Goal: Task Accomplishment & Management: Manage account settings

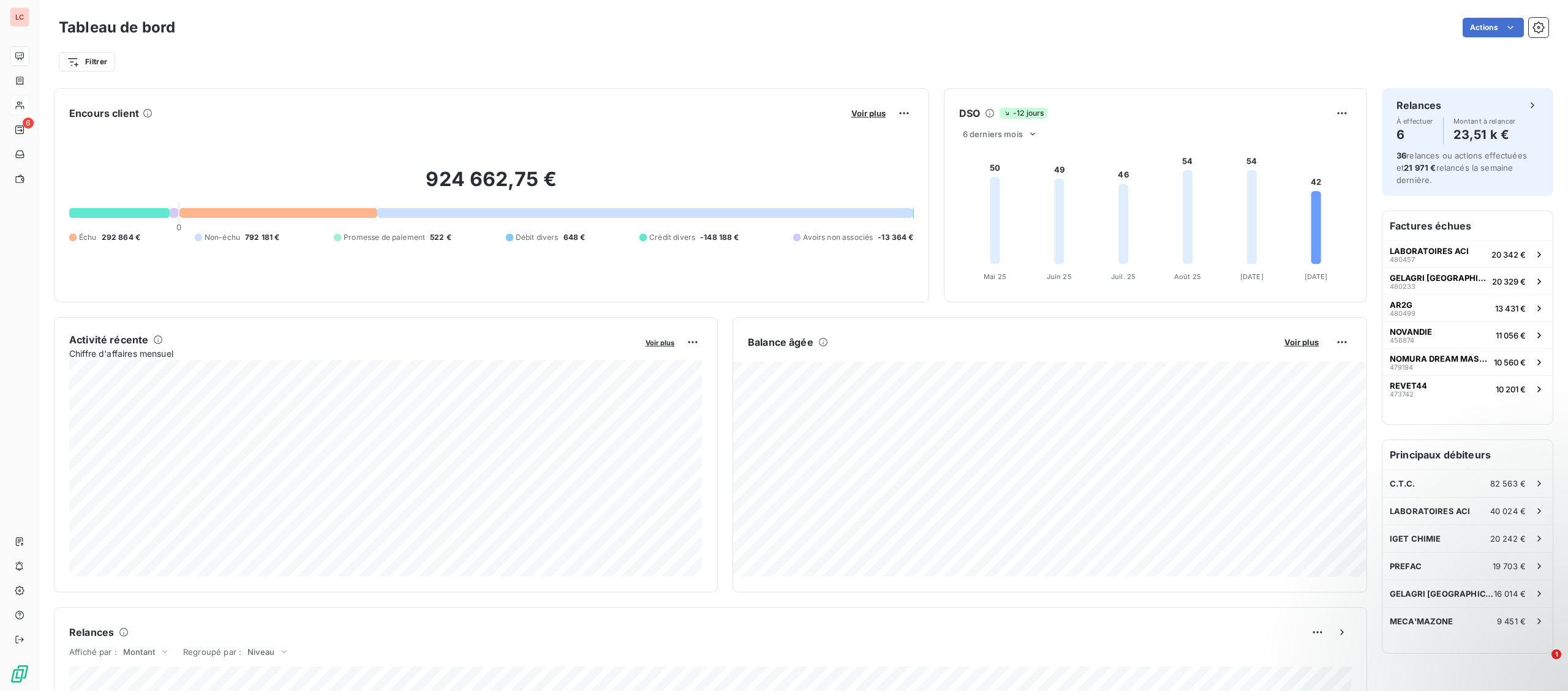
click at [17, 104] on icon at bounding box center [19, 105] width 8 height 8
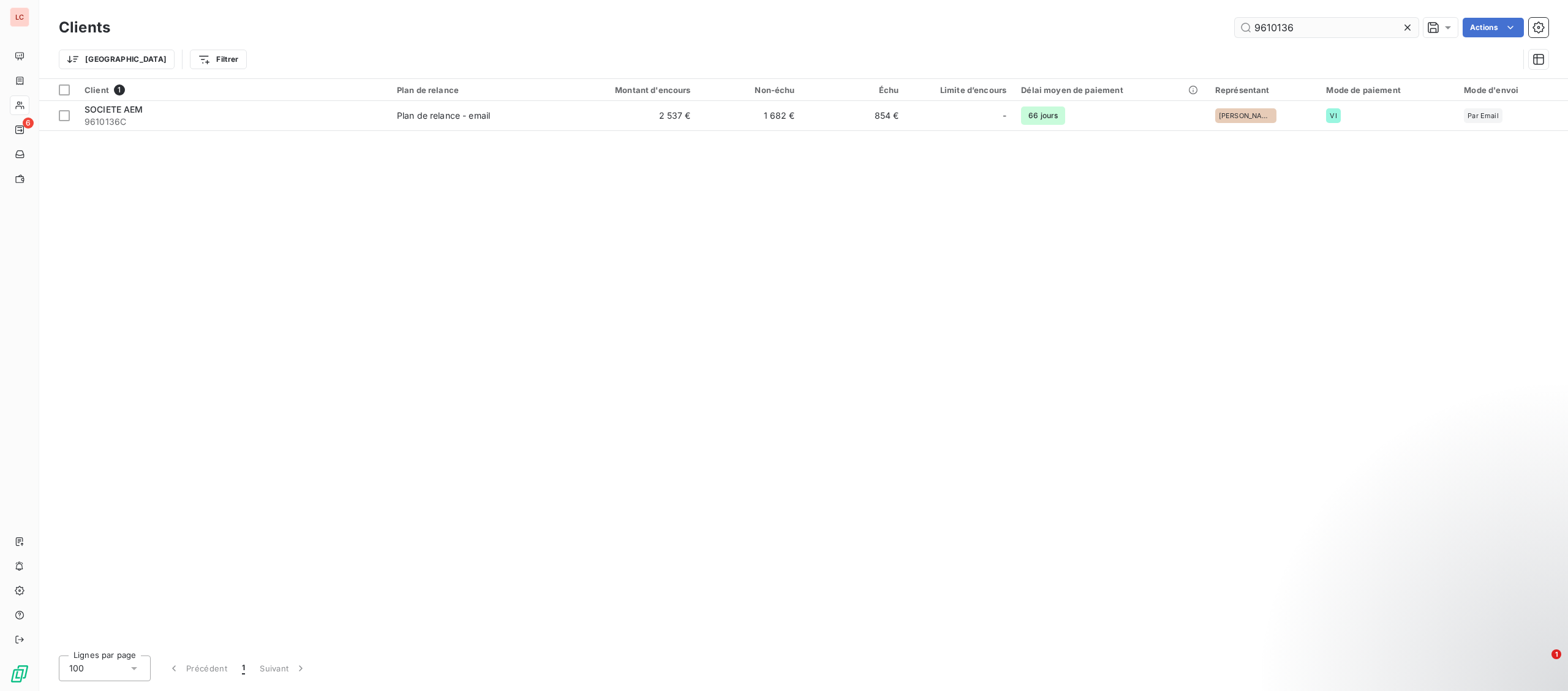
drag, startPoint x: 1318, startPoint y: 24, endPoint x: 1135, endPoint y: 32, distance: 183.2
click at [1235, 32] on input "9610136" at bounding box center [1326, 27] width 184 height 20
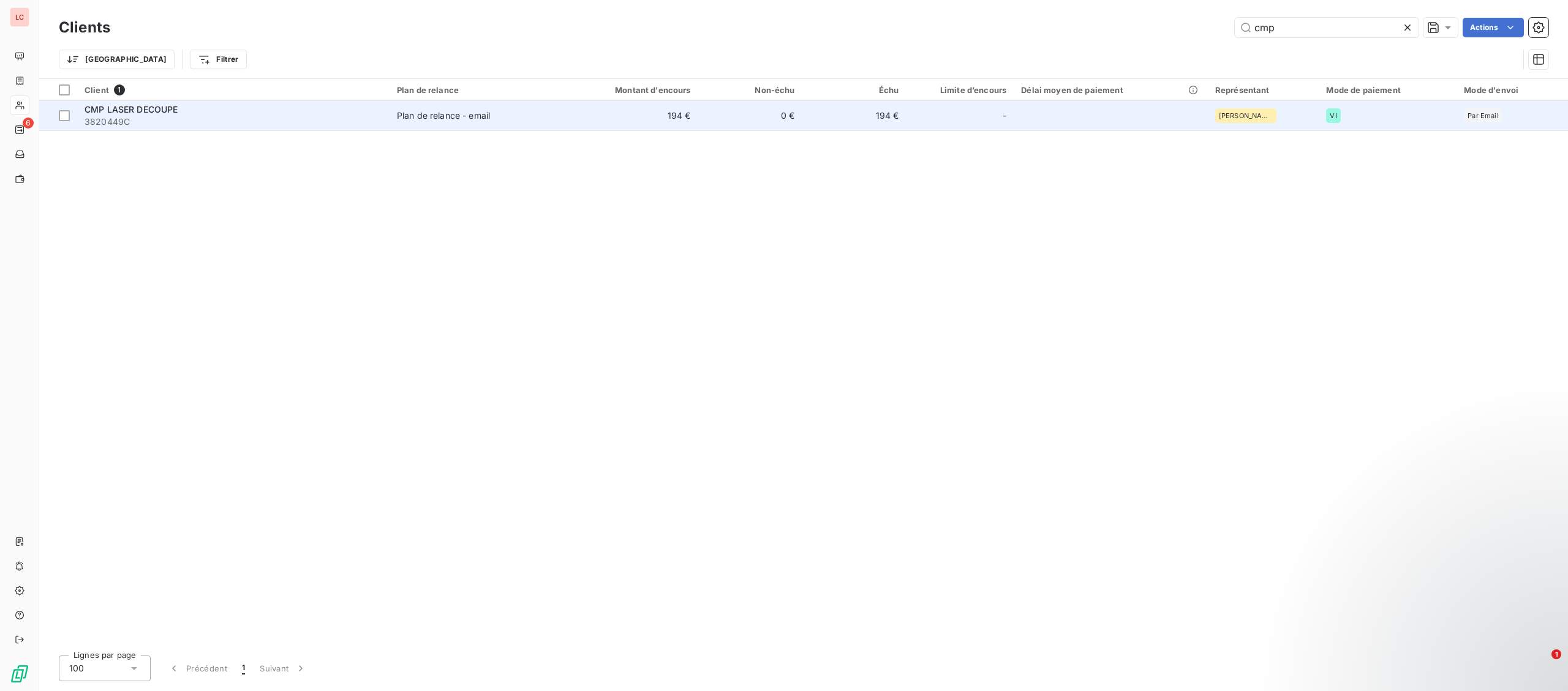
type input "cmp"
click at [365, 130] on td "CMP LASER DECOUPE 3820449C" at bounding box center [233, 115] width 312 height 29
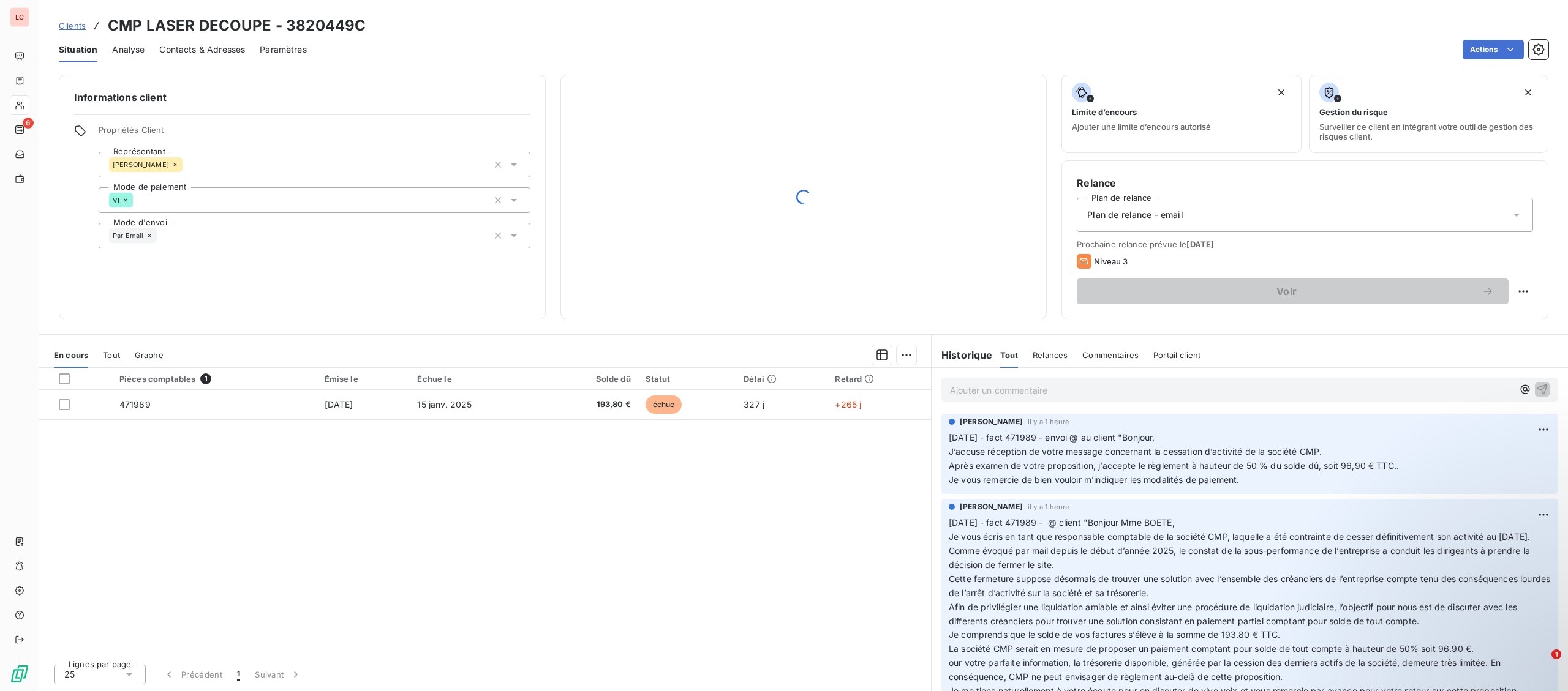
click at [1054, 395] on p "Ajouter un commentaire ﻿" at bounding box center [1231, 390] width 563 height 15
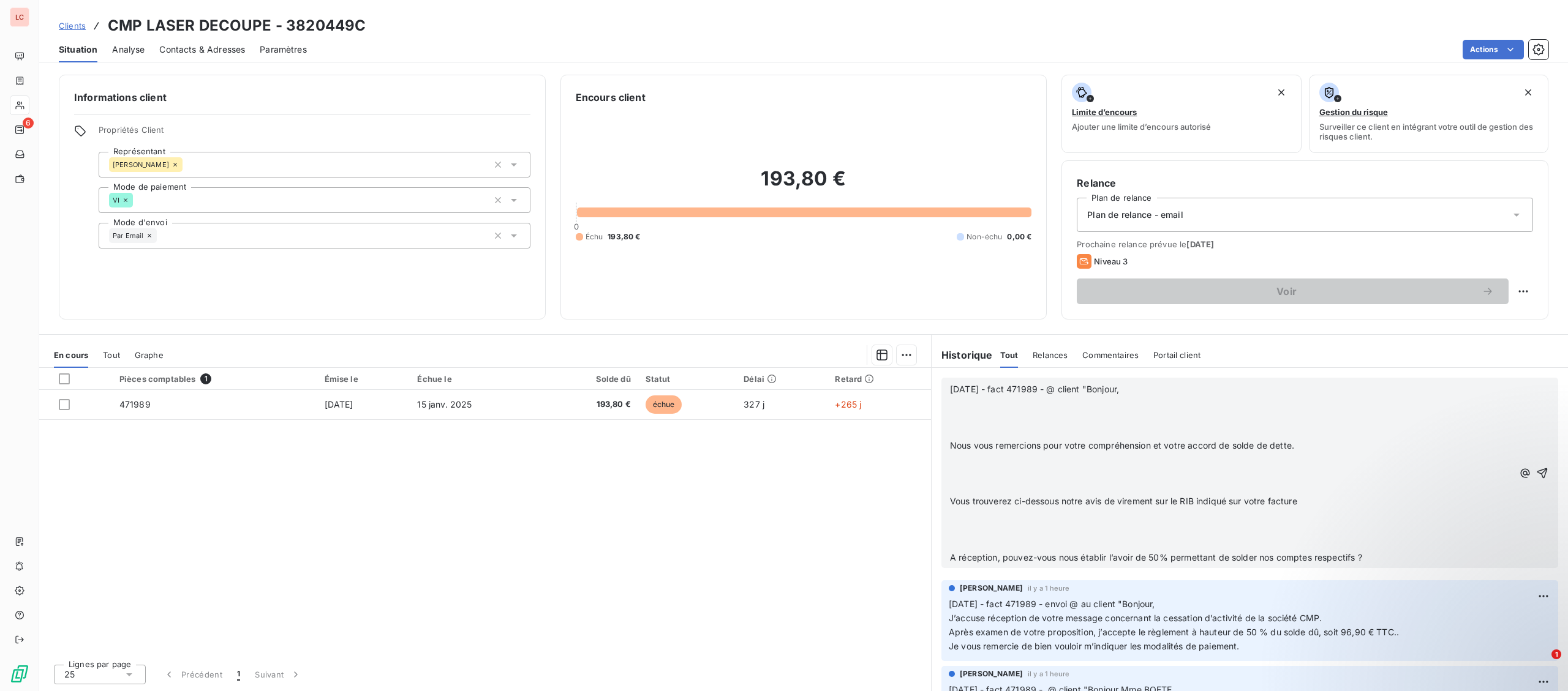
click at [1171, 394] on p "[DATE] - fact 471989 - @ client "Bonjour," at bounding box center [1231, 390] width 563 height 14
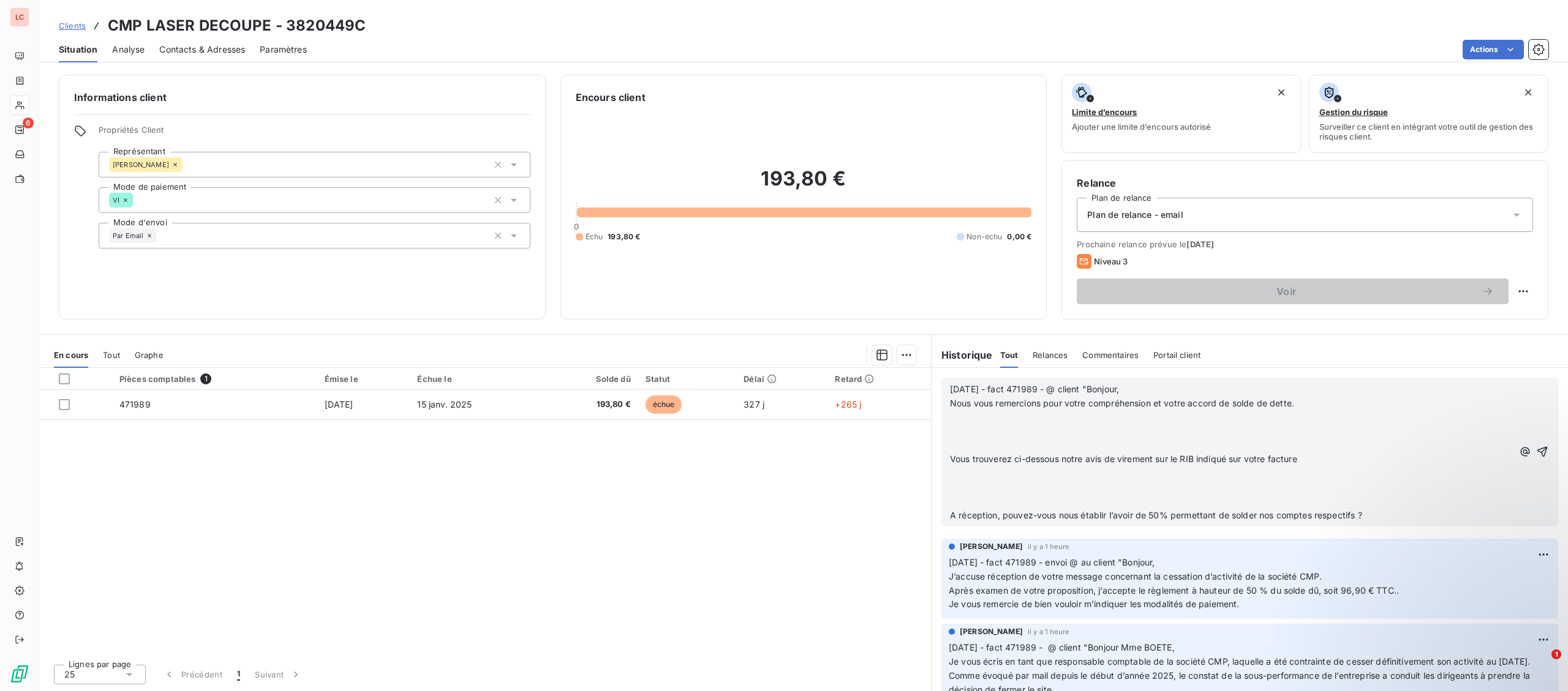
click at [1343, 411] on p "Nous vous remercions pour votre compréhension et votre accord de solde de dette." at bounding box center [1231, 404] width 563 height 14
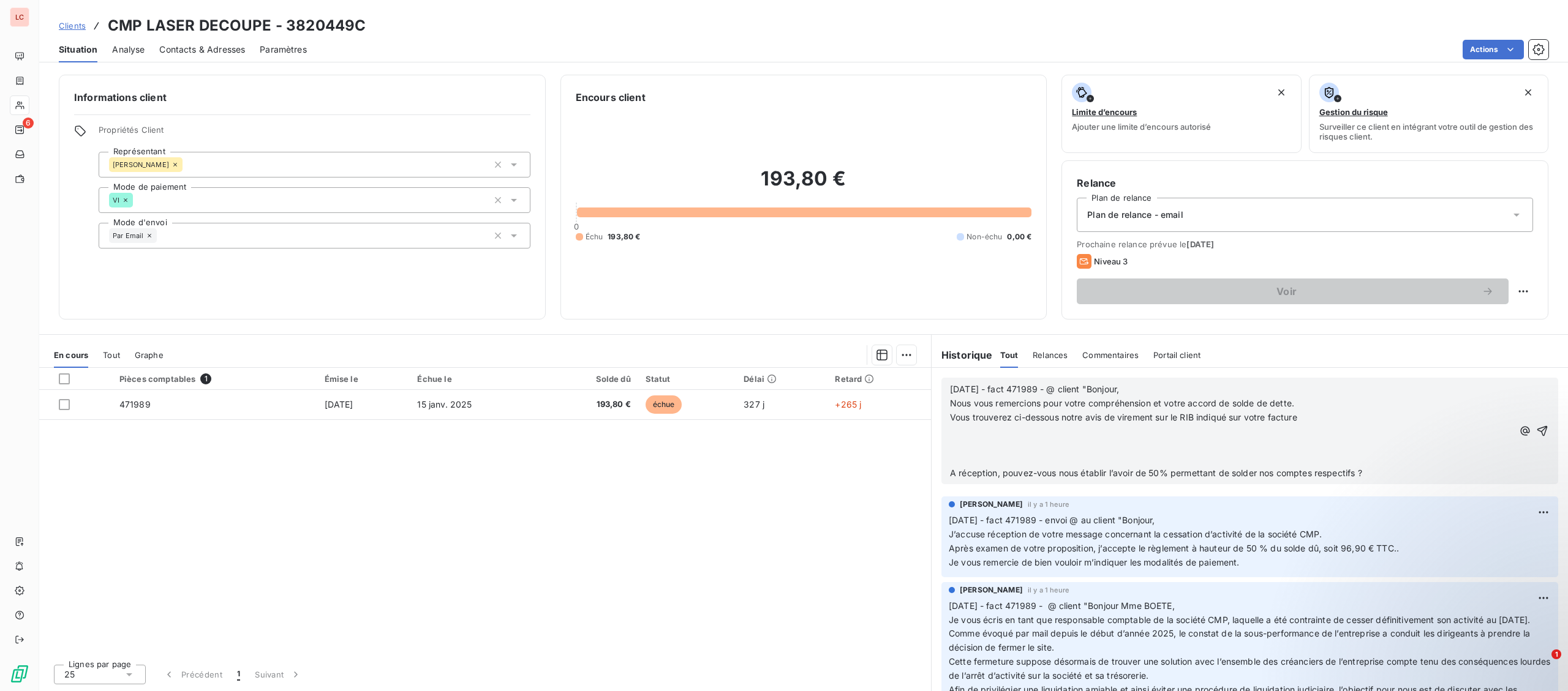
click at [1323, 428] on p "﻿" at bounding box center [1231, 432] width 563 height 14
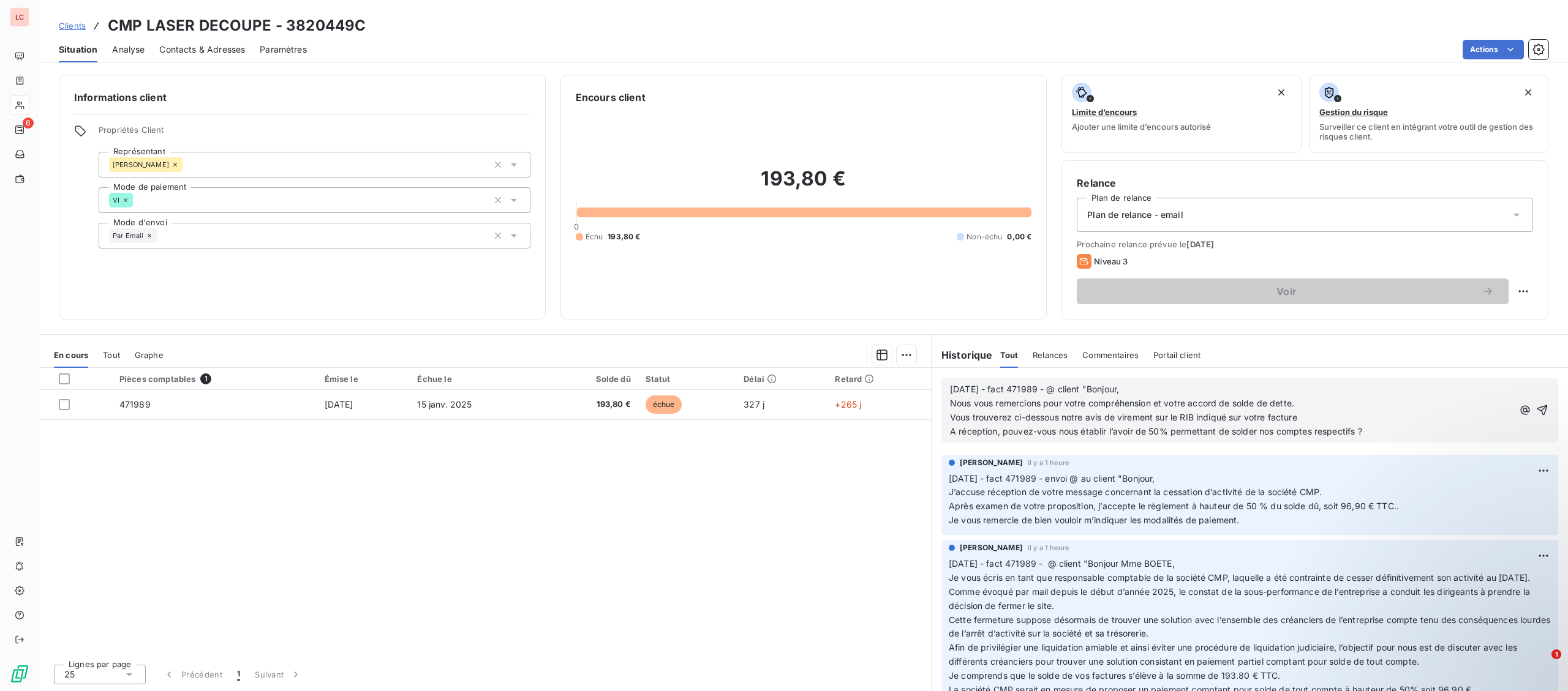
click at [1379, 444] on div "[DATE] - fact 471989 - @ client "Bonjour, Nous vous remercions pour votre compr…" at bounding box center [1250, 410] width 637 height 85
click at [1383, 439] on p "A réception, pouvez-vous nous établir l’avoir de 50% permettant de solder nos c…" at bounding box center [1231, 432] width 563 height 14
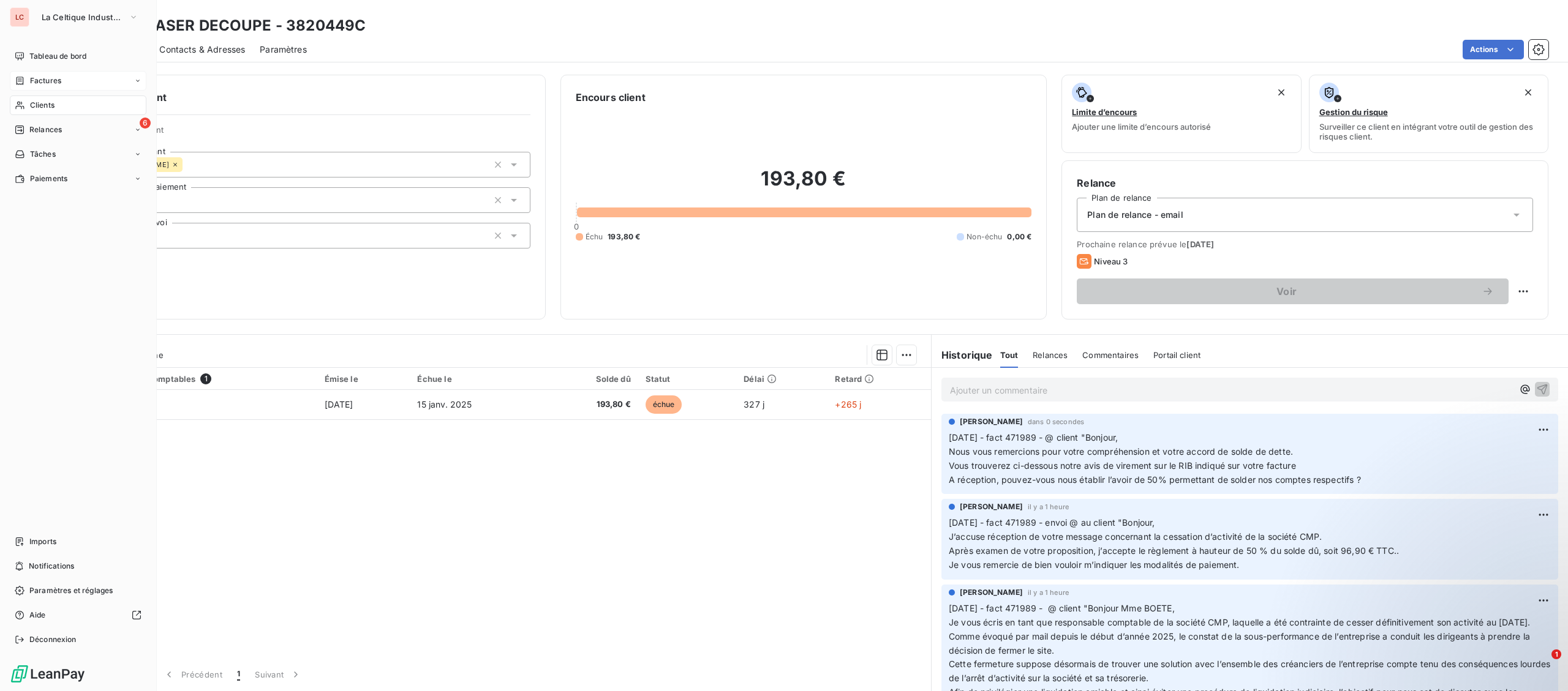
click at [53, 78] on span "Factures" at bounding box center [46, 81] width 32 height 11
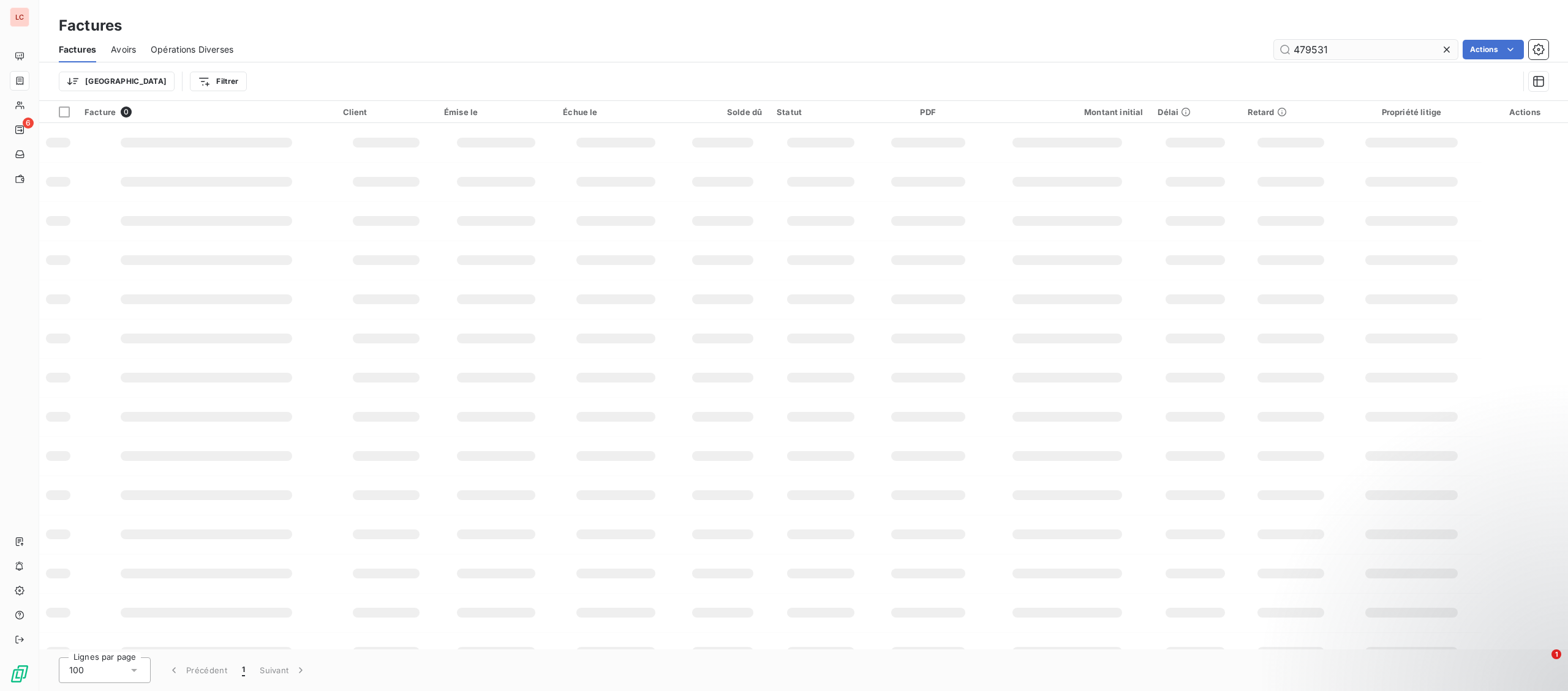
drag, startPoint x: 1336, startPoint y: 50, endPoint x: 1306, endPoint y: 46, distance: 30.3
click at [1306, 46] on input "479531" at bounding box center [1365, 50] width 184 height 20
type input "4"
type input "471989"
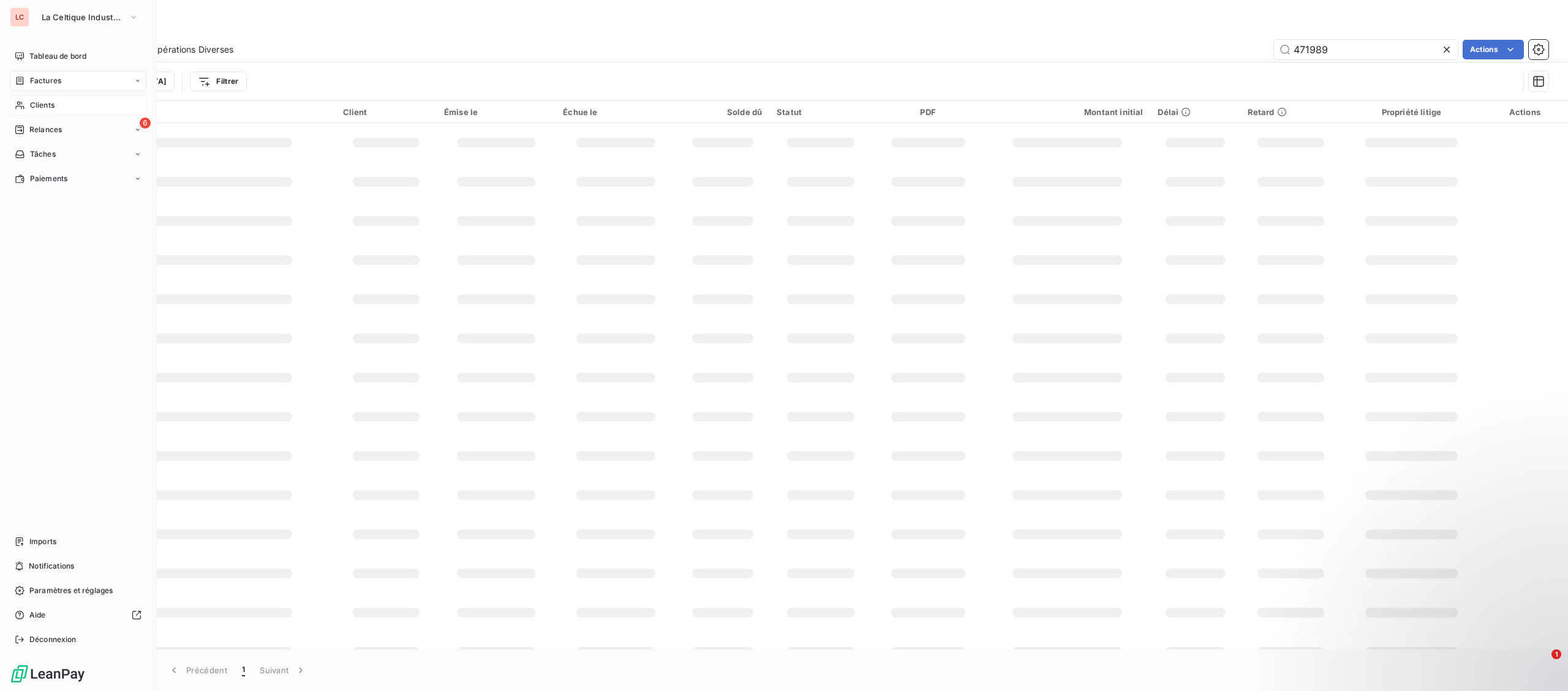
click at [27, 110] on div "Clients" at bounding box center [78, 105] width 136 height 20
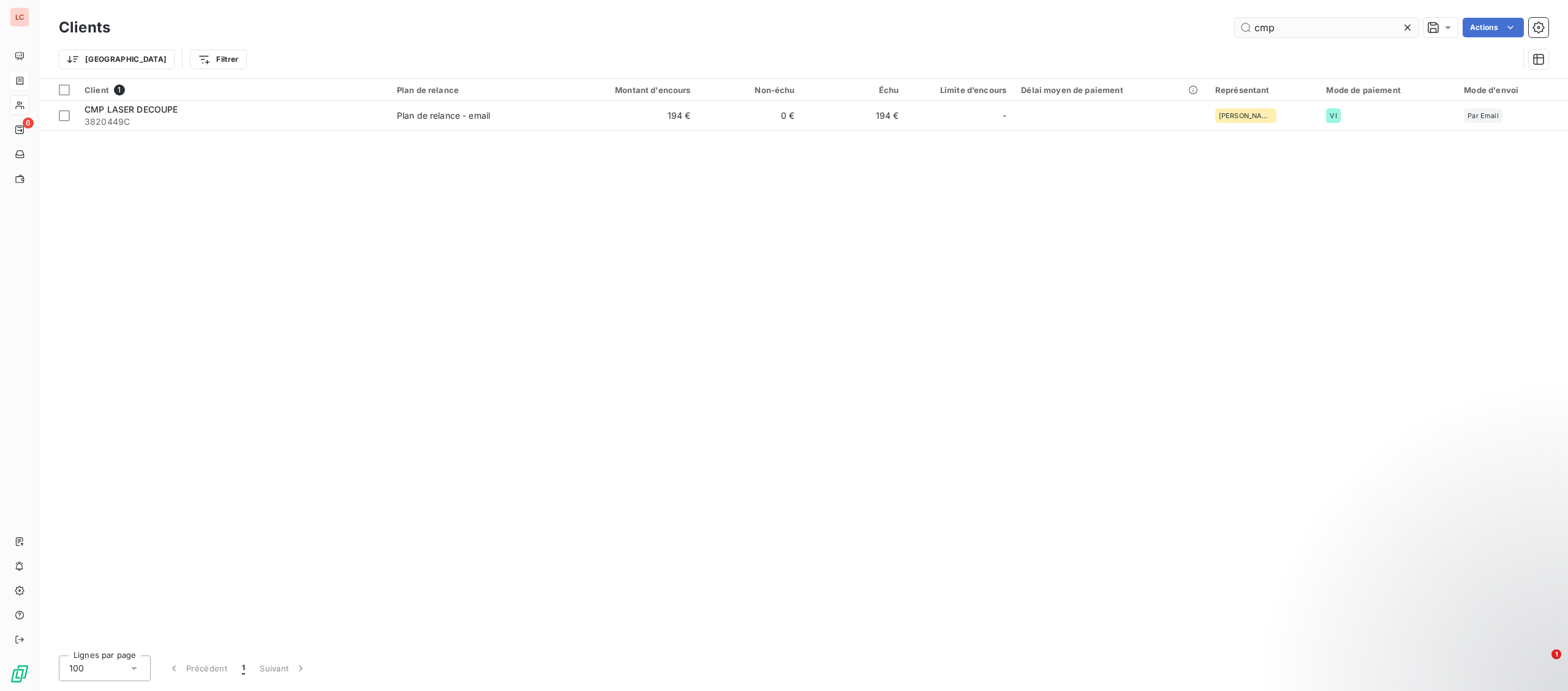
click at [1235, 25] on input "cmp" at bounding box center [1326, 27] width 184 height 20
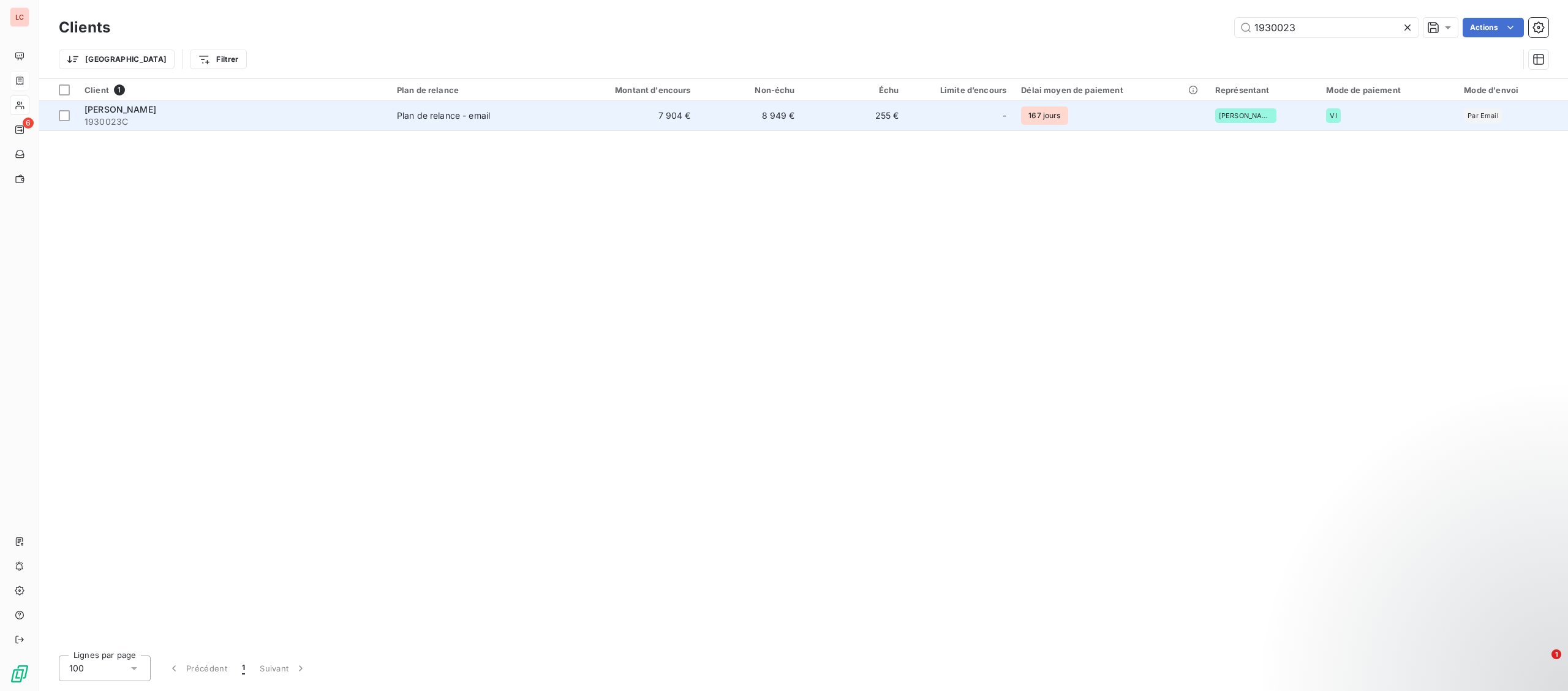
type input "1930023"
click at [355, 105] on div "[PERSON_NAME]" at bounding box center [233, 110] width 297 height 12
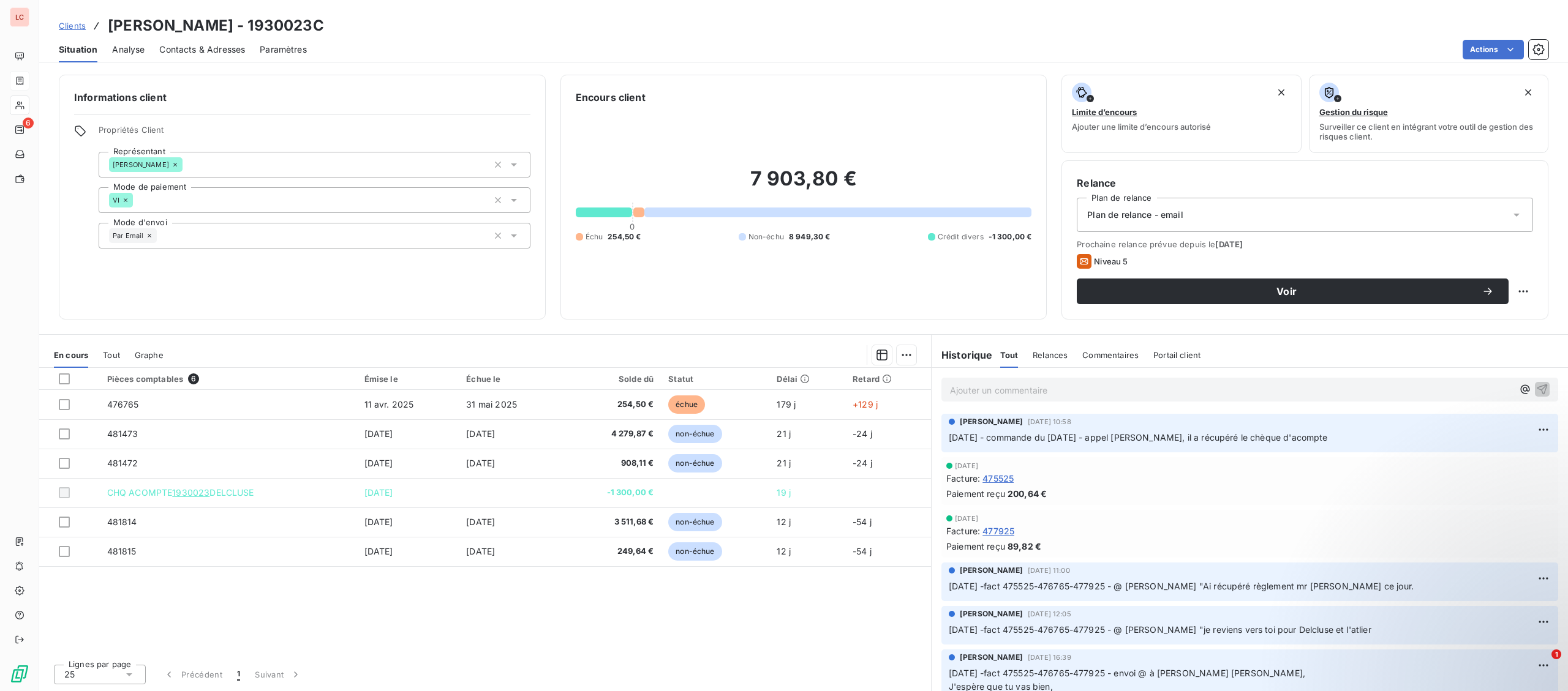
click at [1004, 393] on p "Ajouter un commentaire ﻿" at bounding box center [1231, 390] width 563 height 15
click at [1149, 388] on p "[DATE] - fact 476765 - @ [PERSON_NAME] "" at bounding box center [1231, 390] width 563 height 14
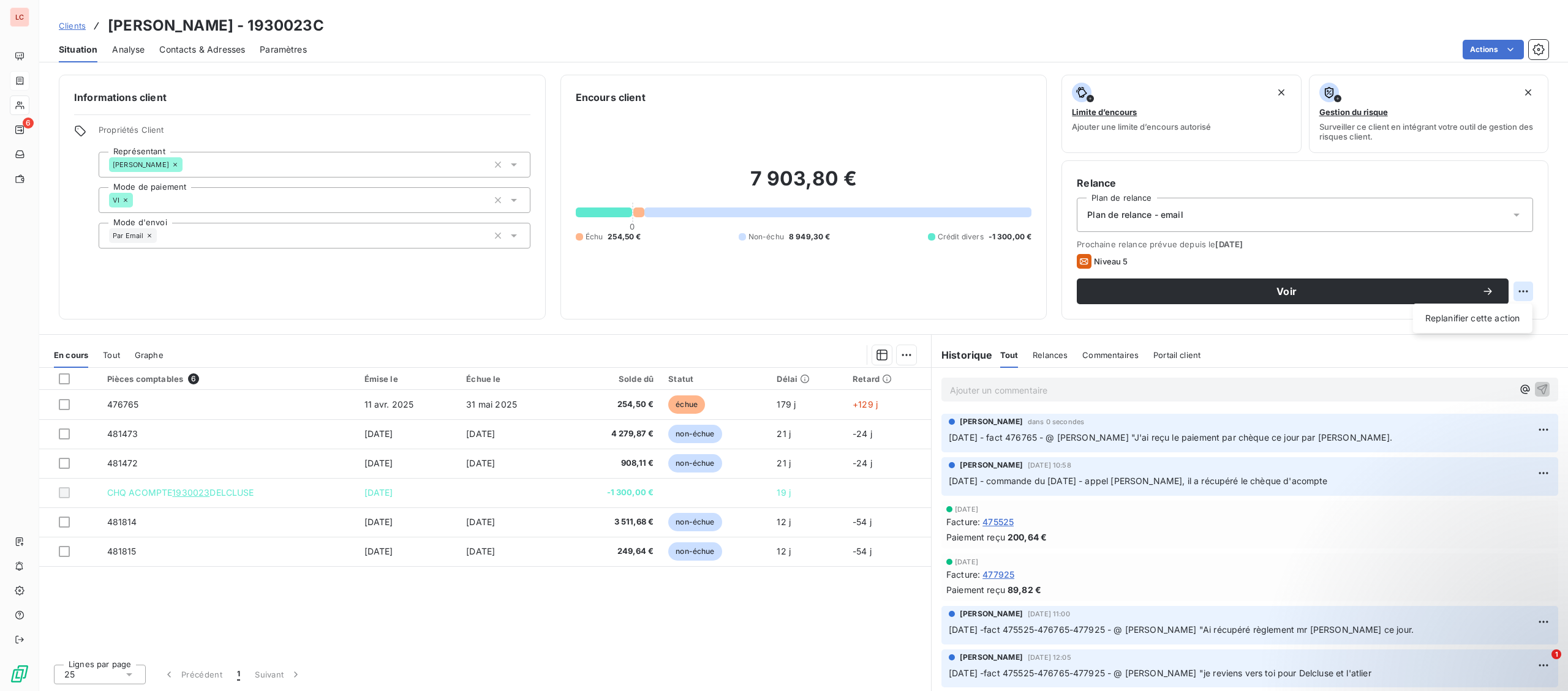
click at [1526, 296] on html "LC 6 Clients [PERSON_NAME] - 1930023C Situation Analyse Contacts & Adresses Par…" at bounding box center [784, 346] width 1568 height 691
click at [1497, 321] on div "Replanifier cette action" at bounding box center [1473, 319] width 110 height 20
select select "9"
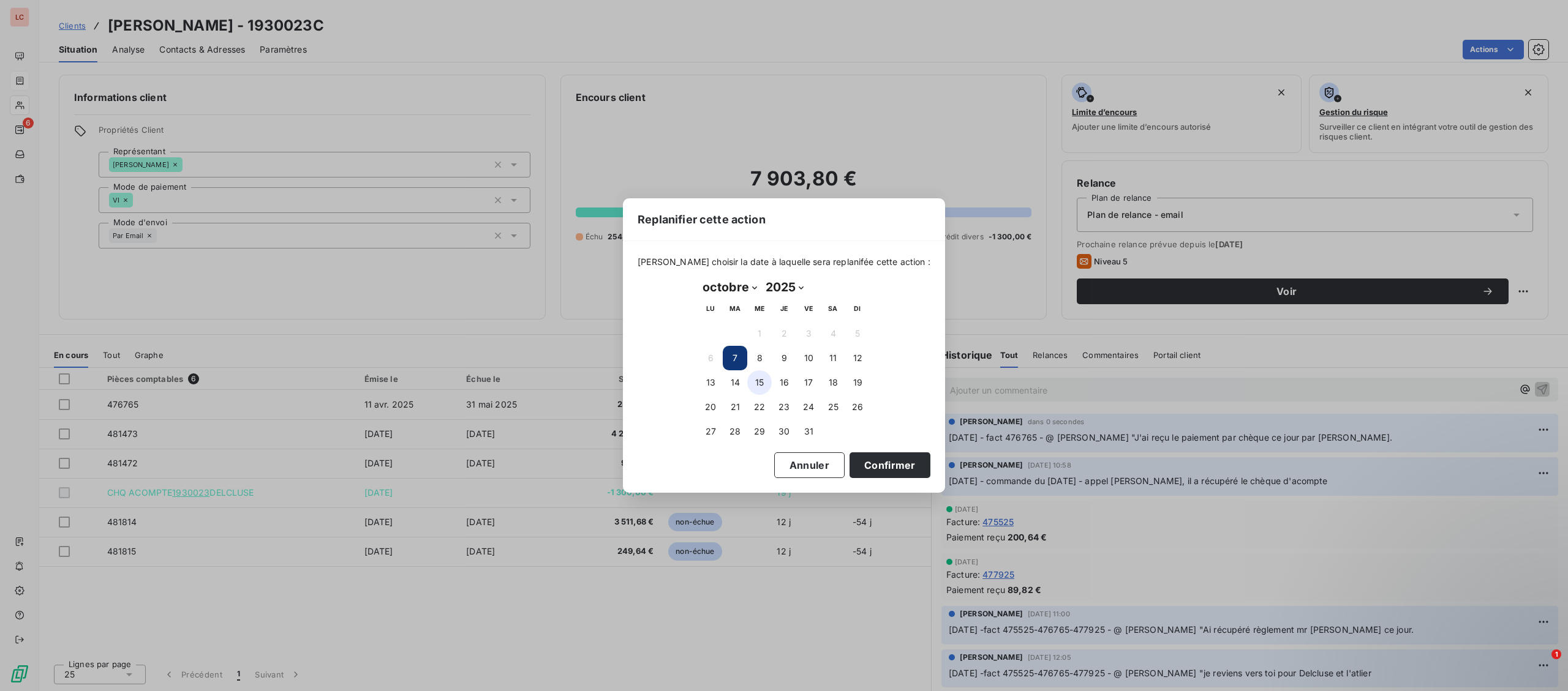
click at [755, 386] on button "15" at bounding box center [759, 382] width 24 height 24
click at [849, 463] on button "Confirmer" at bounding box center [889, 465] width 81 height 26
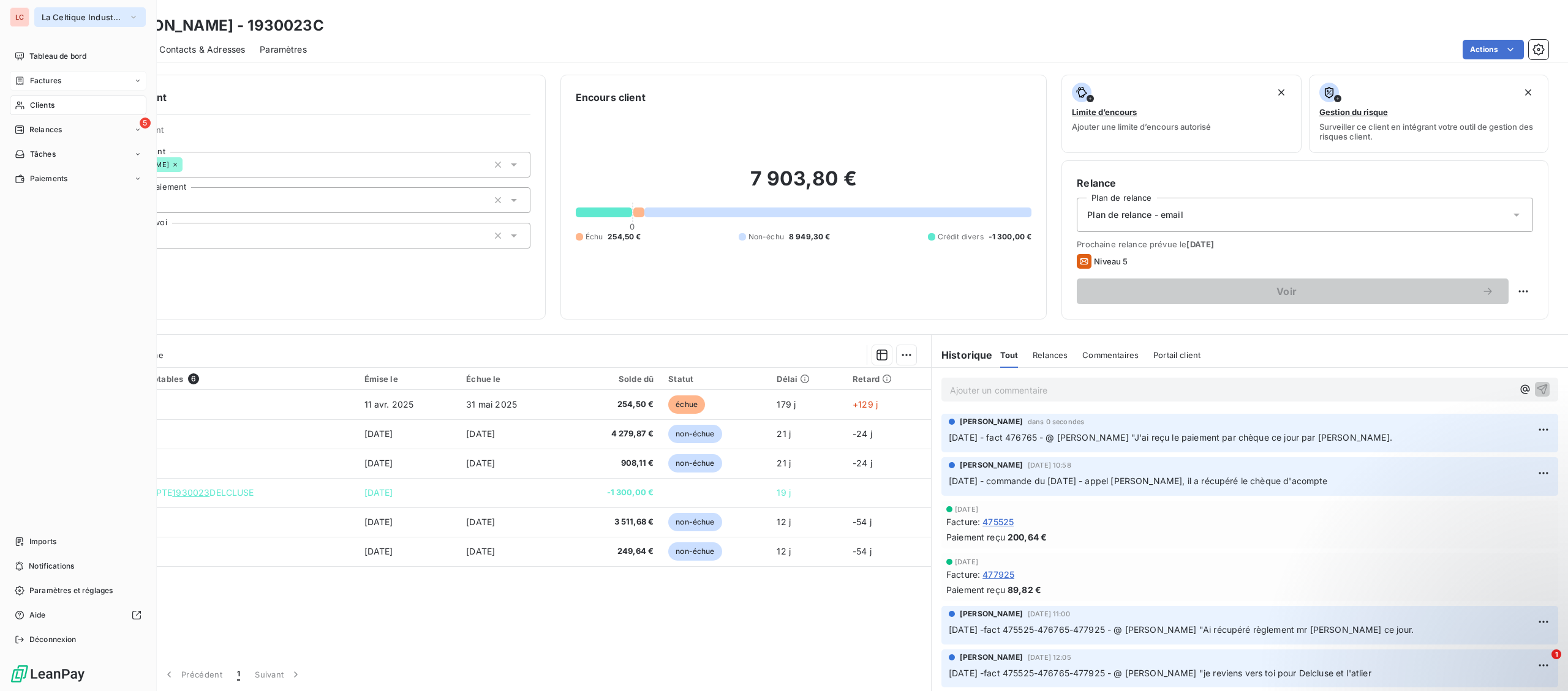
click at [46, 10] on button "La Celtique Industrielle" at bounding box center [90, 17] width 111 height 20
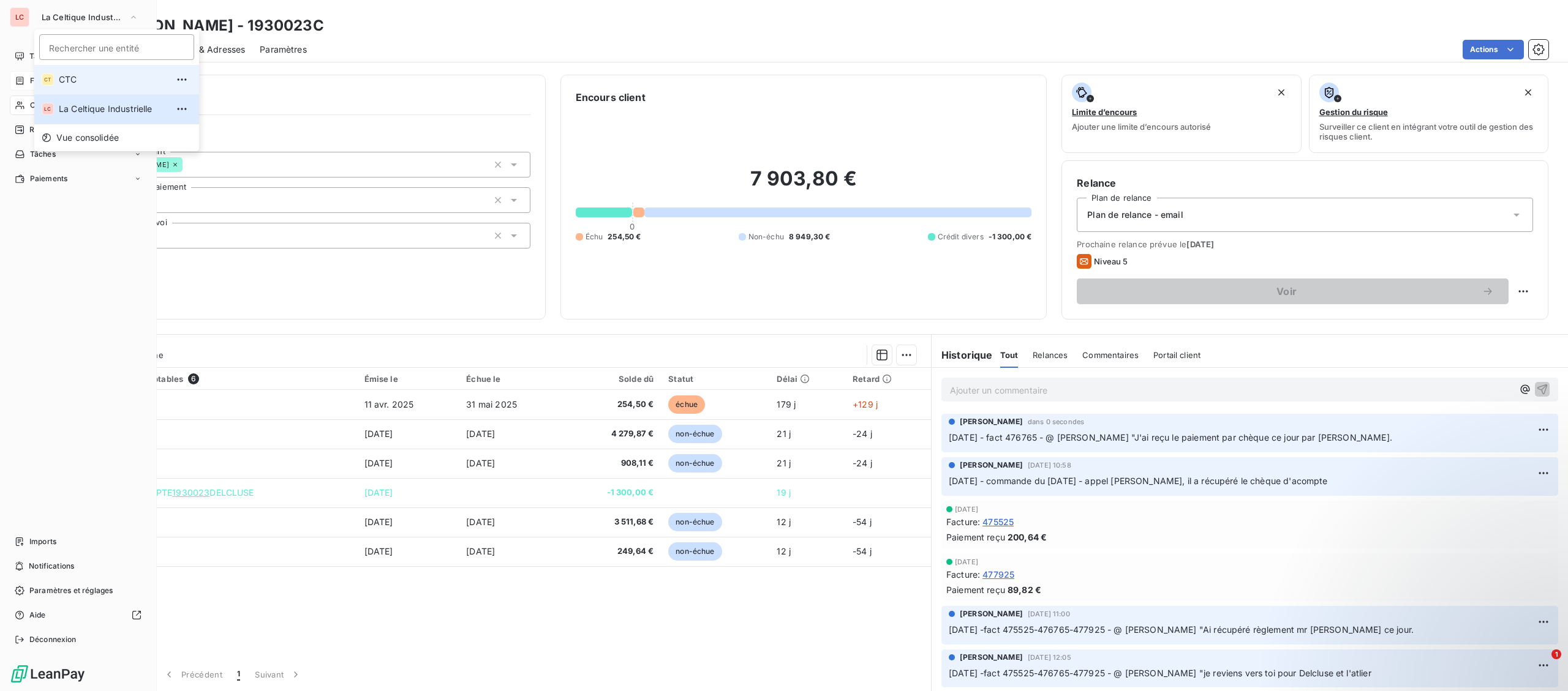
click at [81, 83] on span "CTC" at bounding box center [113, 79] width 108 height 12
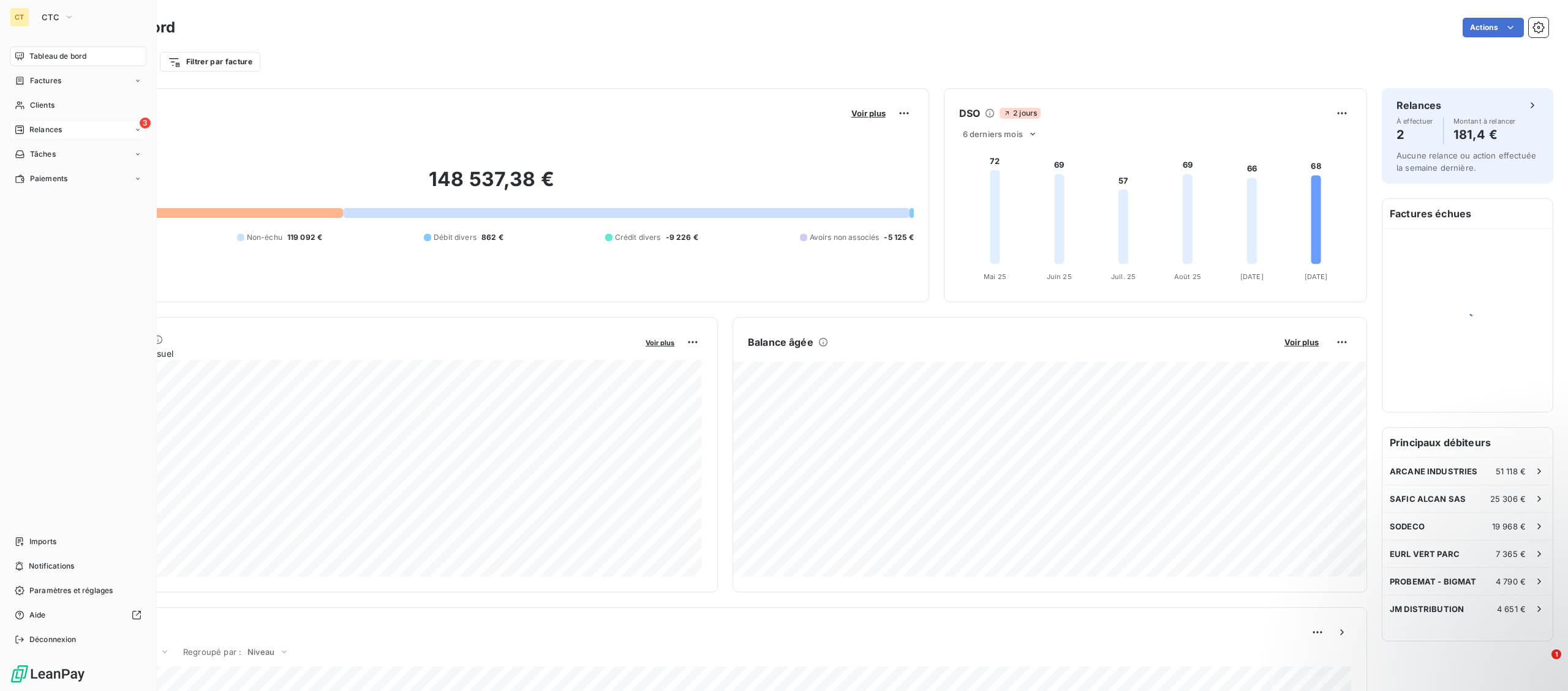
click at [22, 127] on icon at bounding box center [20, 130] width 10 height 10
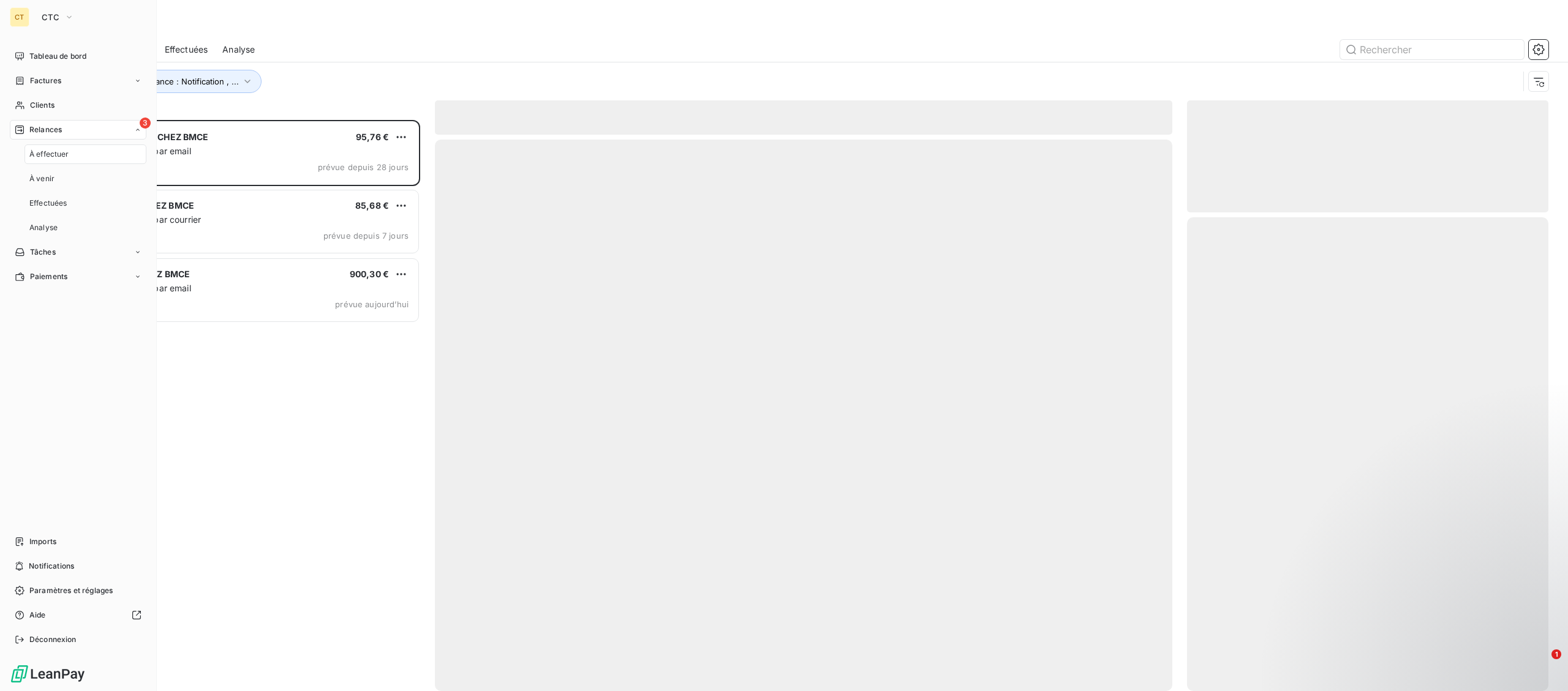
scroll to position [571, 361]
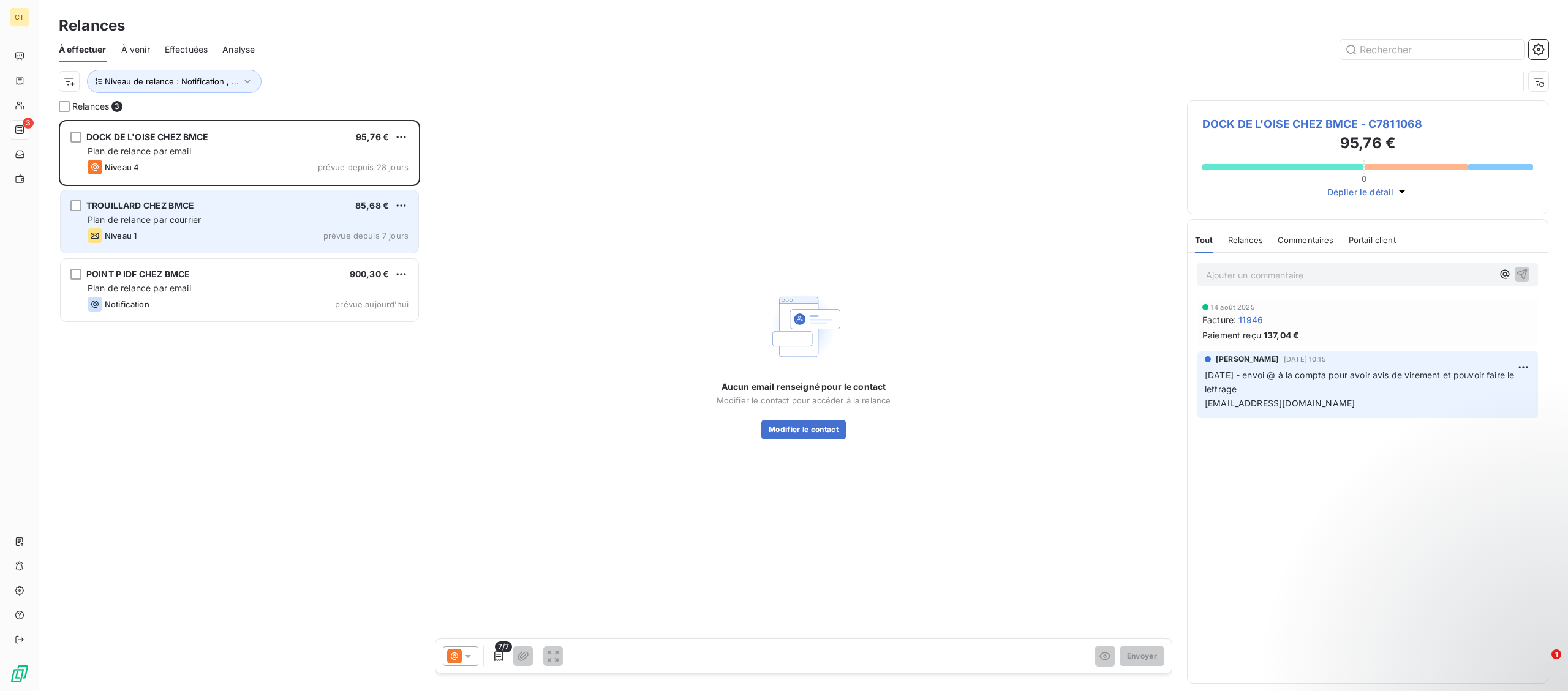
click at [269, 233] on div "Niveau 1 prévue depuis 7 jours" at bounding box center [248, 236] width 321 height 15
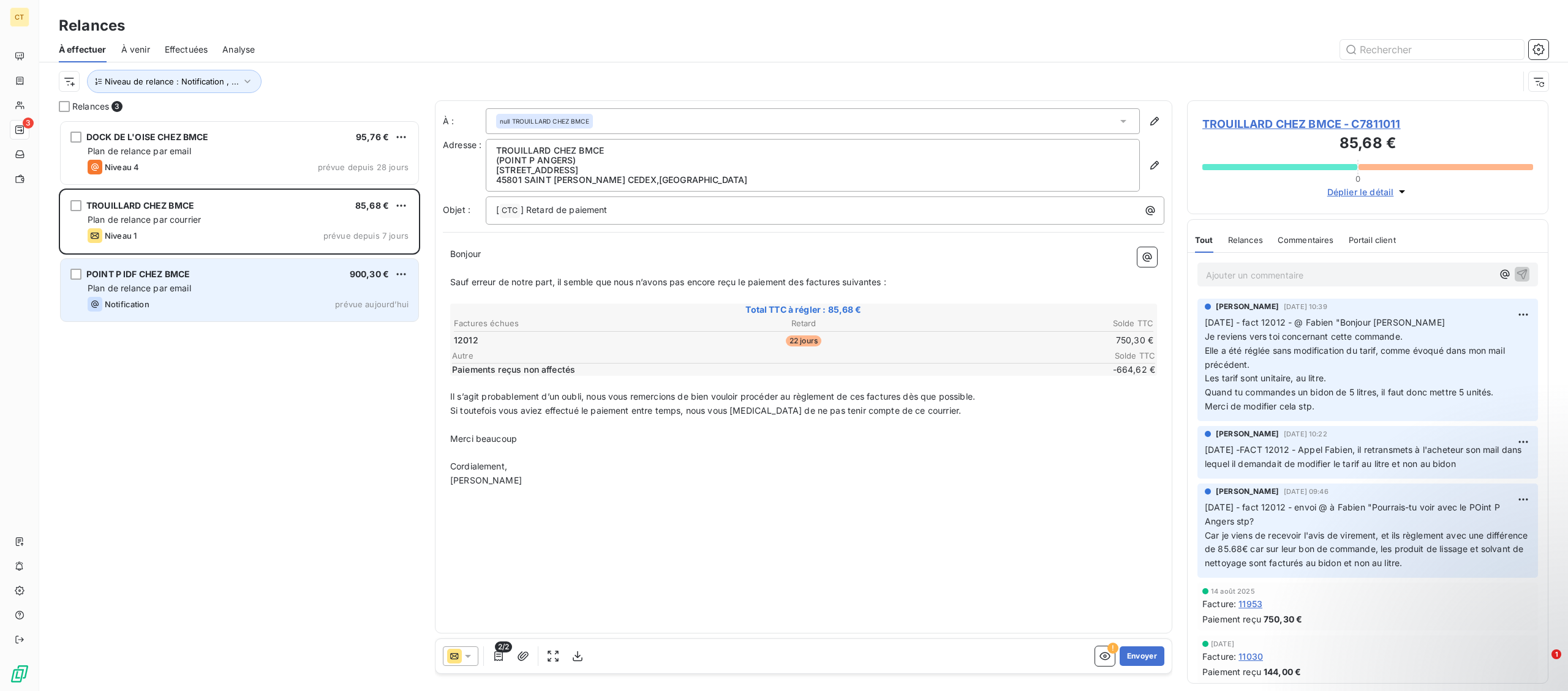
click at [250, 287] on div "Plan de relance par email" at bounding box center [248, 288] width 321 height 12
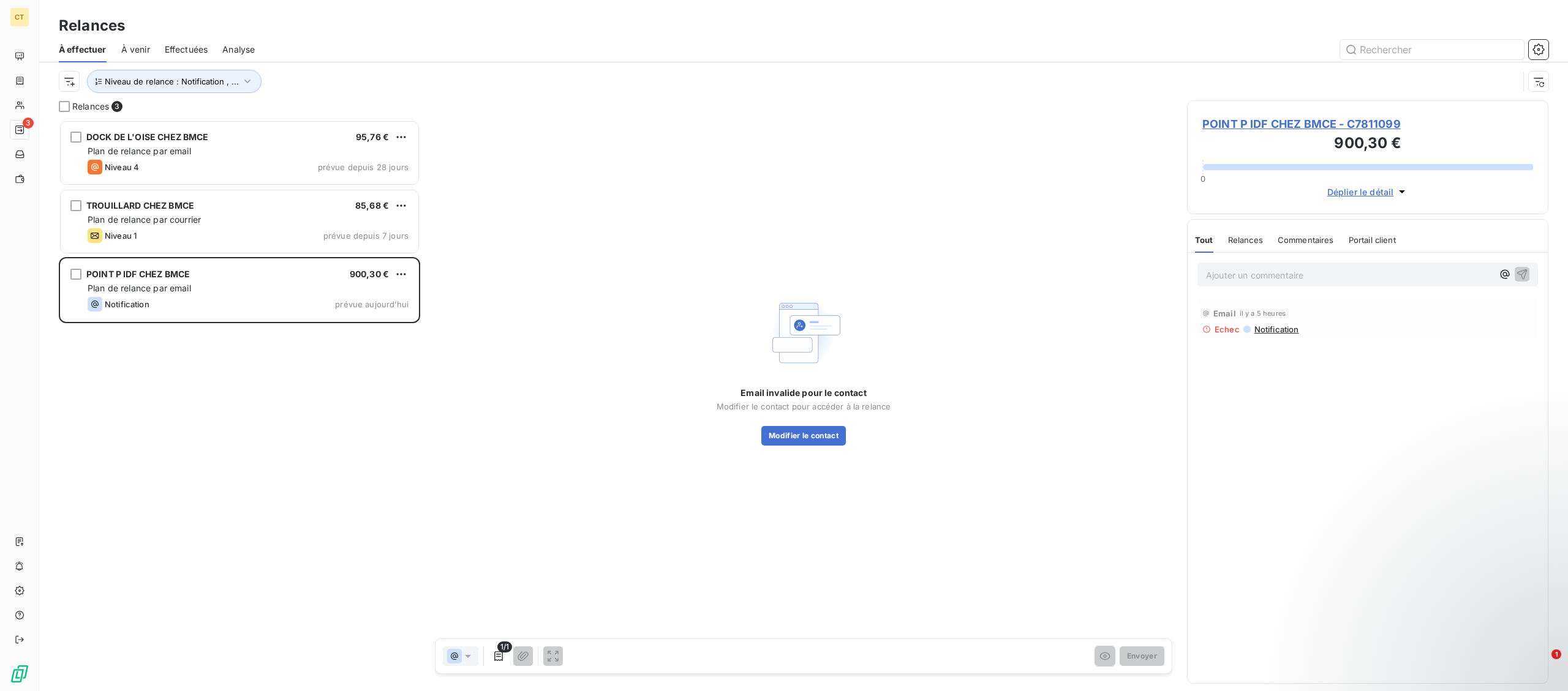
click at [1275, 120] on span "POINT P IDF CHEZ BMCE - C7811099" at bounding box center [1368, 124] width 331 height 17
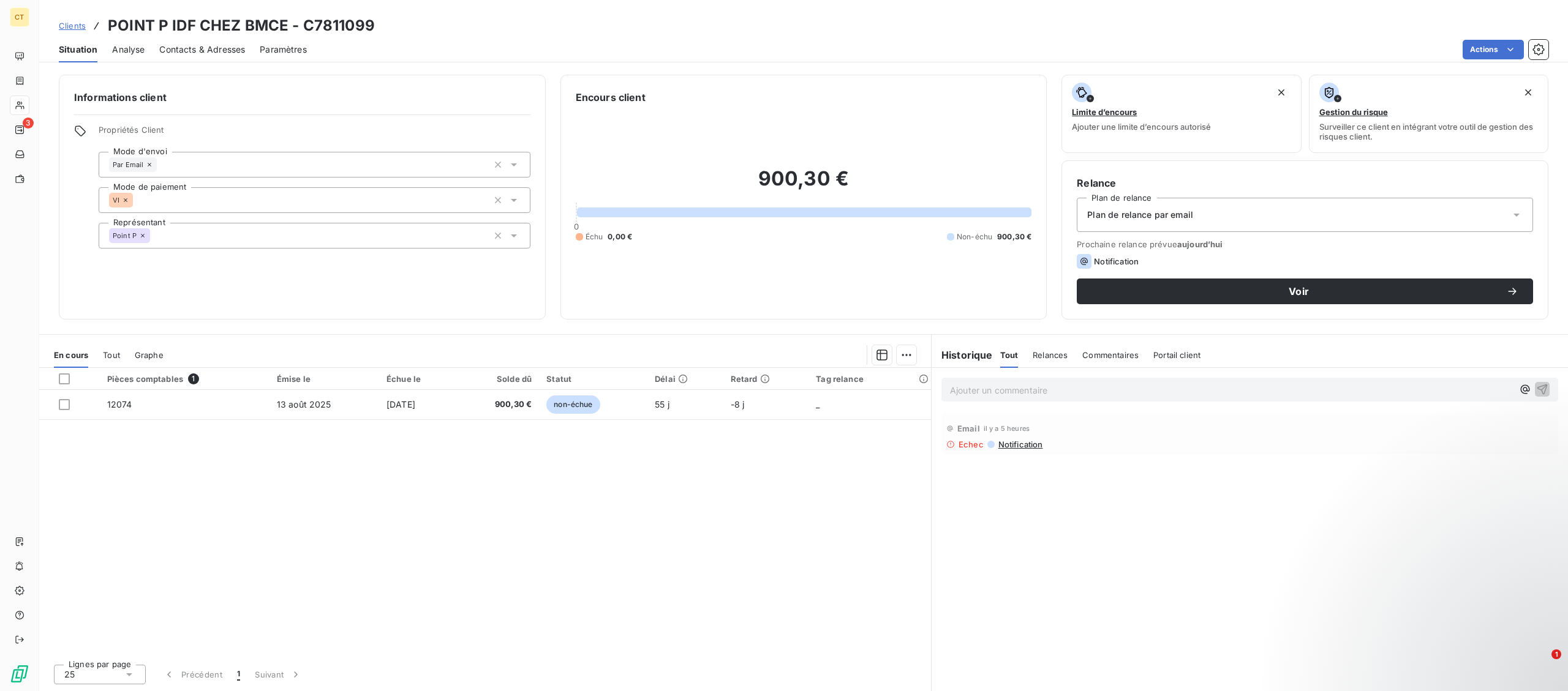
click at [215, 45] on span "Contacts & Adresses" at bounding box center [202, 49] width 86 height 12
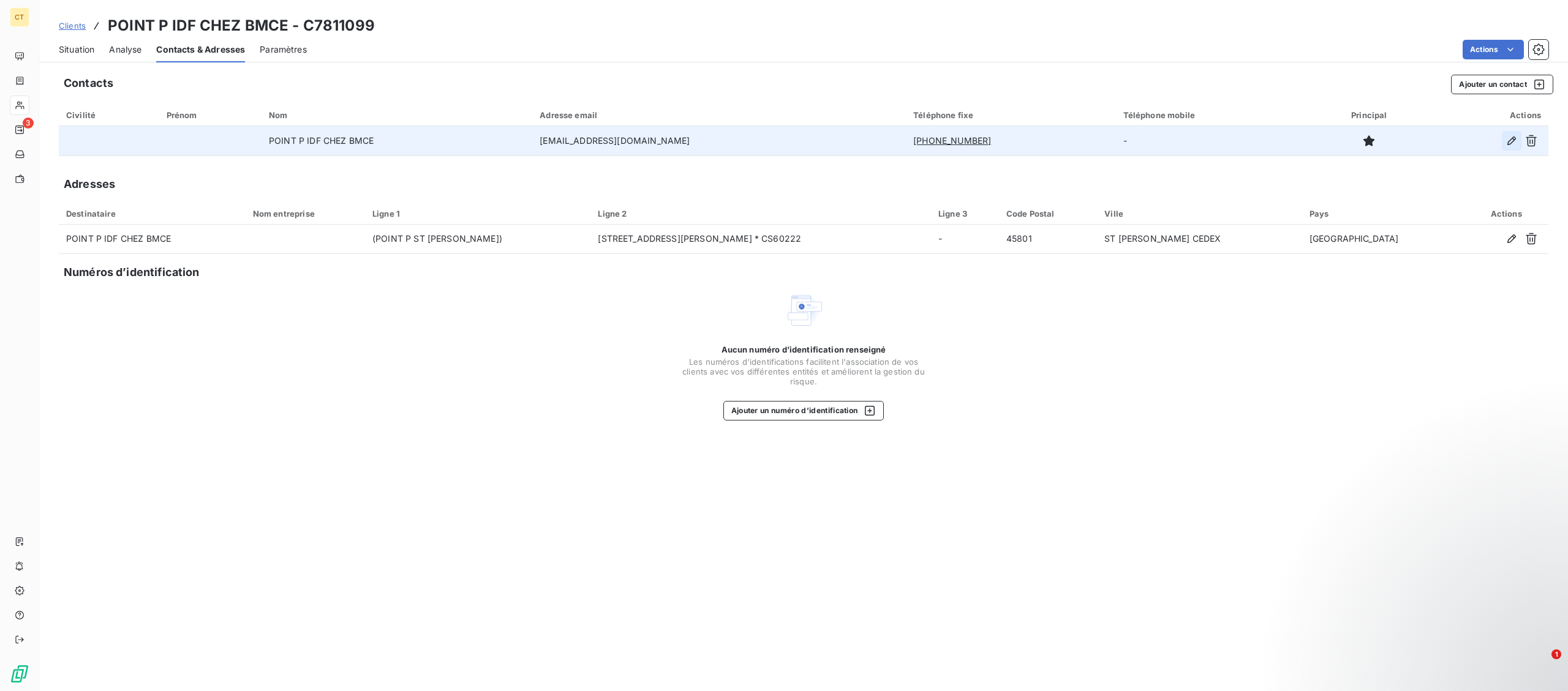
click at [1509, 144] on icon "button" at bounding box center [1511, 140] width 8 height 8
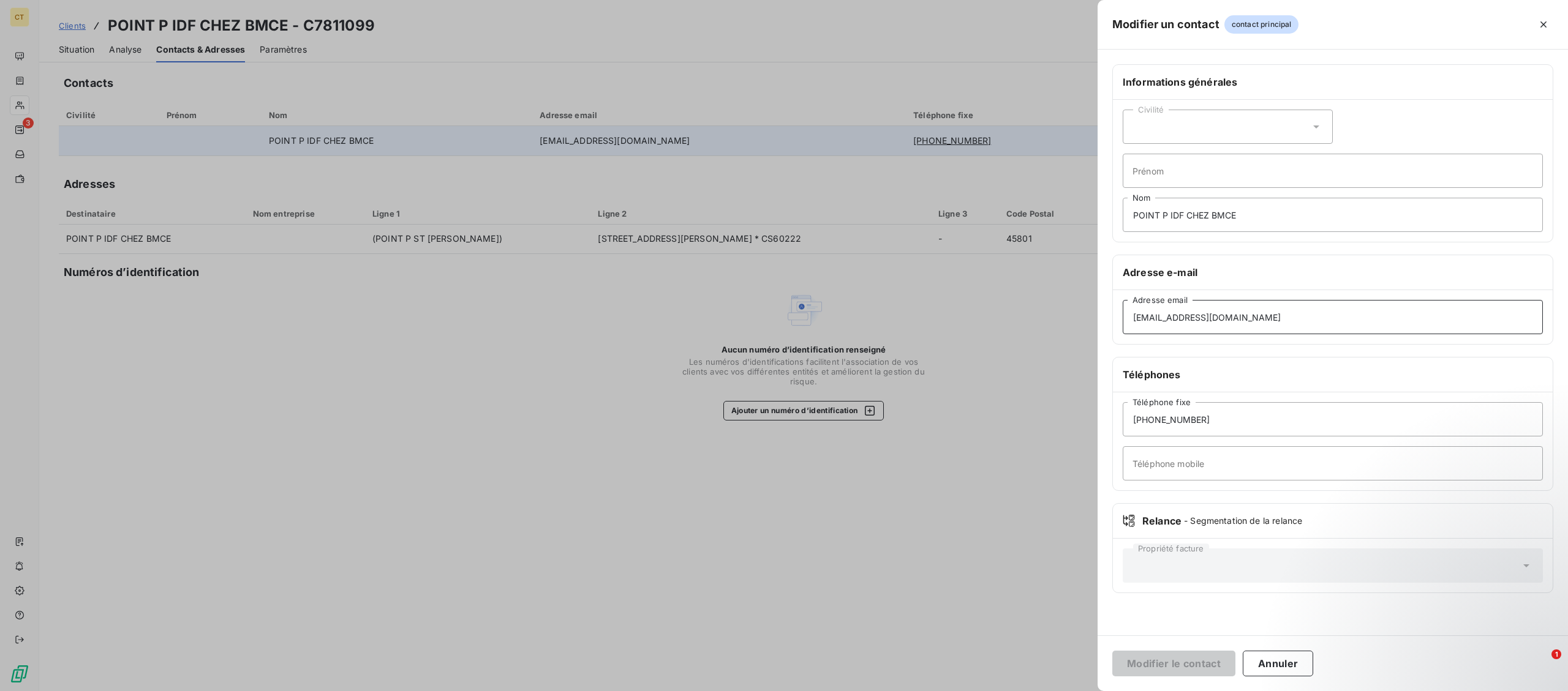
click at [1300, 318] on input "[EMAIL_ADDRESS][DOMAIN_NAME]" at bounding box center [1333, 316] width 420 height 34
drag, startPoint x: 1300, startPoint y: 316, endPoint x: 1045, endPoint y: 311, distance: 255.0
click at [1123, 311] on input "[EMAIL_ADDRESS][DOMAIN_NAME]" at bounding box center [1333, 316] width 420 height 34
paste input "[EMAIL_ADDRESS][DOMAIN_NAME]"
type input "[EMAIL_ADDRESS][DOMAIN_NAME]"
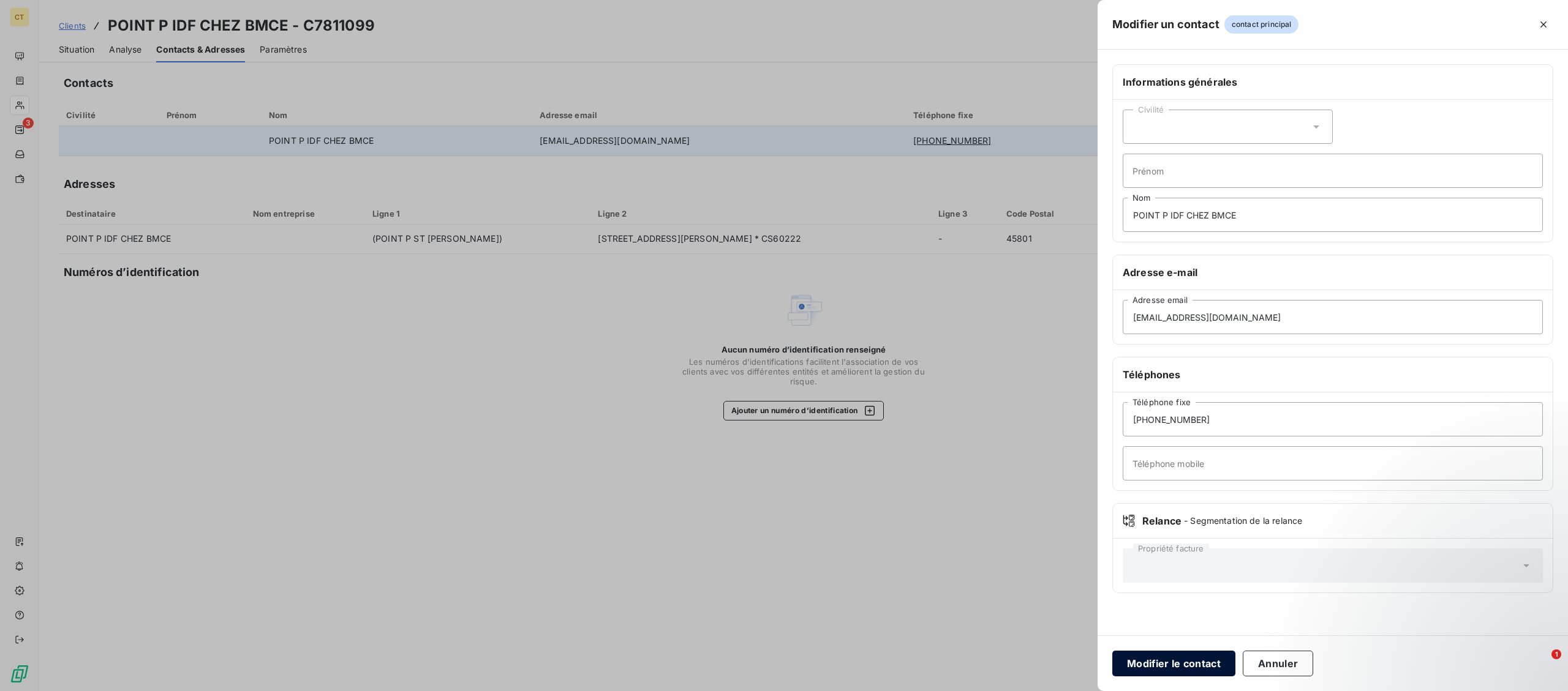
click at [1149, 663] on button "Modifier le contact" at bounding box center [1174, 664] width 123 height 26
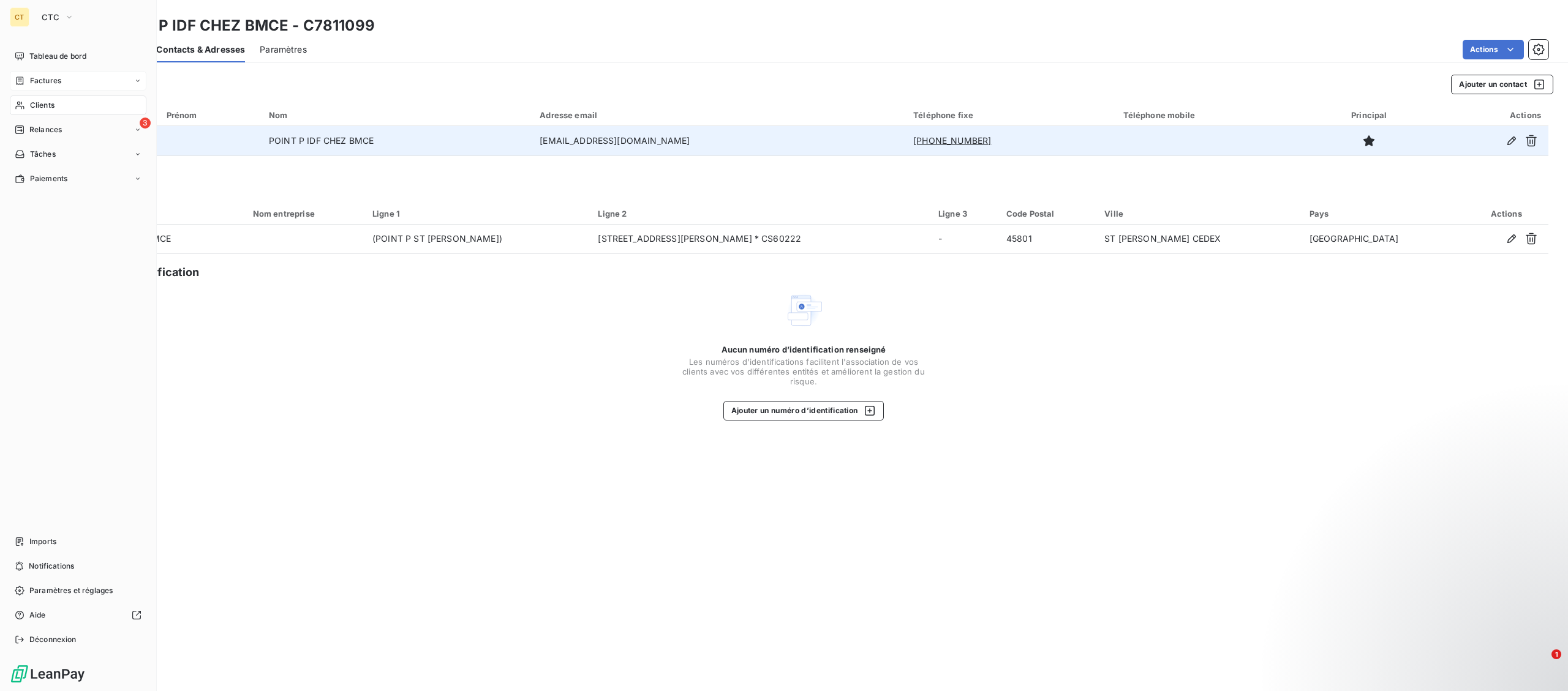
click at [30, 83] on span "Factures" at bounding box center [46, 81] width 32 height 11
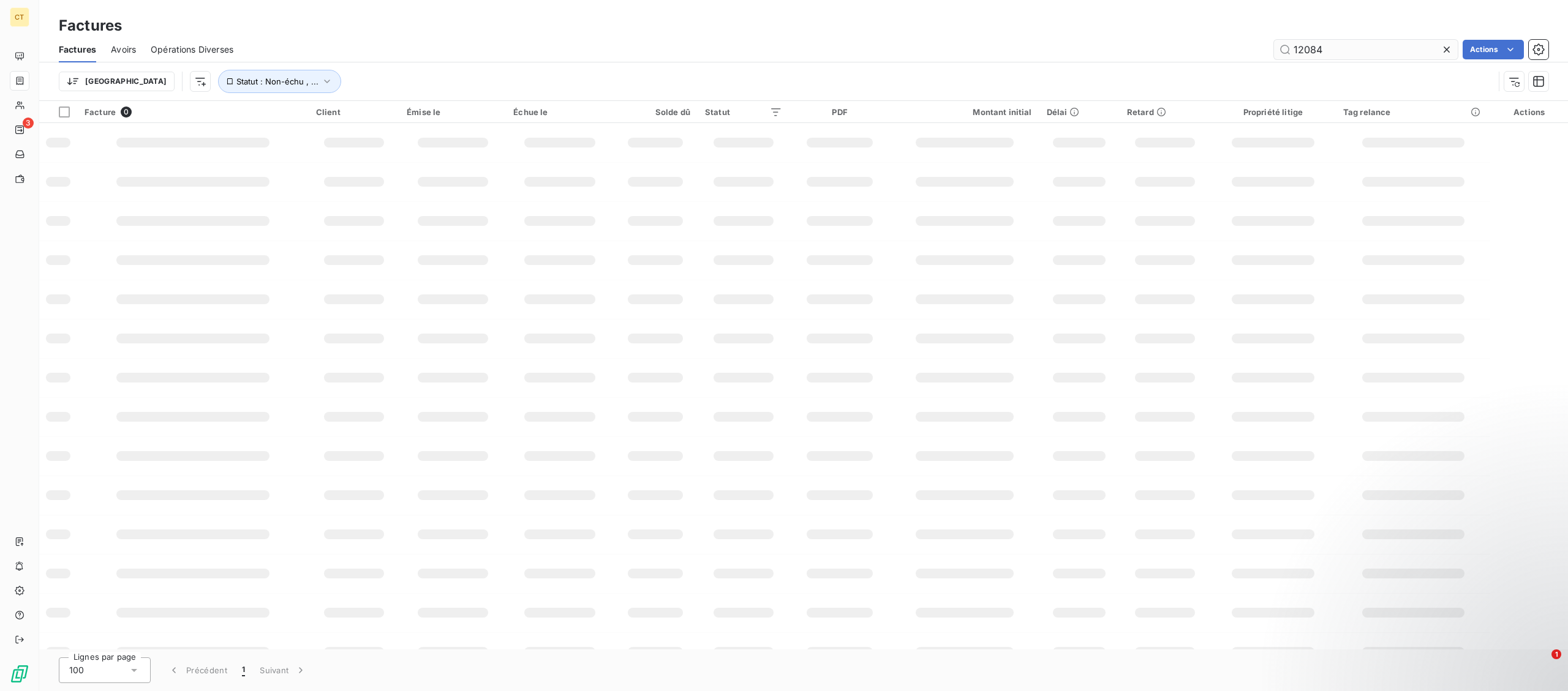
drag, startPoint x: 1335, startPoint y: 58, endPoint x: 1129, endPoint y: 47, distance: 206.3
click at [1274, 47] on input "12084" at bounding box center [1365, 50] width 184 height 20
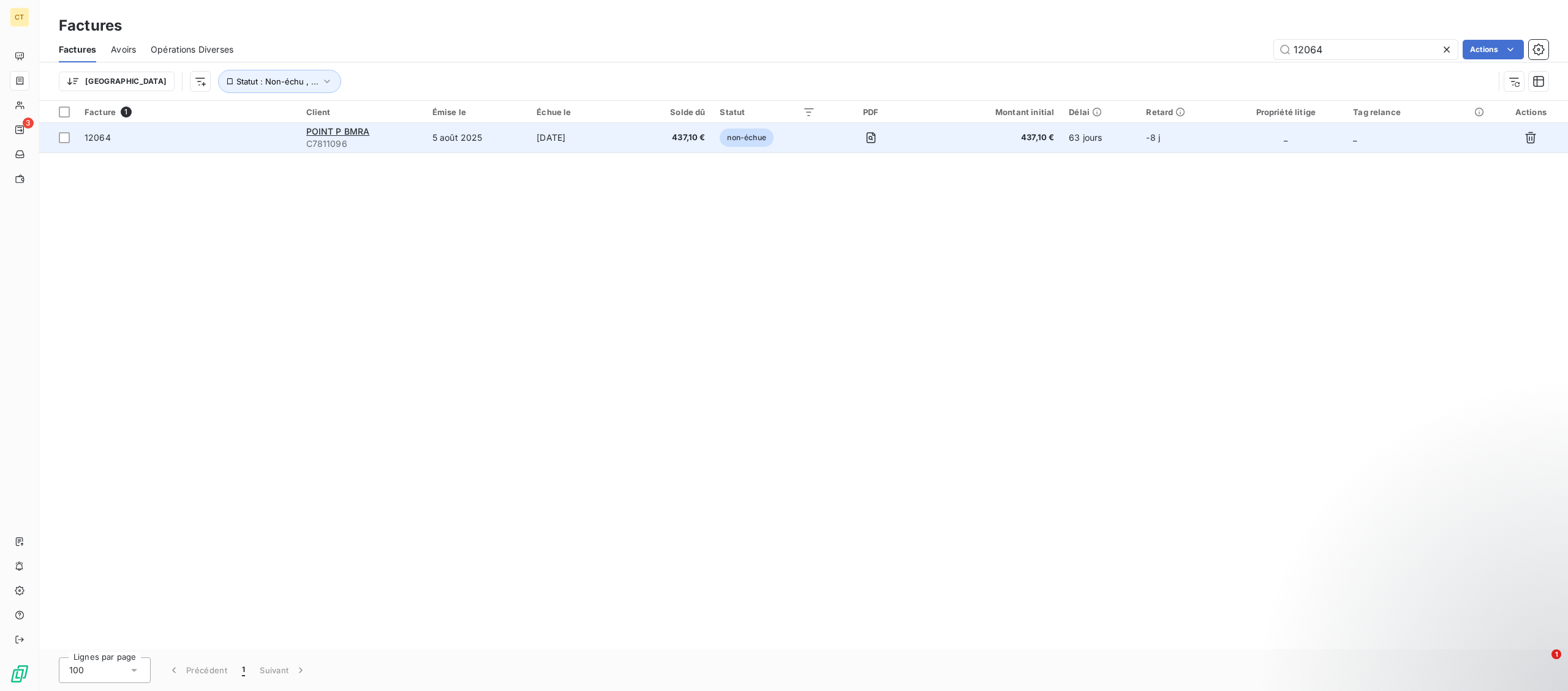
type input "12064"
click at [231, 140] on span "12064" at bounding box center [188, 137] width 207 height 12
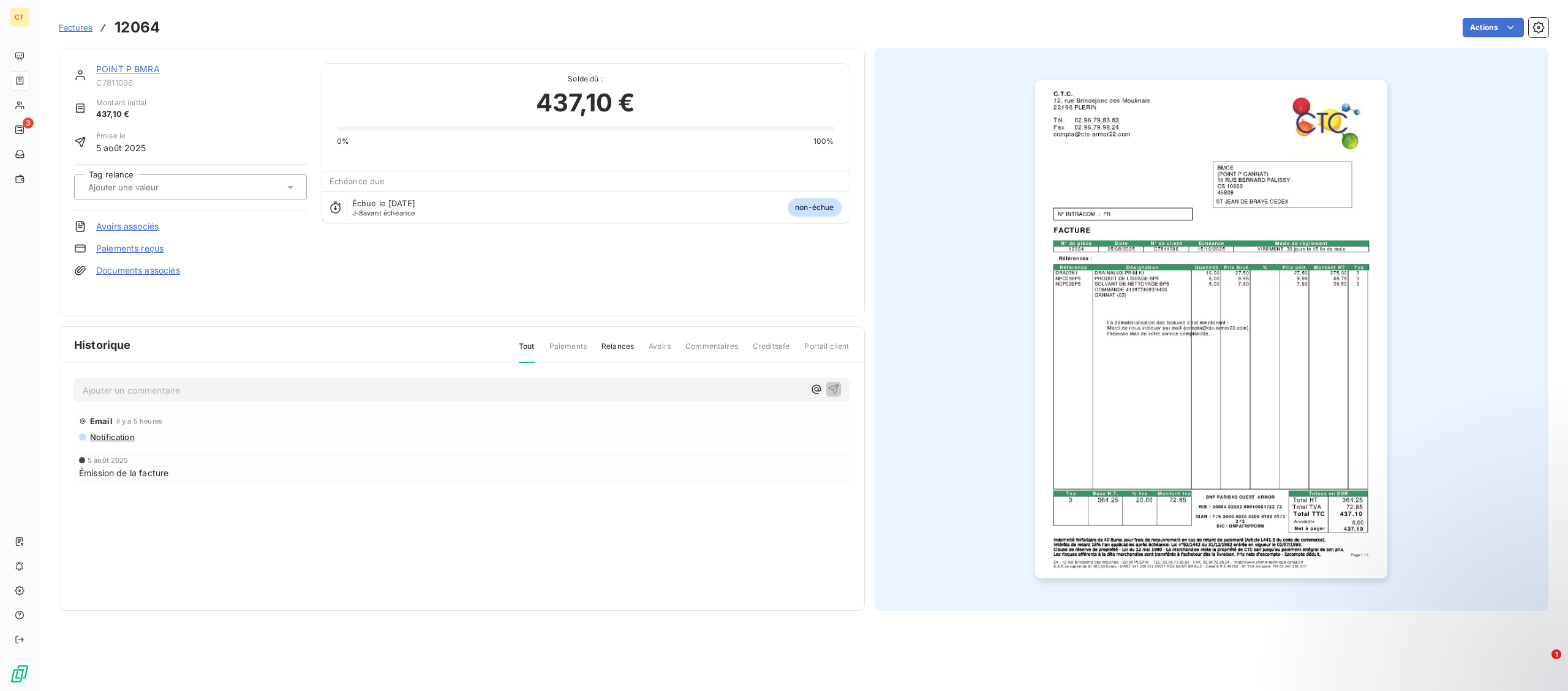
click at [140, 71] on link "POINT P BMRA" at bounding box center [128, 69] width 64 height 11
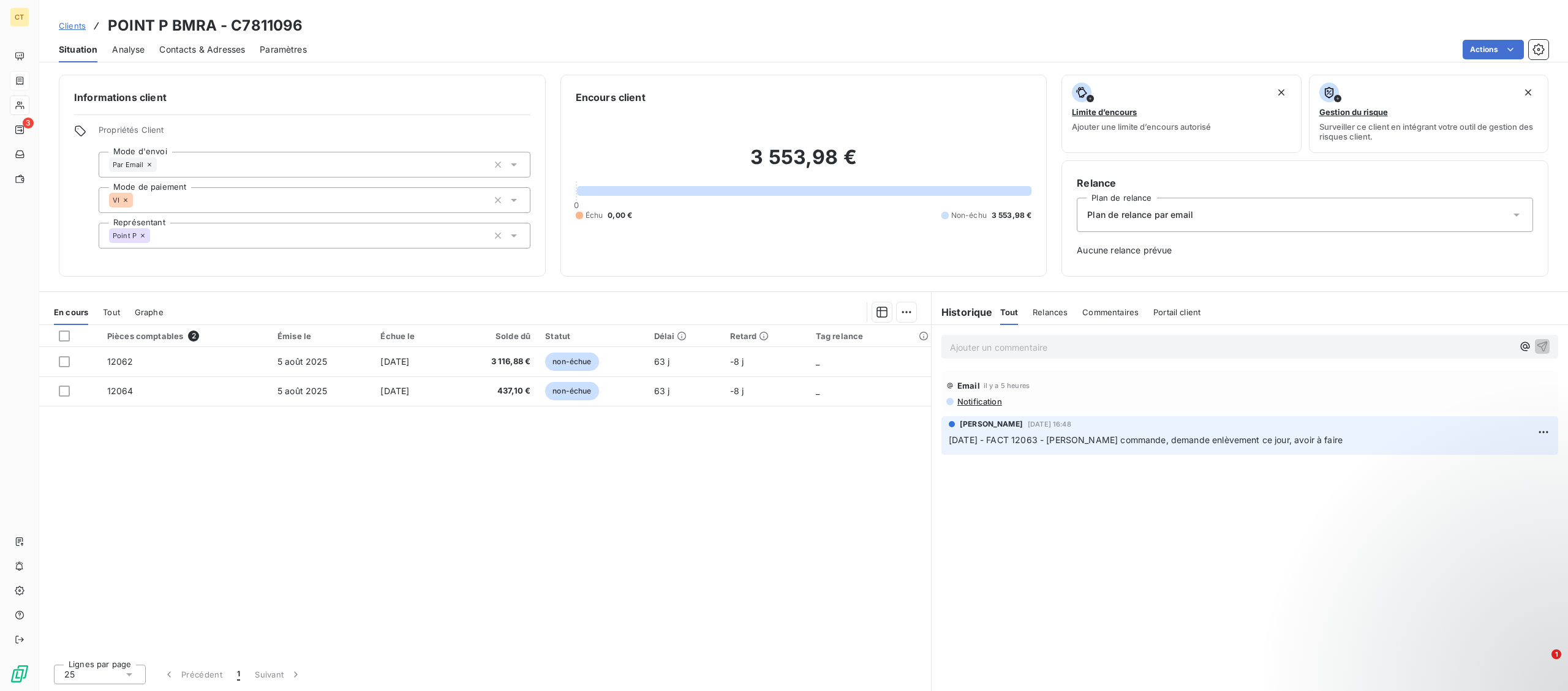
click at [218, 51] on span "Contacts & Adresses" at bounding box center [202, 49] width 86 height 12
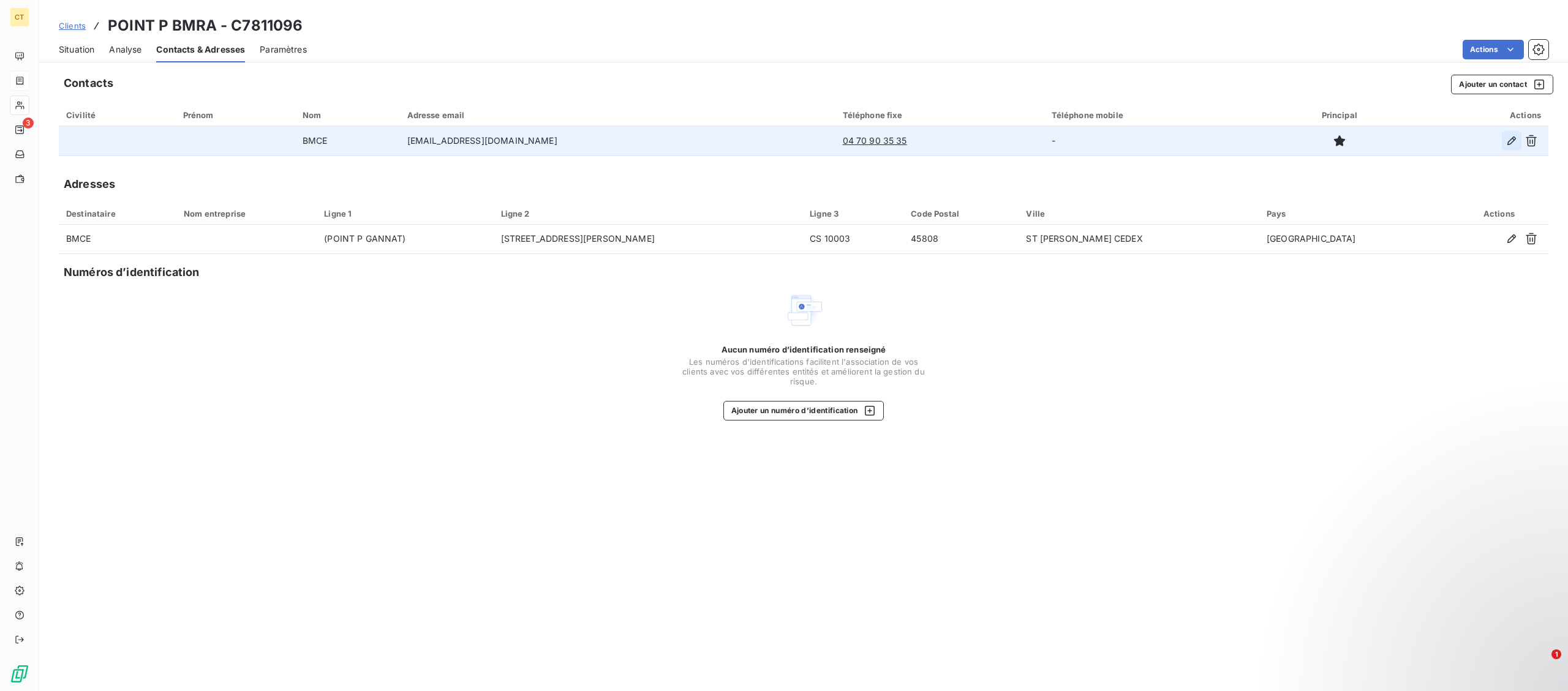
click at [1511, 149] on button "button" at bounding box center [1512, 141] width 20 height 20
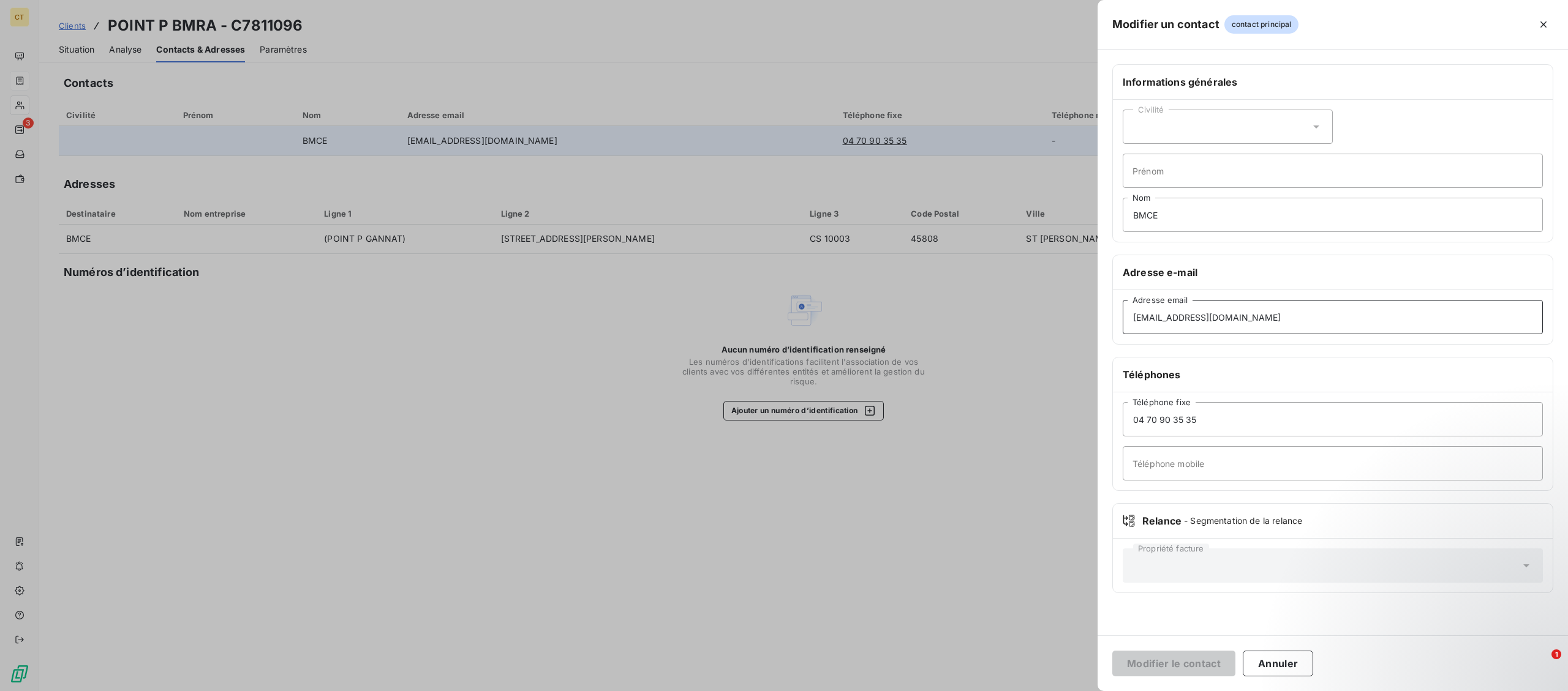
click at [1399, 323] on input "[EMAIL_ADDRESS][DOMAIN_NAME]" at bounding box center [1333, 316] width 420 height 34
drag, startPoint x: 1399, startPoint y: 318, endPoint x: 1027, endPoint y: 332, distance: 372.3
click at [1123, 332] on input "[EMAIL_ADDRESS][DOMAIN_NAME]" at bounding box center [1333, 316] width 420 height 34
paste input "CCC.SO-CFO"
type input "[EMAIL_ADDRESS][DOMAIN_NAME]"
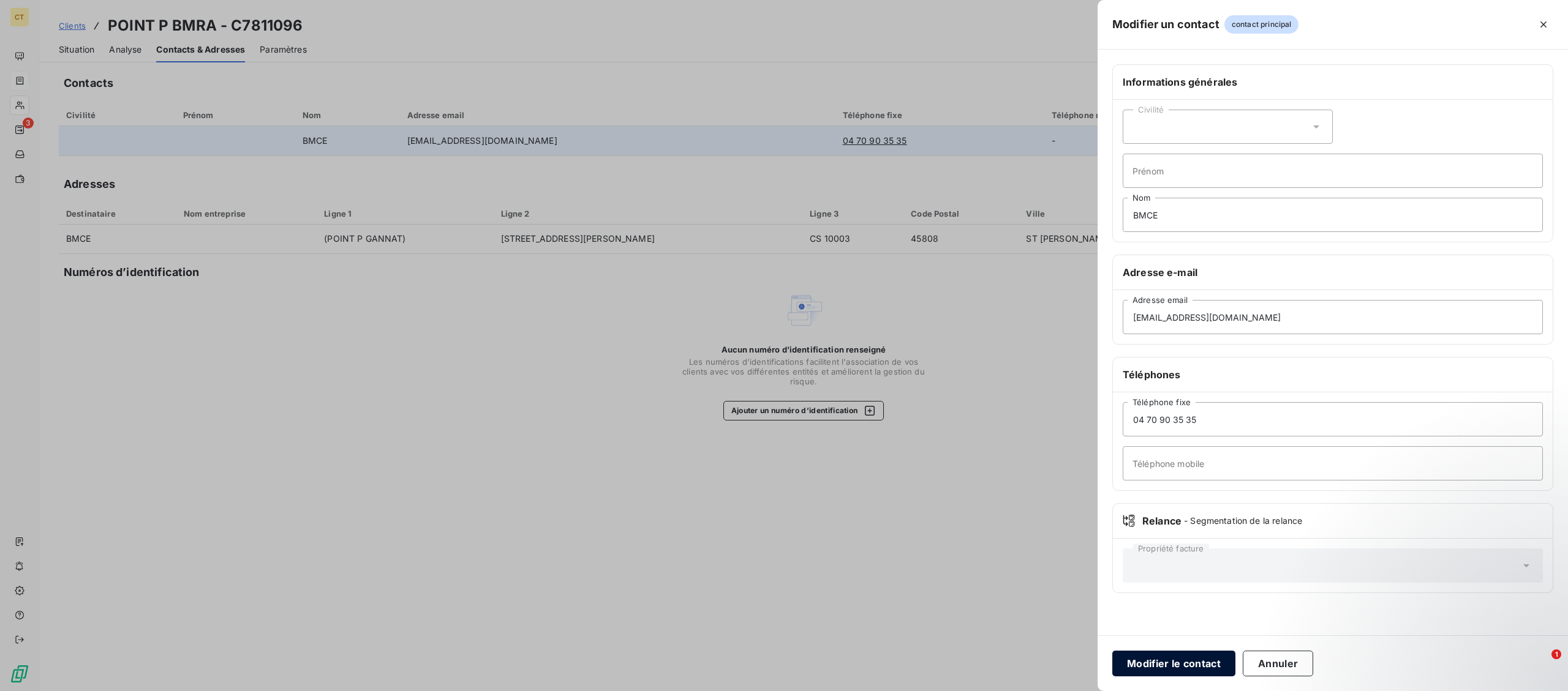
click at [1162, 660] on button "Modifier le contact" at bounding box center [1174, 664] width 123 height 26
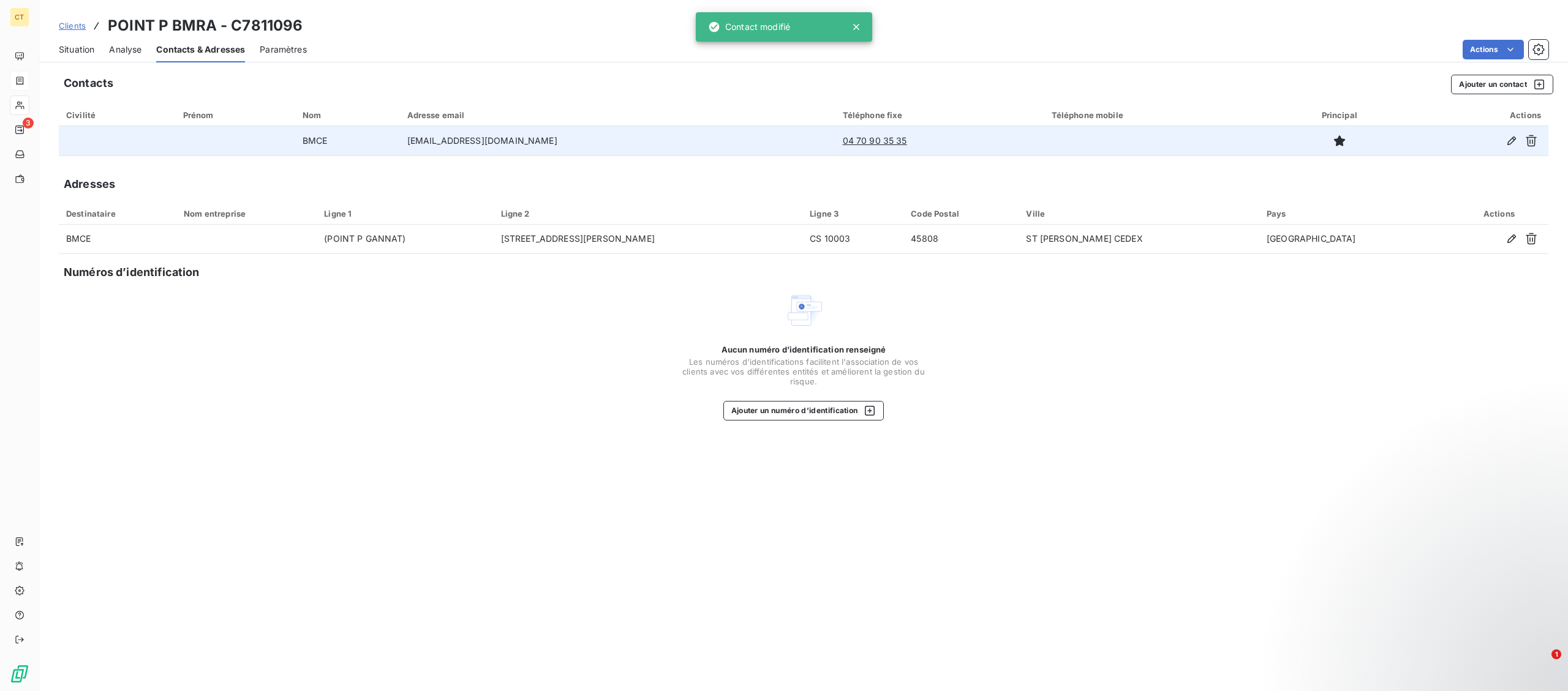
click at [58, 47] on div "Situation Analyse Contacts & Adresses Paramètres Actions" at bounding box center [804, 49] width 1529 height 26
click at [85, 47] on span "Situation" at bounding box center [76, 49] width 36 height 12
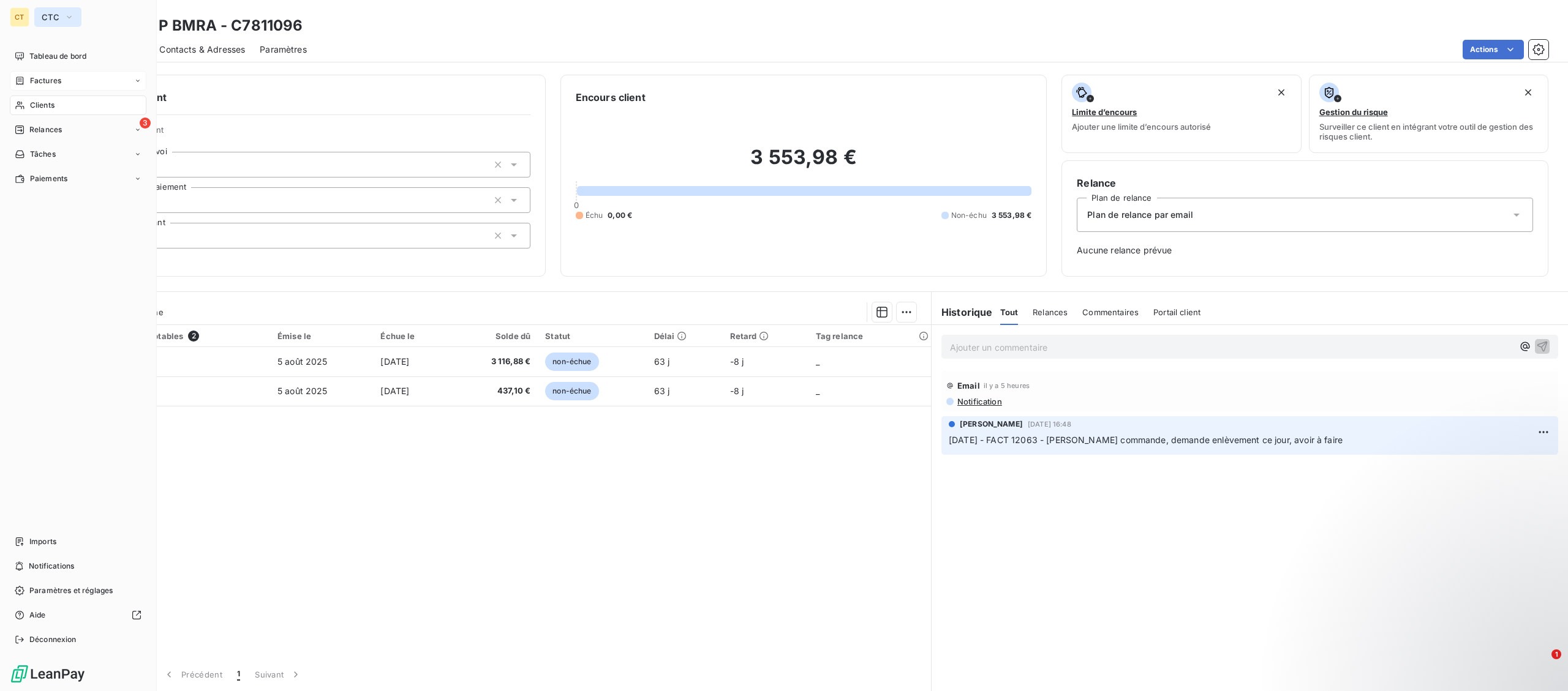
click at [41, 17] on button "CTC" at bounding box center [57, 17] width 47 height 20
click at [61, 105] on span "La Celtique Industrielle" at bounding box center [113, 109] width 108 height 12
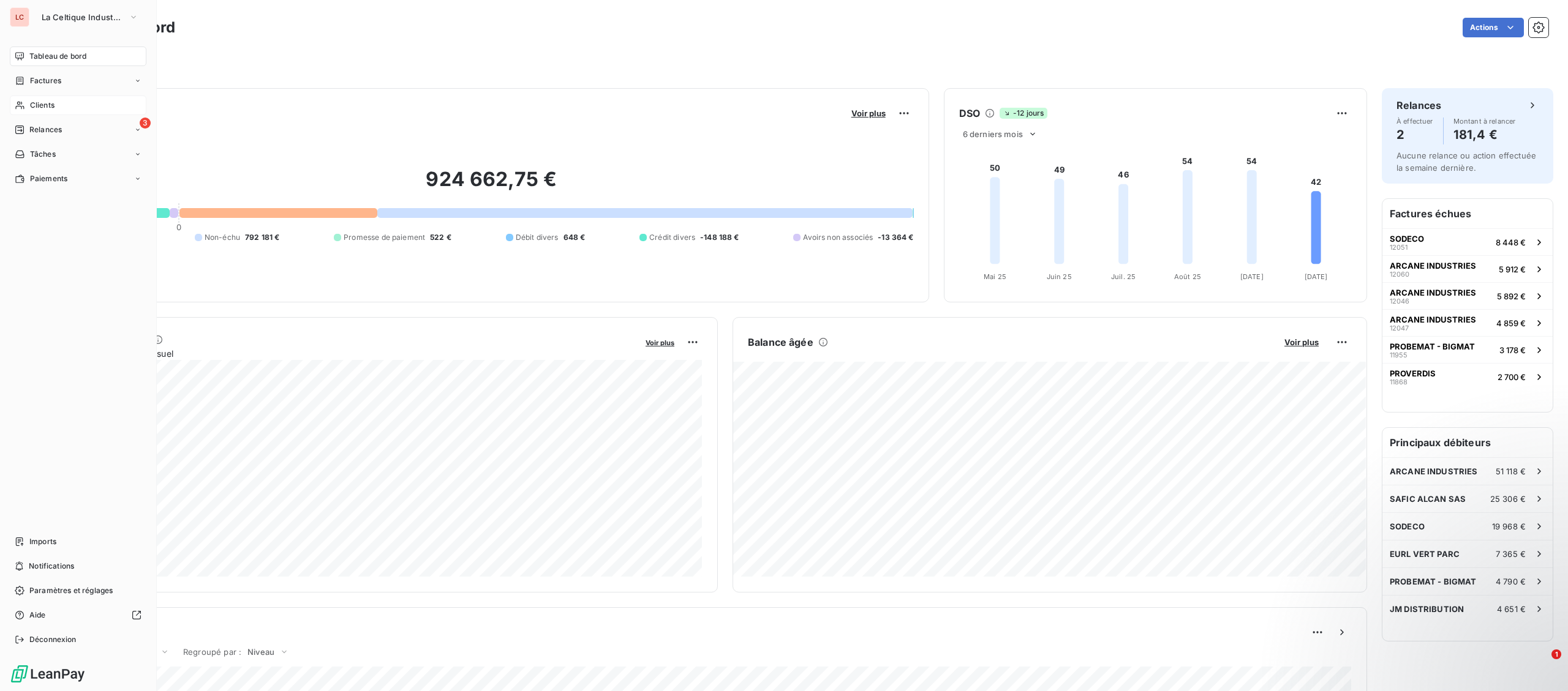
click at [10, 106] on div "Clients" at bounding box center [78, 105] width 136 height 20
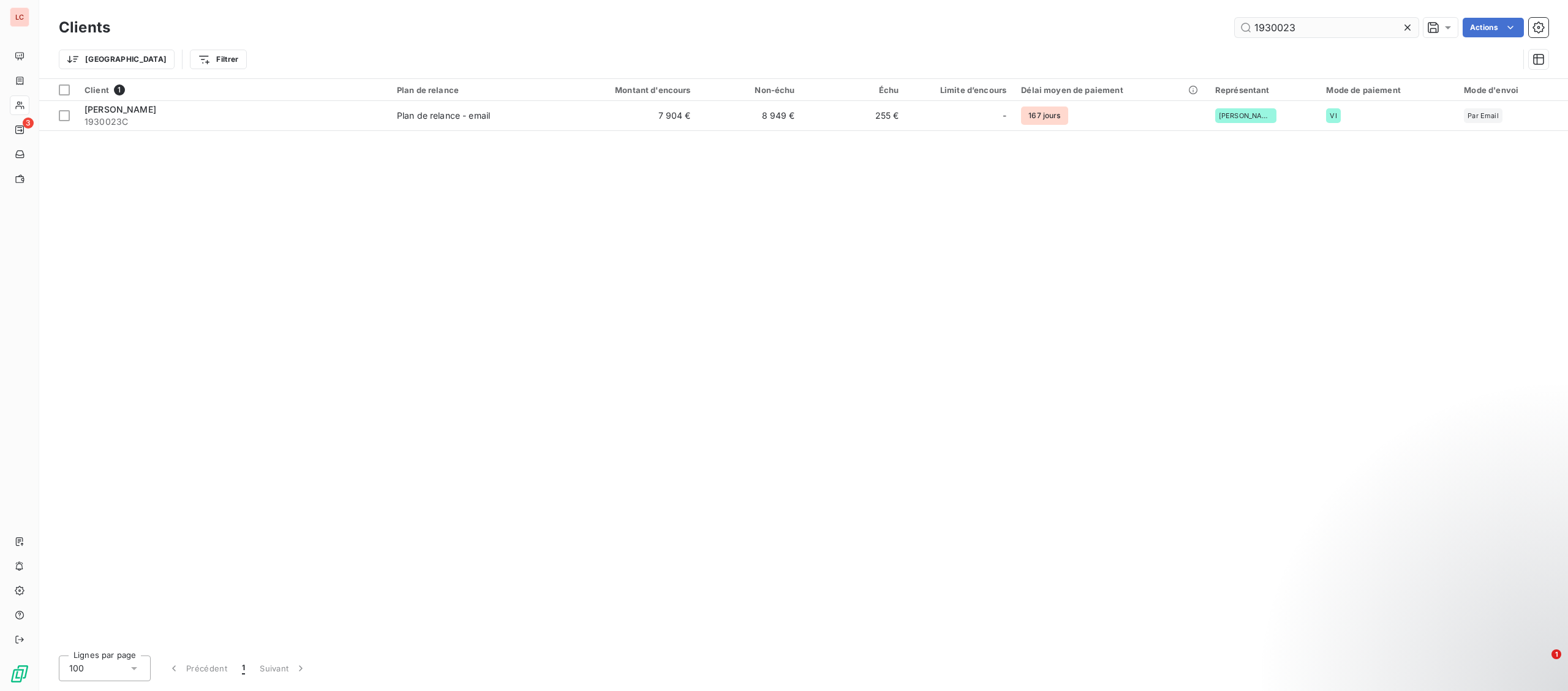
drag, startPoint x: 1306, startPoint y: 24, endPoint x: 691, endPoint y: 42, distance: 615.3
click at [1235, 37] on input "1930023" at bounding box center [1326, 27] width 184 height 20
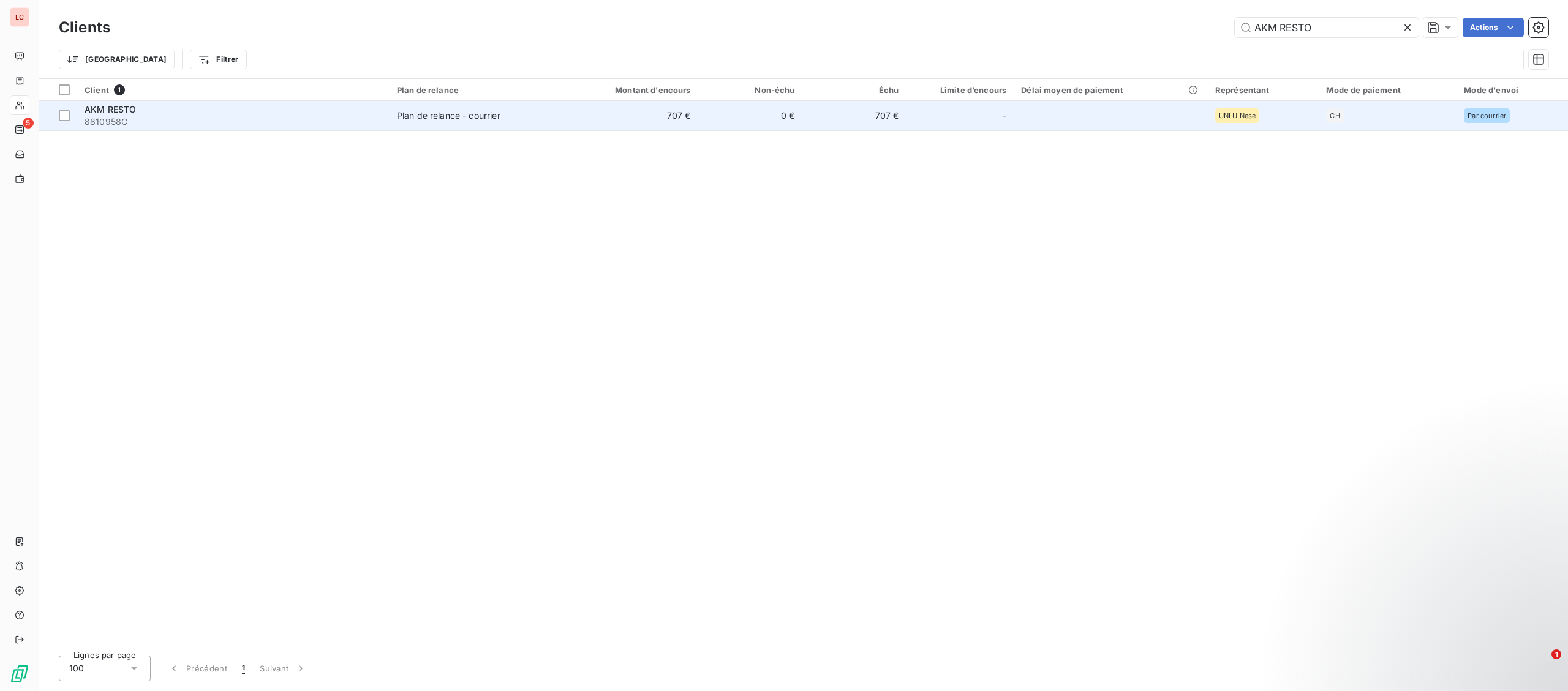
type input "AKM RESTO"
click at [263, 113] on div "AKM RESTO" at bounding box center [233, 110] width 297 height 12
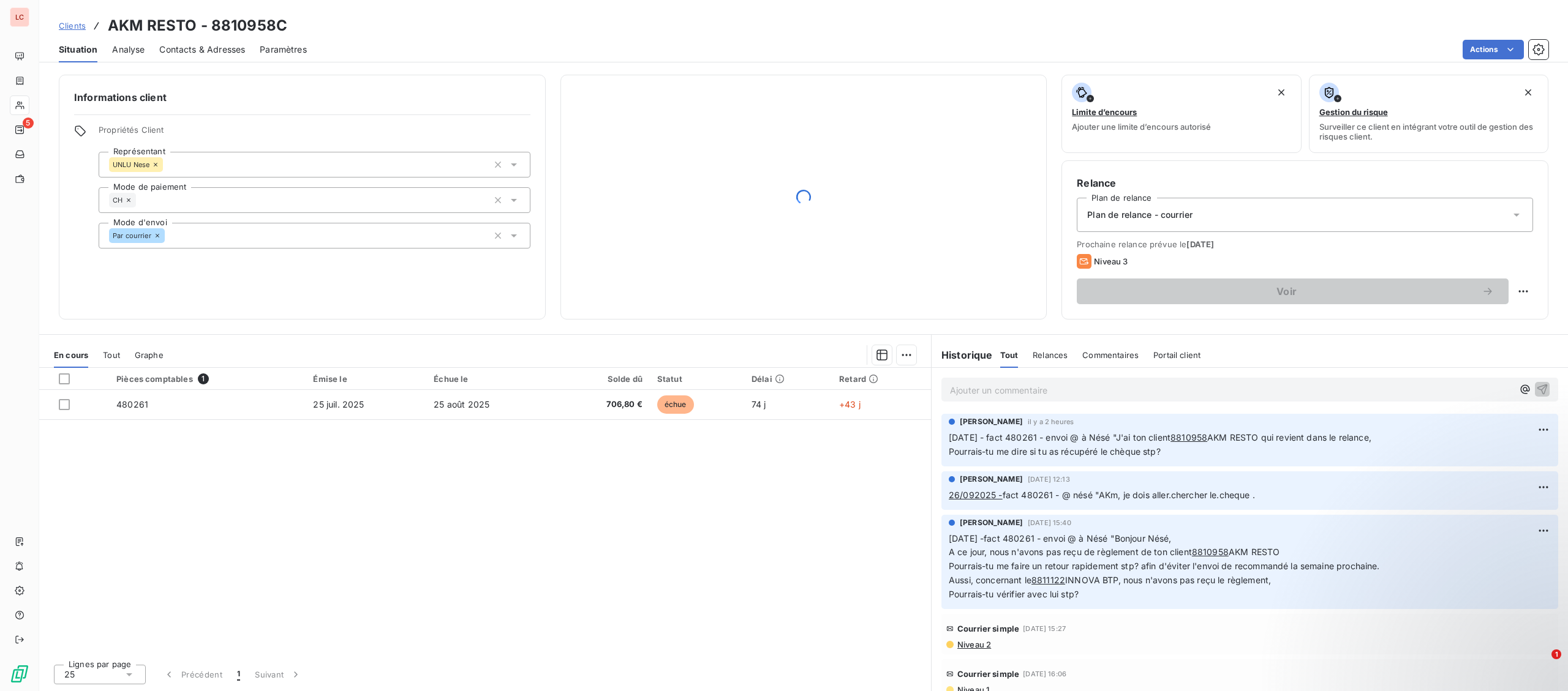
click at [1025, 368] on div "Ajouter un commentaire ﻿ [PERSON_NAME] il y a 2 heures [DATE] - fact 480261 - e…" at bounding box center [1250, 529] width 637 height 323
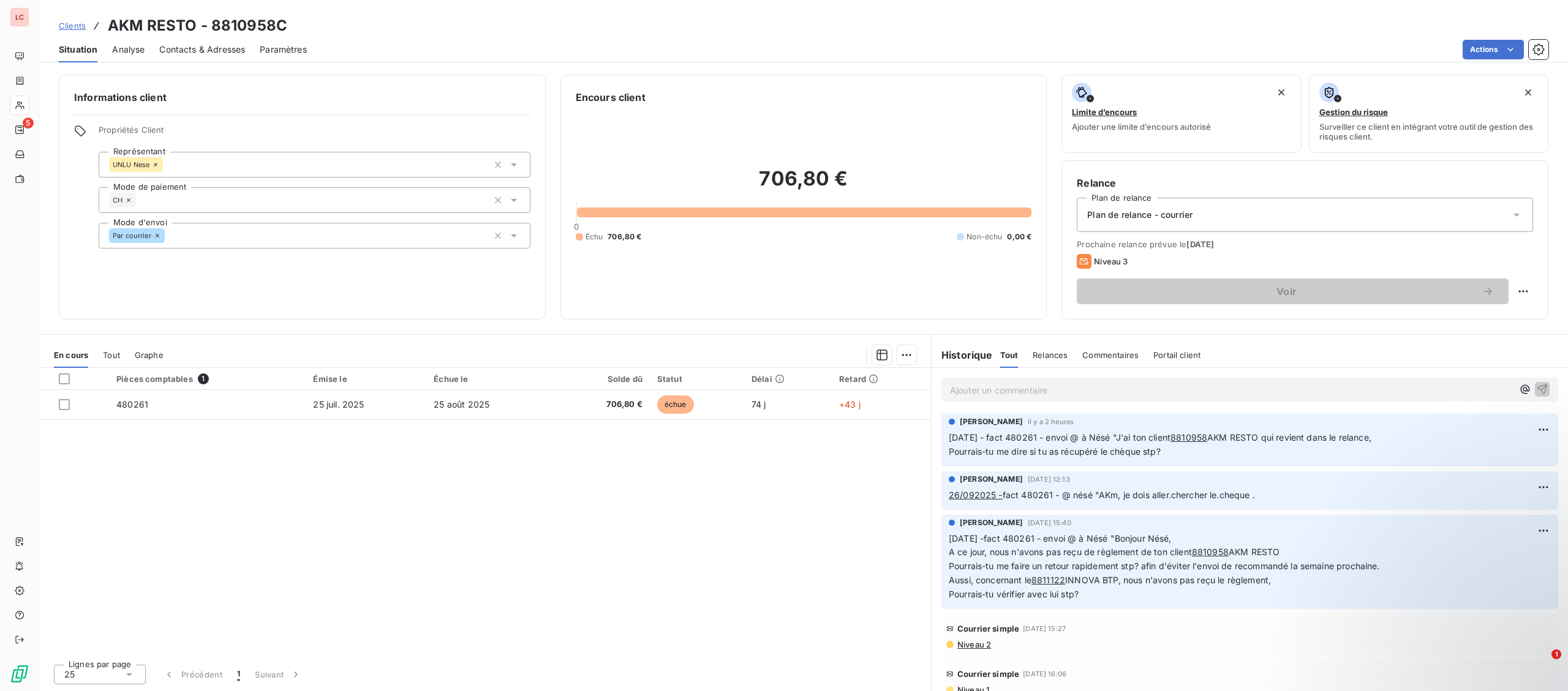
click at [991, 390] on p "Ajouter un commentaire ﻿" at bounding box center [1231, 390] width 563 height 15
drag, startPoint x: 1122, startPoint y: 399, endPoint x: 1125, endPoint y: 390, distance: 9.5
click at [1122, 397] on div "[DATE] - FACT 480261 - @ Nésé '" at bounding box center [1250, 389] width 617 height 22
click at [1125, 390] on p "[DATE] - FACT 480261 - @ Nésé '" at bounding box center [1231, 390] width 563 height 14
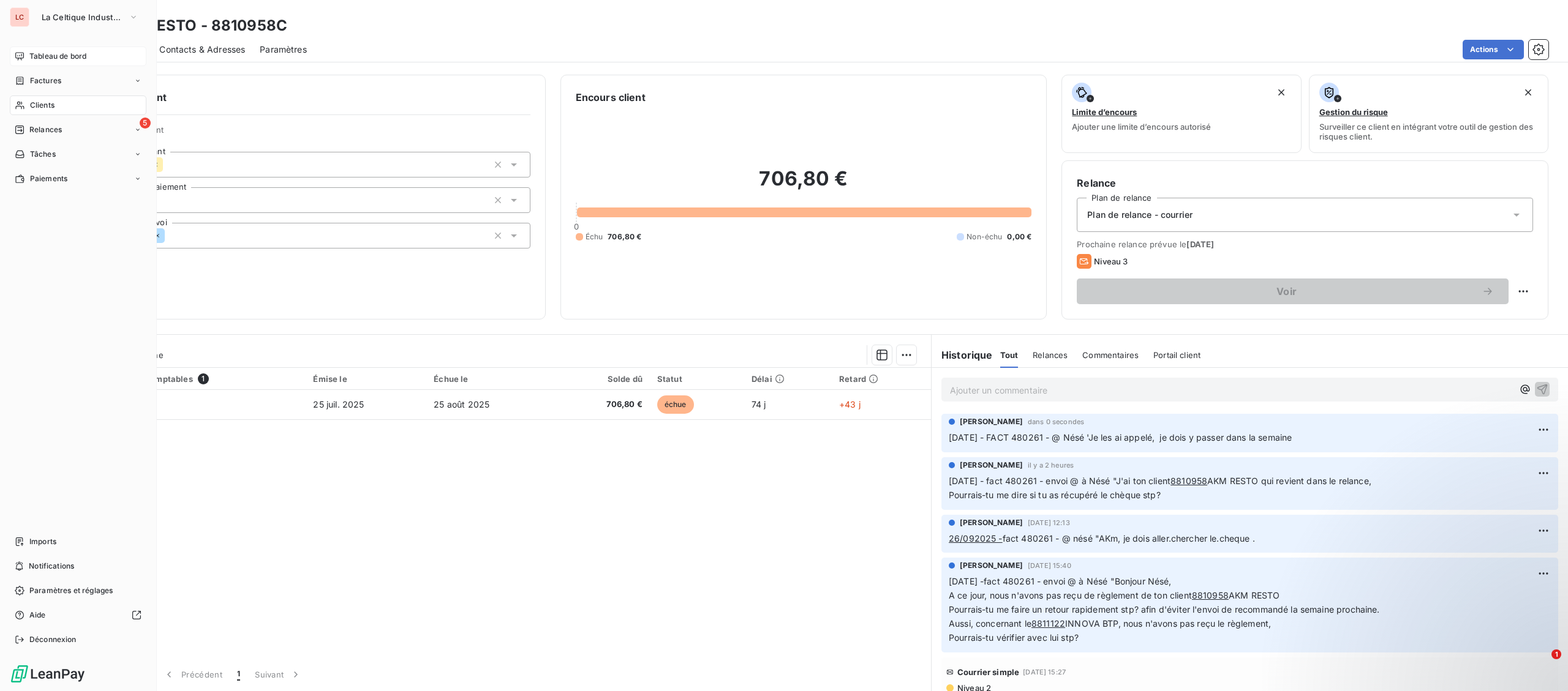
click at [20, 48] on div "Tableau de bord" at bounding box center [78, 56] width 136 height 20
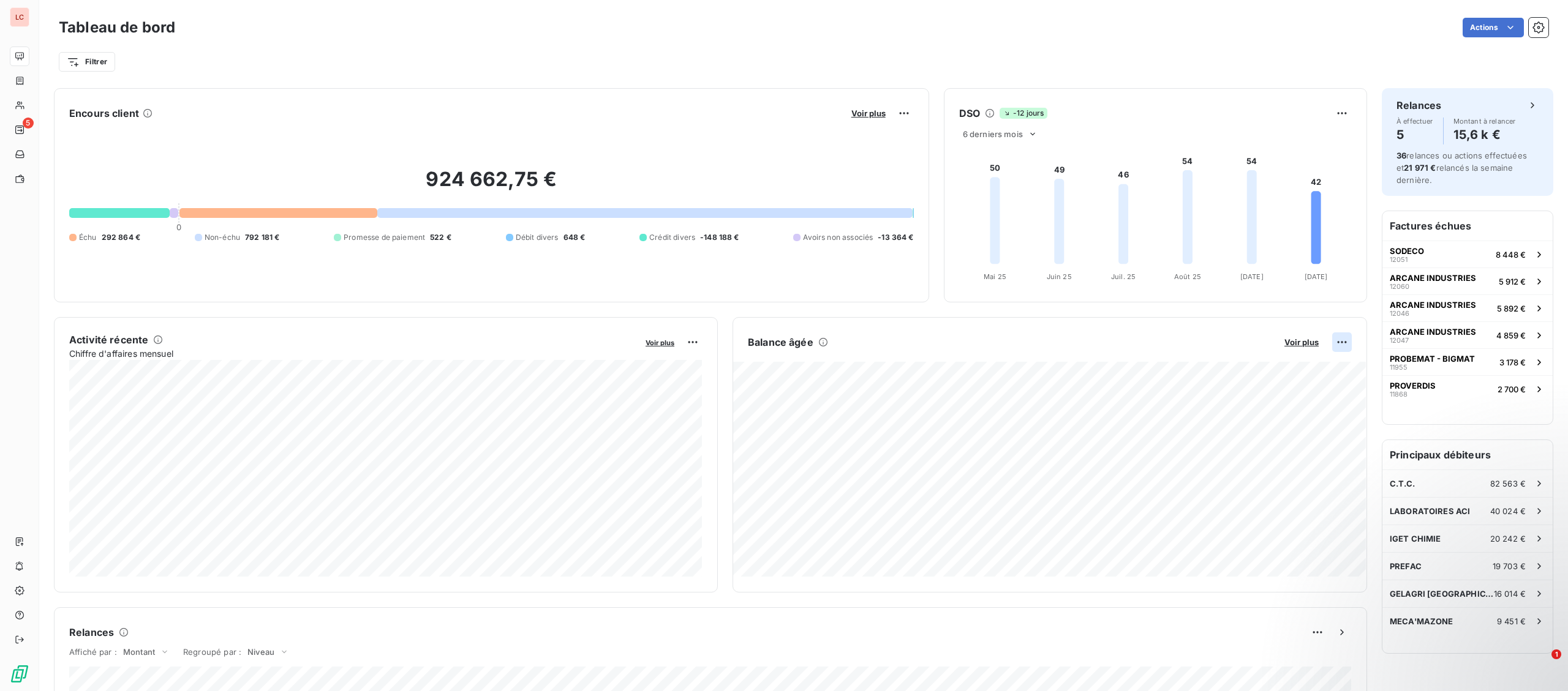
click at [1335, 339] on html "LC 5 Tableau de bord Actions Filtrer Encours client Voir plus 924 662,75 € 0 Éc…" at bounding box center [784, 346] width 1568 height 691
click at [1303, 367] on div "Exporter" at bounding box center [1312, 370] width 69 height 20
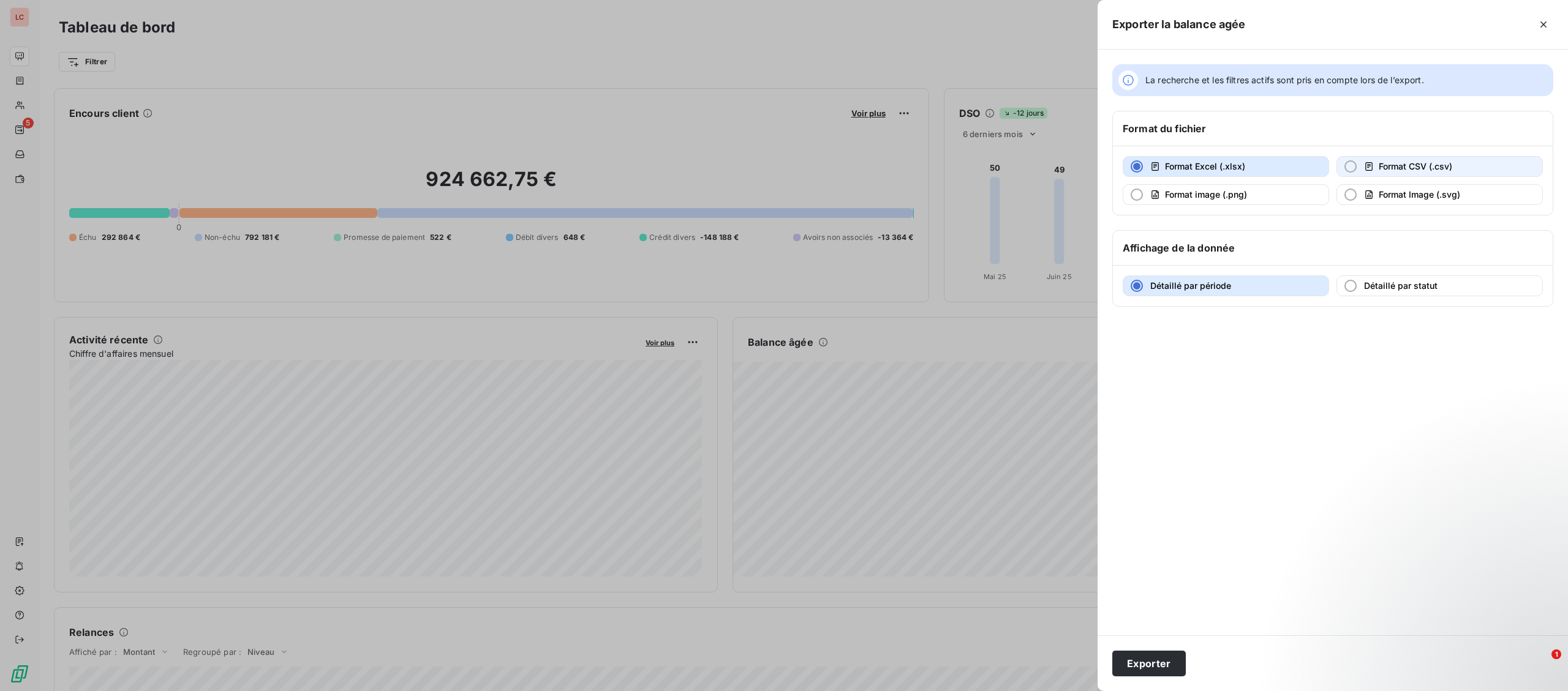
click at [1353, 171] on div "button" at bounding box center [1350, 166] width 12 height 12
click at [1158, 668] on button "Exporter" at bounding box center [1149, 664] width 73 height 26
click at [1143, 668] on button "Exporter" at bounding box center [1149, 664] width 73 height 26
click at [1176, 177] on button "Format Excel (.xlsx)" at bounding box center [1226, 166] width 206 height 21
click at [1151, 659] on button "Exporter" at bounding box center [1149, 664] width 73 height 26
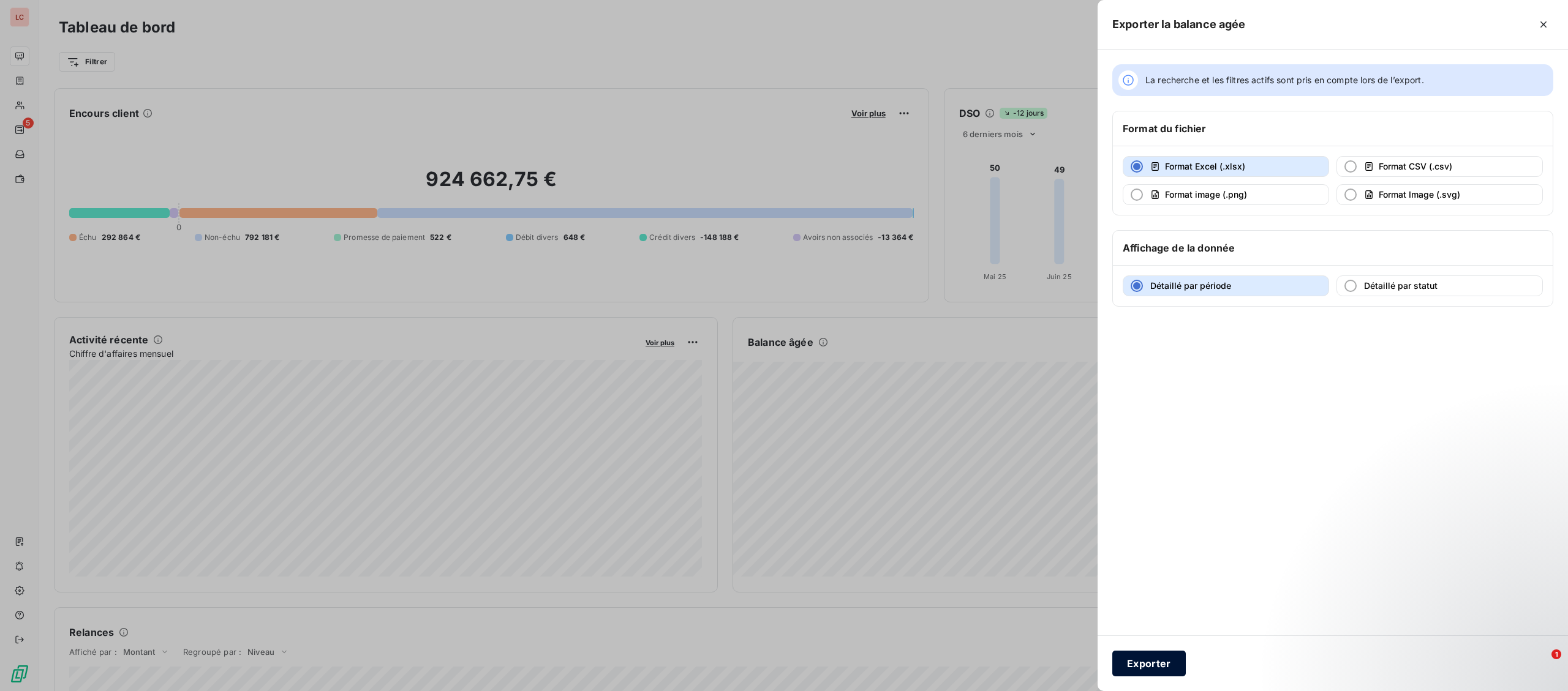
click at [1151, 660] on button "Exporter" at bounding box center [1149, 664] width 73 height 26
click at [1150, 666] on button "Exporter" at bounding box center [1149, 664] width 73 height 26
click at [1149, 666] on button "Exporter" at bounding box center [1149, 664] width 73 height 26
click at [1068, 663] on div at bounding box center [784, 346] width 1568 height 691
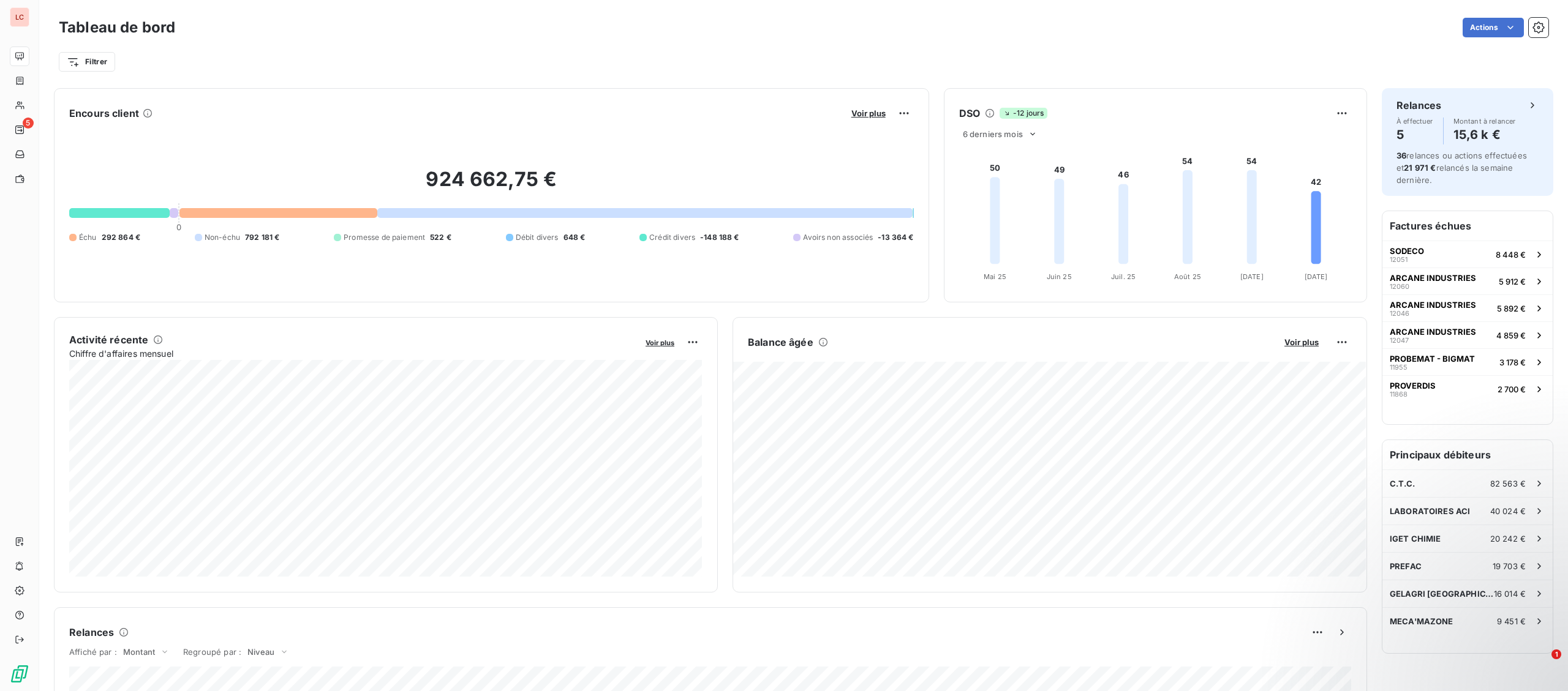
click at [1300, 348] on div "Balance âgée Voir plus" at bounding box center [1049, 342] width 633 height 20
click at [1301, 342] on span "Voir plus" at bounding box center [1301, 342] width 34 height 10
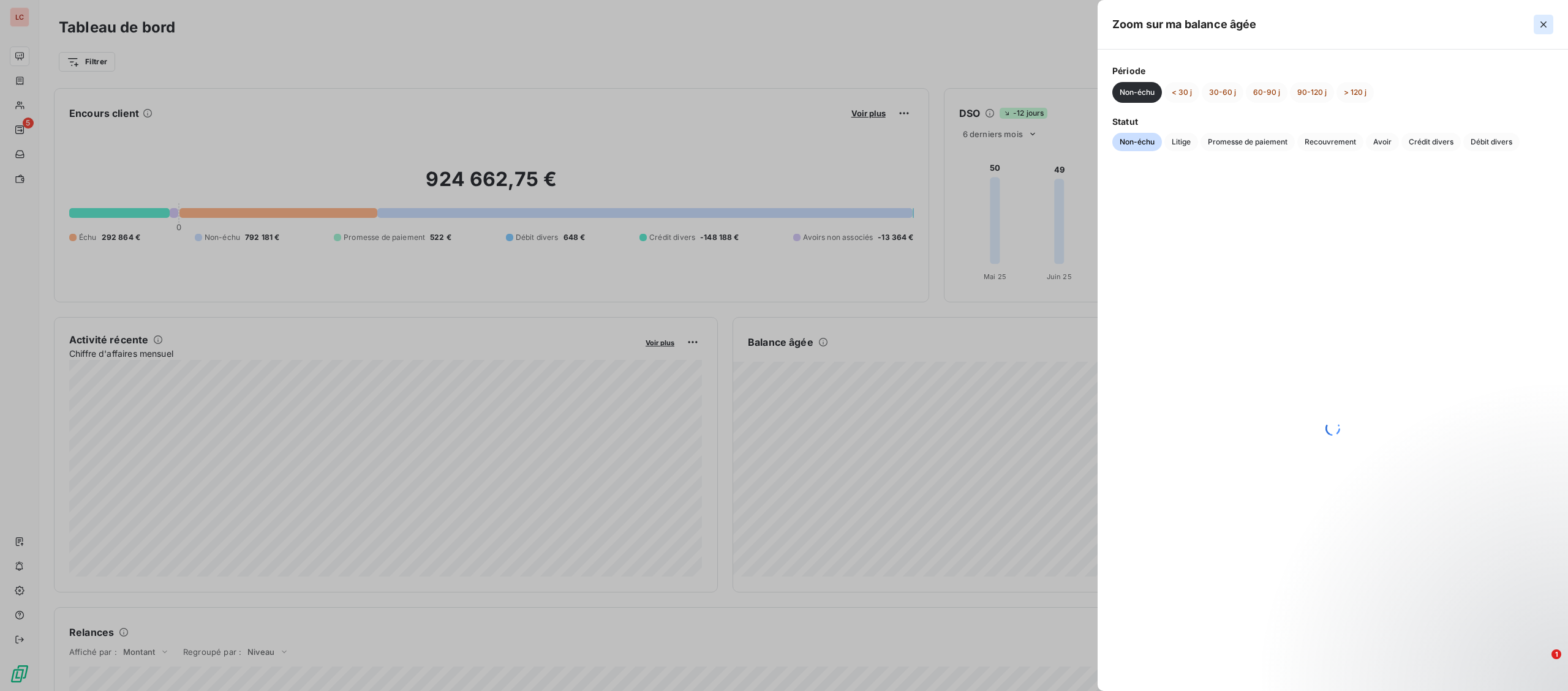
click at [1546, 27] on icon "button" at bounding box center [1543, 24] width 12 height 12
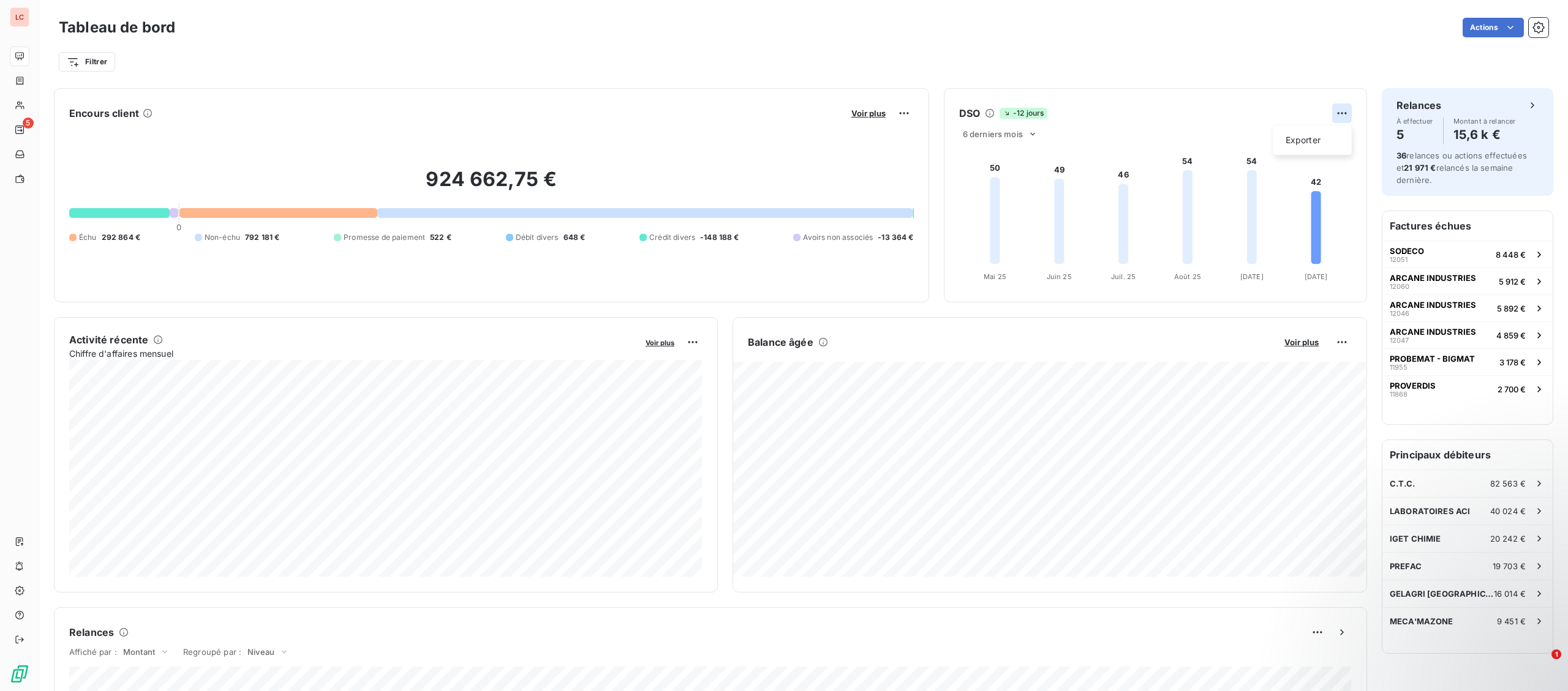
click at [1340, 117] on html "LC 5 Tableau de bord Actions Filtrer Encours client Voir plus 924 662,75 € 0 Éc…" at bounding box center [784, 346] width 1568 height 691
click at [1342, 346] on html "LC 5 Tableau de bord Actions Filtrer Encours client Voir plus 924 662,75 € 0 Éc…" at bounding box center [784, 346] width 1568 height 691
click at [1287, 374] on div "Exporter" at bounding box center [1312, 370] width 69 height 20
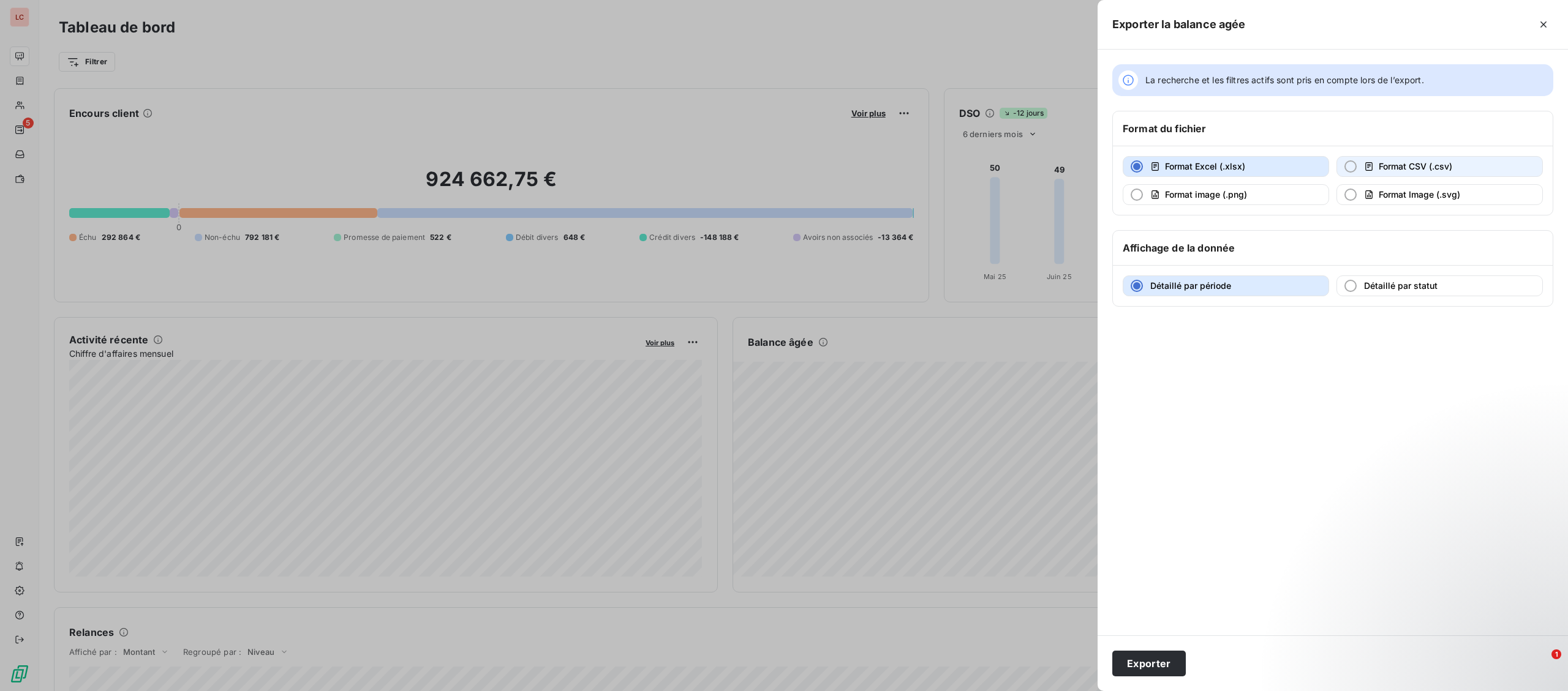
click at [1354, 169] on div "button" at bounding box center [1350, 166] width 12 height 12
click at [1353, 292] on div "button" at bounding box center [1350, 286] width 12 height 12
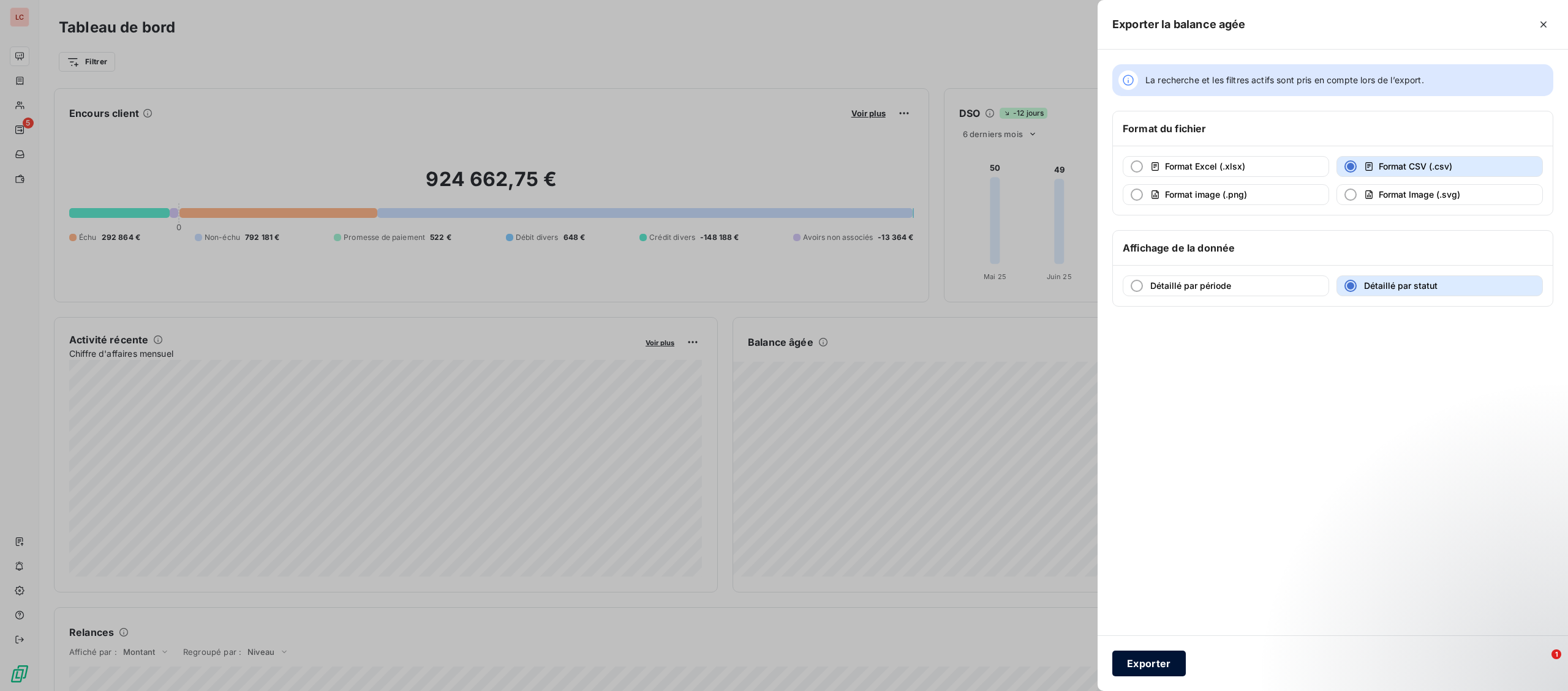
click at [1133, 664] on button "Exporter" at bounding box center [1149, 664] width 73 height 26
click at [1153, 665] on button "Exporter" at bounding box center [1149, 664] width 73 height 26
click at [1027, 662] on div at bounding box center [784, 346] width 1568 height 691
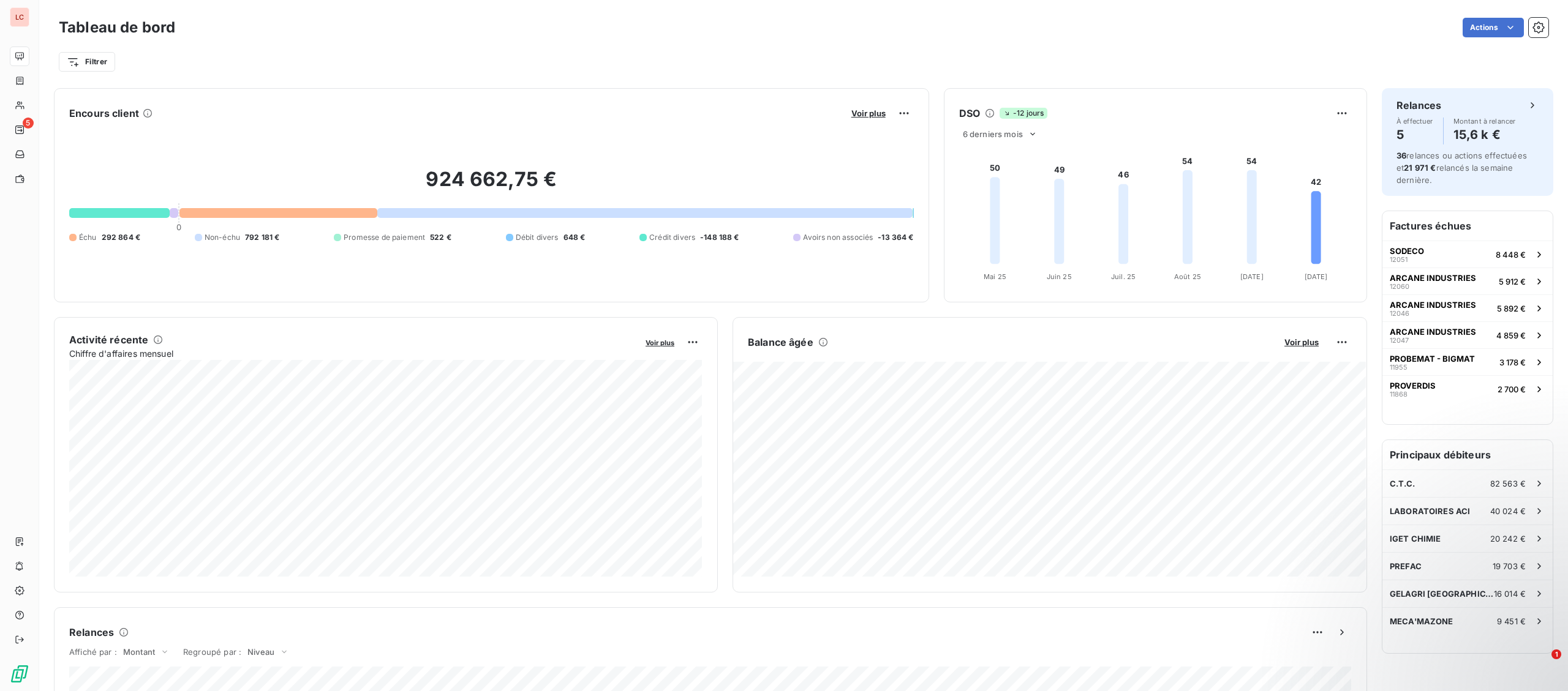
click at [1524, 671] on div "Relances À effectuer 5 Montant à relancer 15,6 k € 36 relances ou actions effec…" at bounding box center [1467, 630] width 171 height 1085
click at [1244, 651] on div "Affiché par : Montant Regroupé par : [PERSON_NAME]" at bounding box center [710, 654] width 1283 height 24
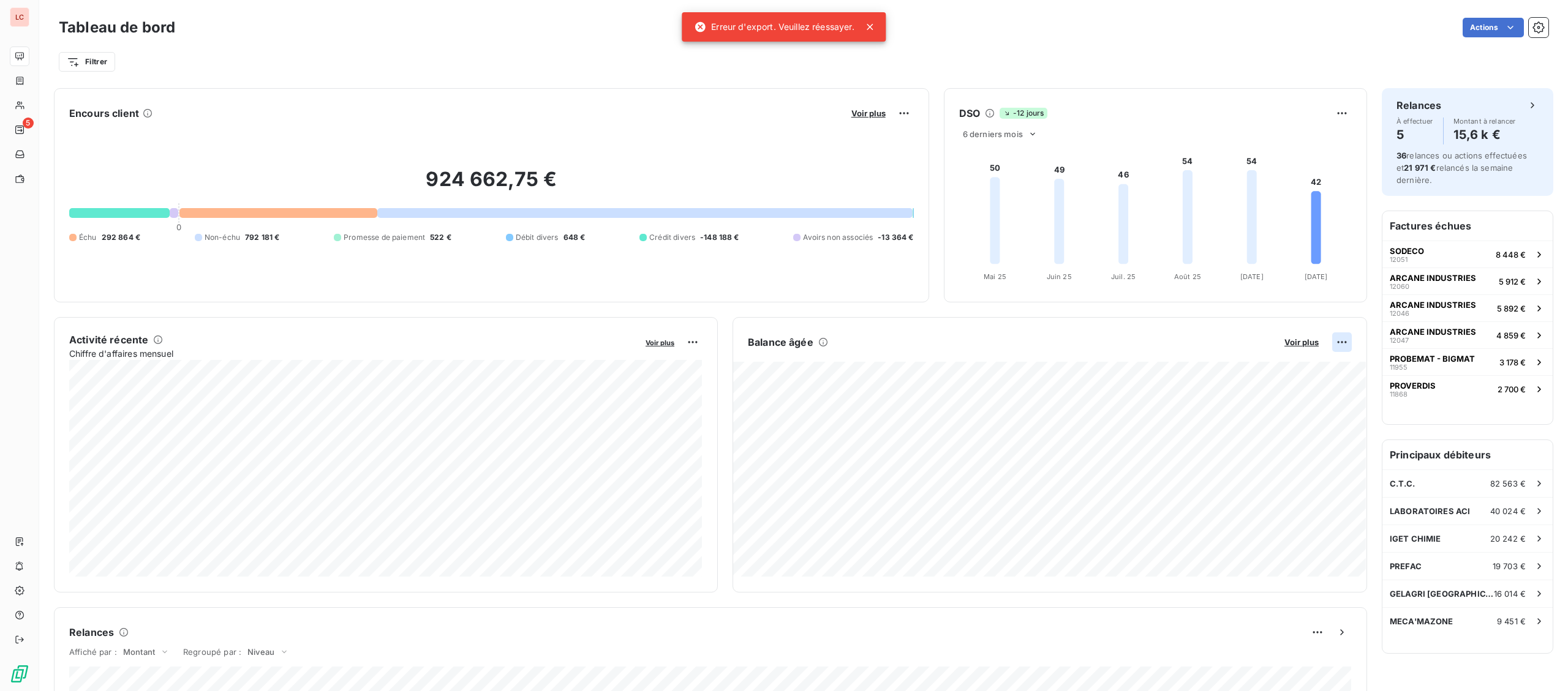
click at [1343, 342] on html "LC 5 Tableau de bord Actions Filtrer Encours client Voir plus 924 662,75 € 0 Éc…" at bounding box center [784, 346] width 1568 height 691
click at [1316, 367] on div "Exporter" at bounding box center [1312, 370] width 69 height 20
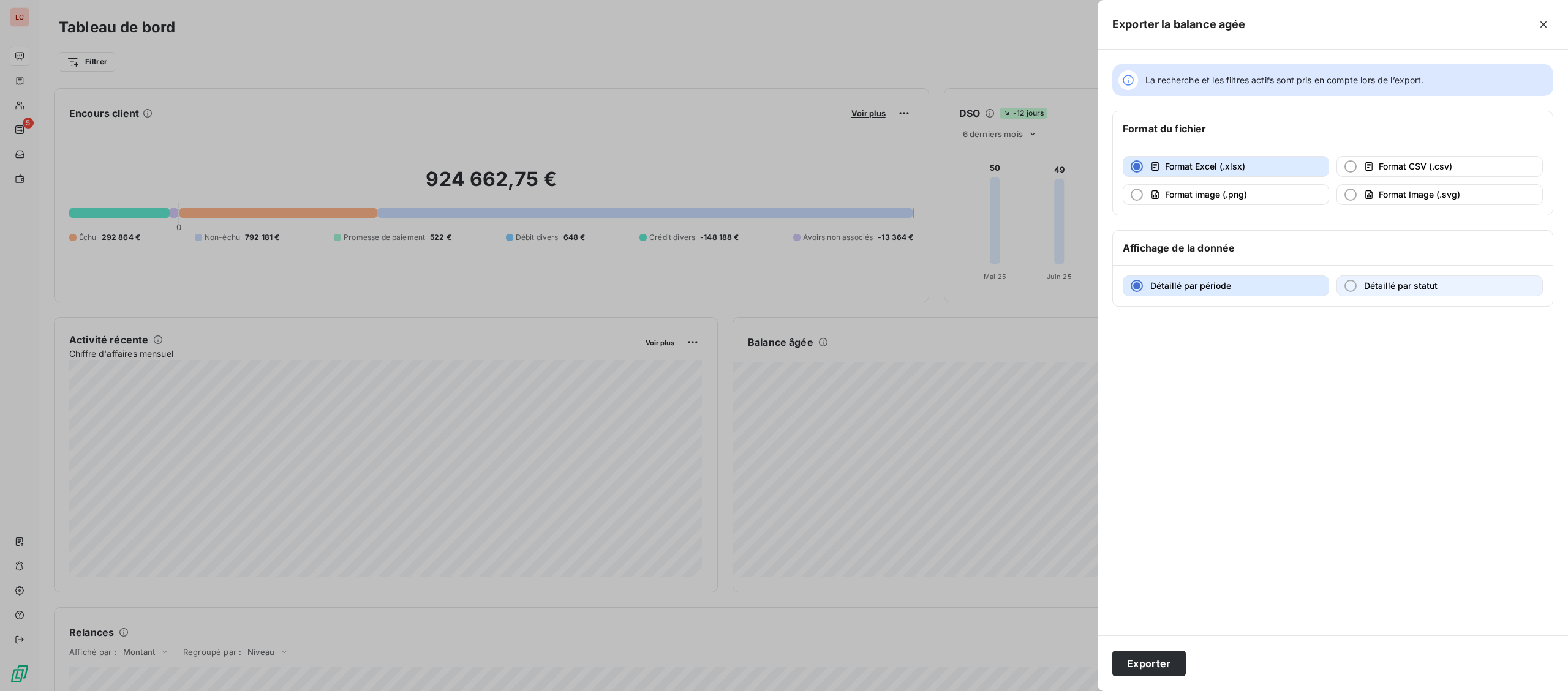
click at [1433, 284] on span "Détaillé par statut" at bounding box center [1401, 286] width 73 height 11
click at [1147, 670] on button "Exporter" at bounding box center [1149, 664] width 73 height 26
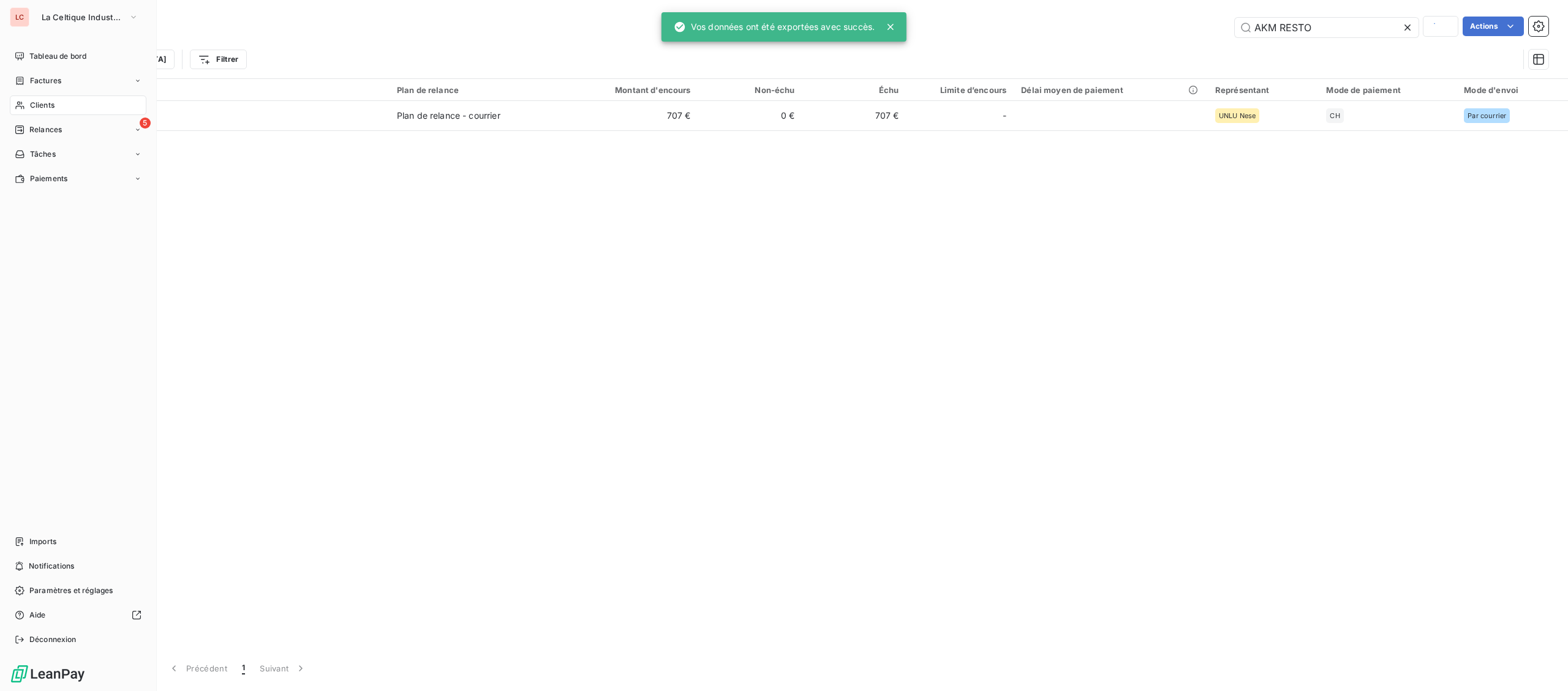
click at [32, 110] on span "Clients" at bounding box center [42, 105] width 24 height 11
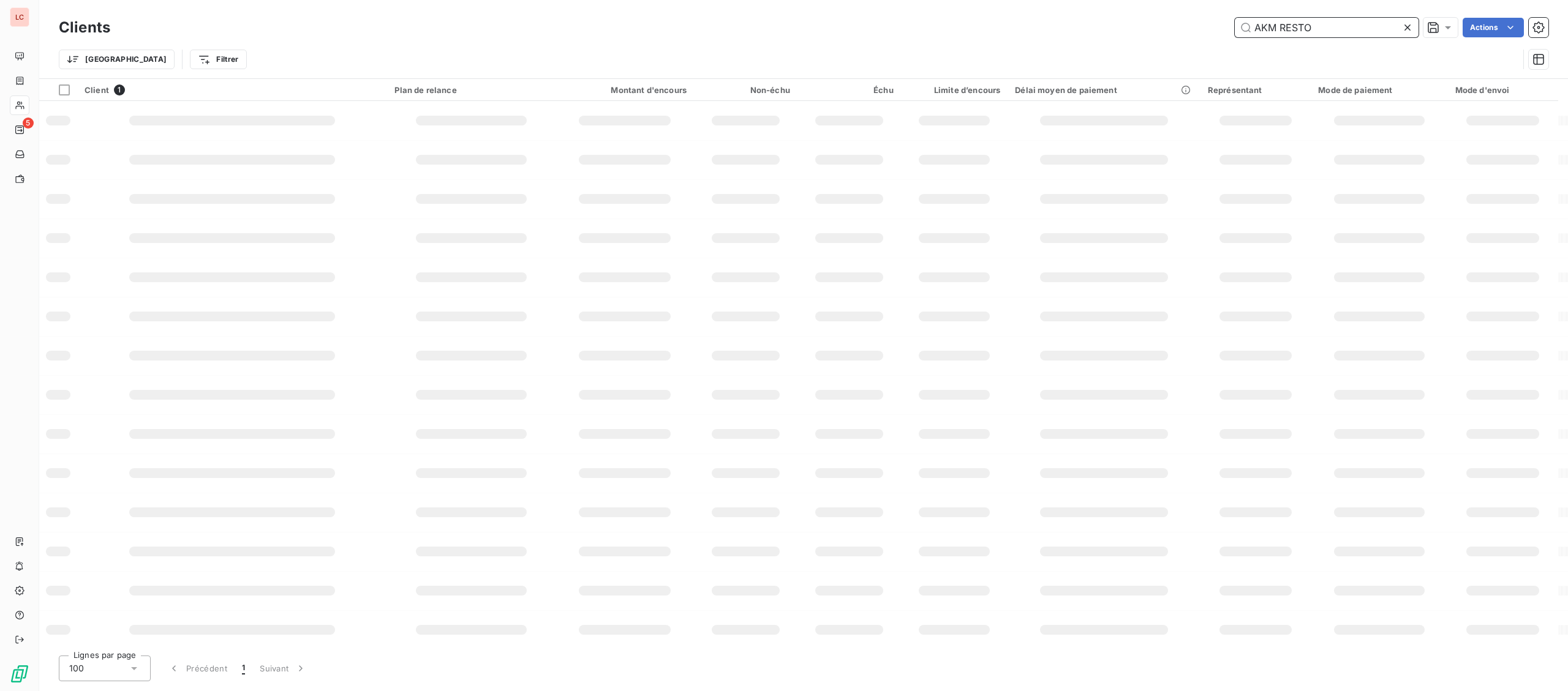
click at [1304, 17] on input "AKM RESTO" at bounding box center [1326, 27] width 184 height 20
drag, startPoint x: 1325, startPoint y: 22, endPoint x: 1148, endPoint y: 20, distance: 177.0
click at [1235, 20] on input "AKM RESTO" at bounding box center [1326, 27] width 184 height 20
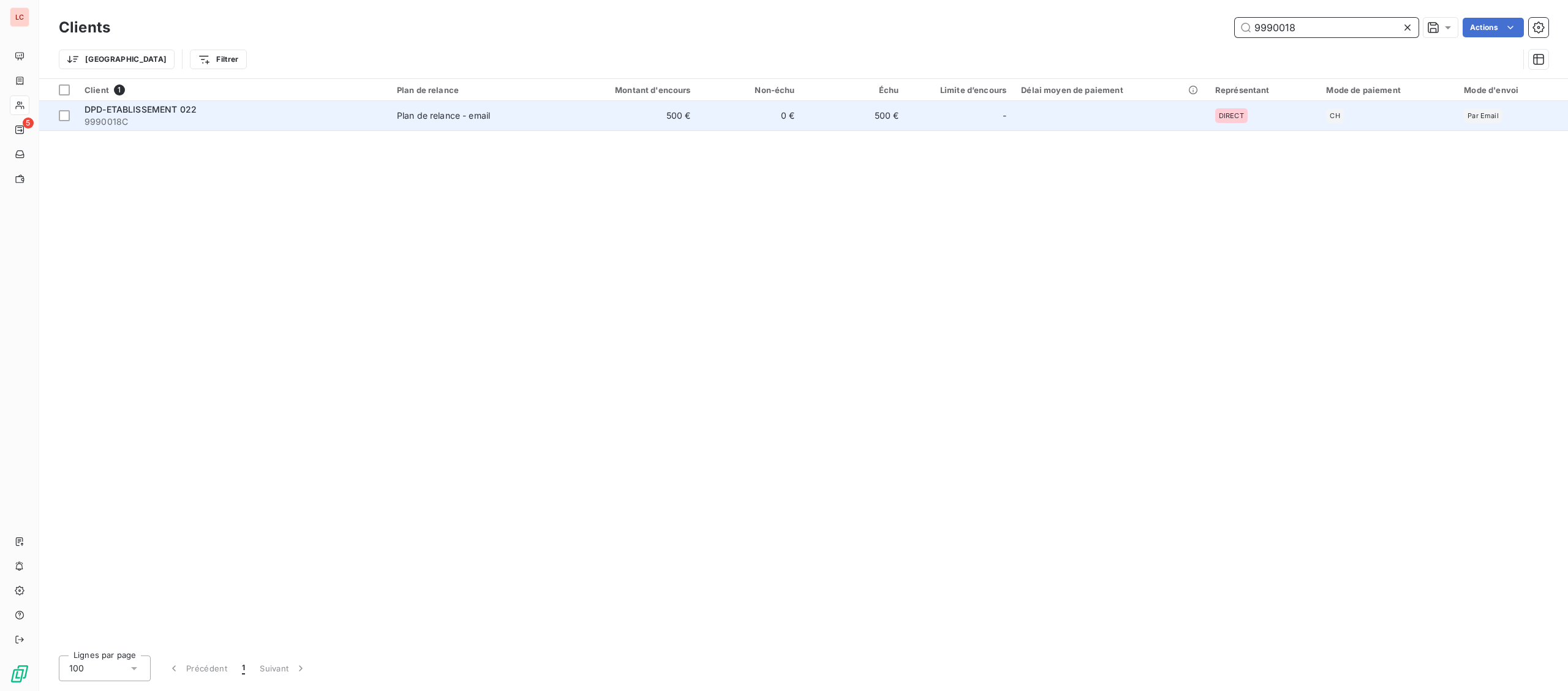
type input "9990018"
click at [689, 115] on td "500 €" at bounding box center [628, 115] width 140 height 29
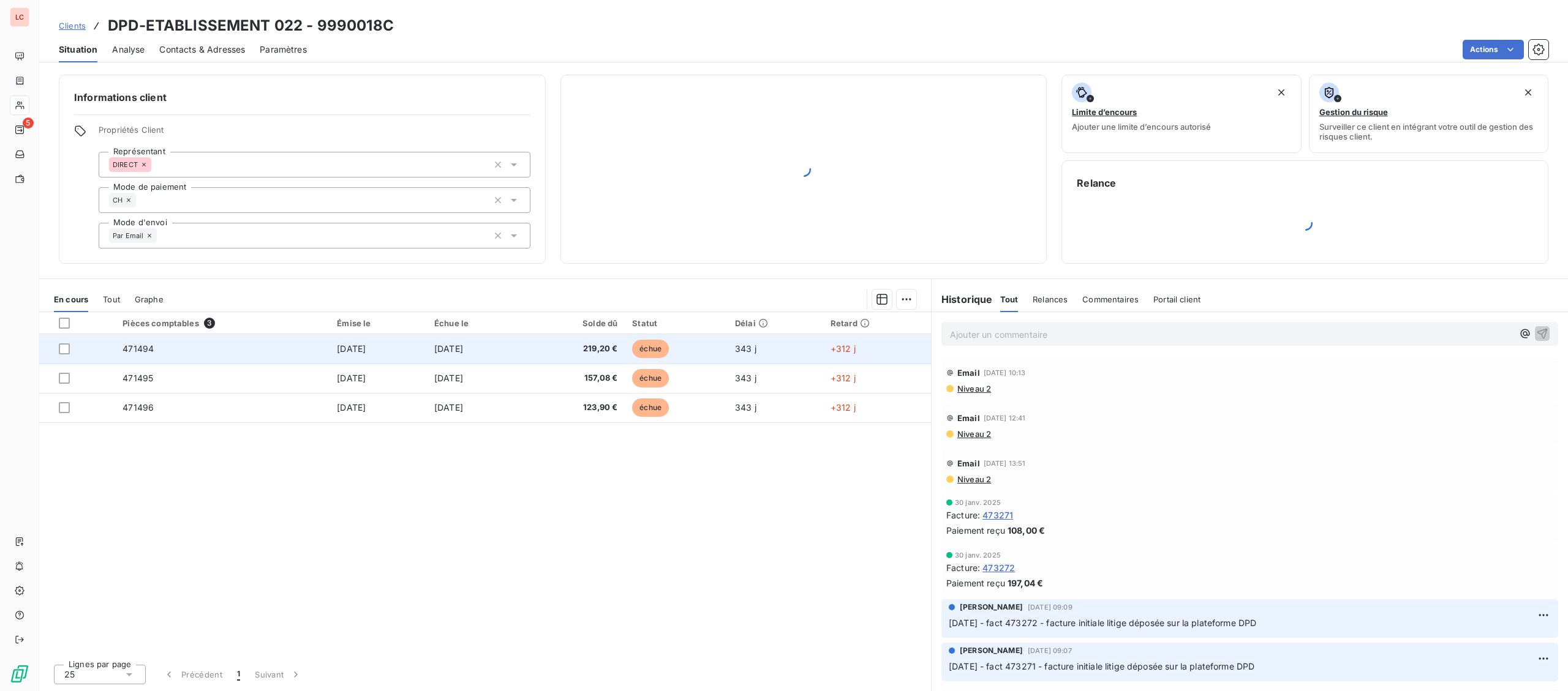
click at [446, 350] on span "[DATE]" at bounding box center [449, 349] width 29 height 11
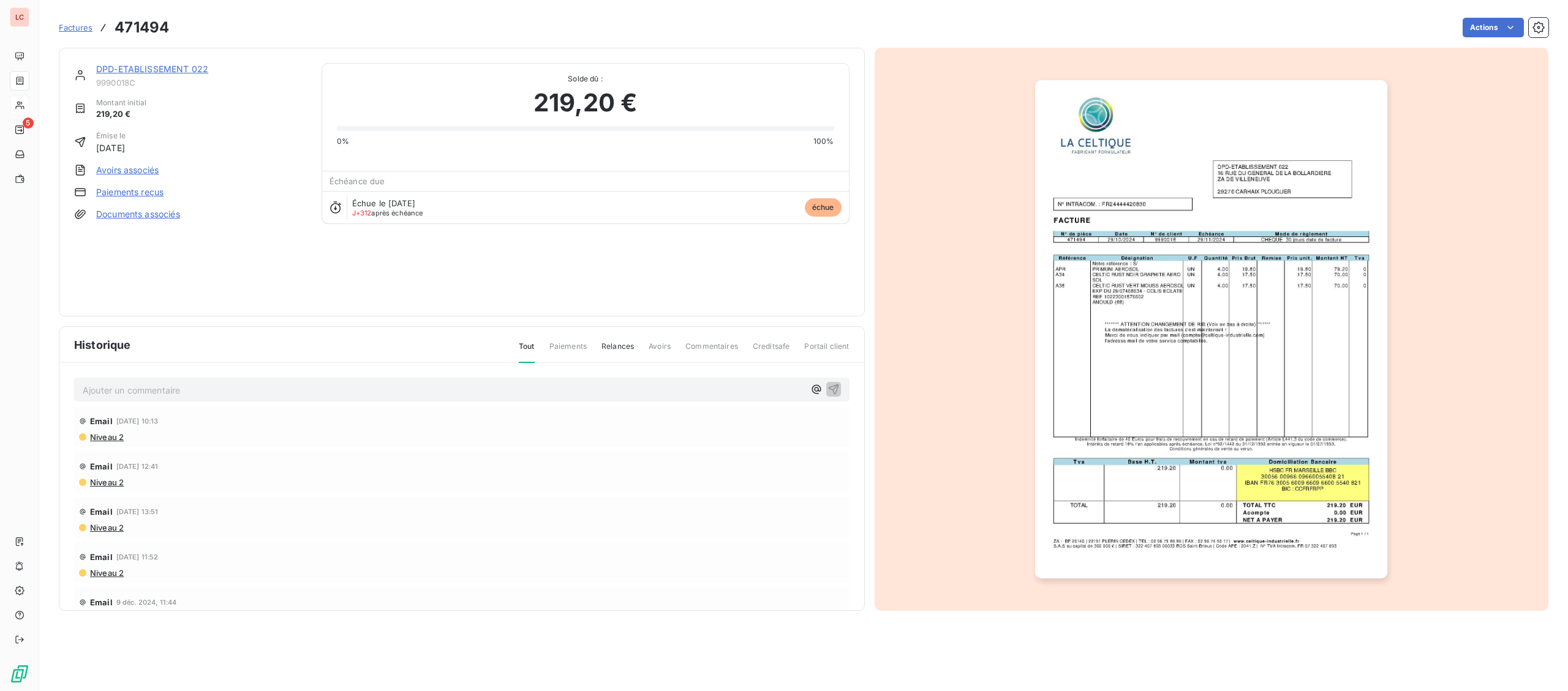
click at [150, 66] on link "DPD-ETABLISSEMENT 022" at bounding box center [152, 69] width 112 height 11
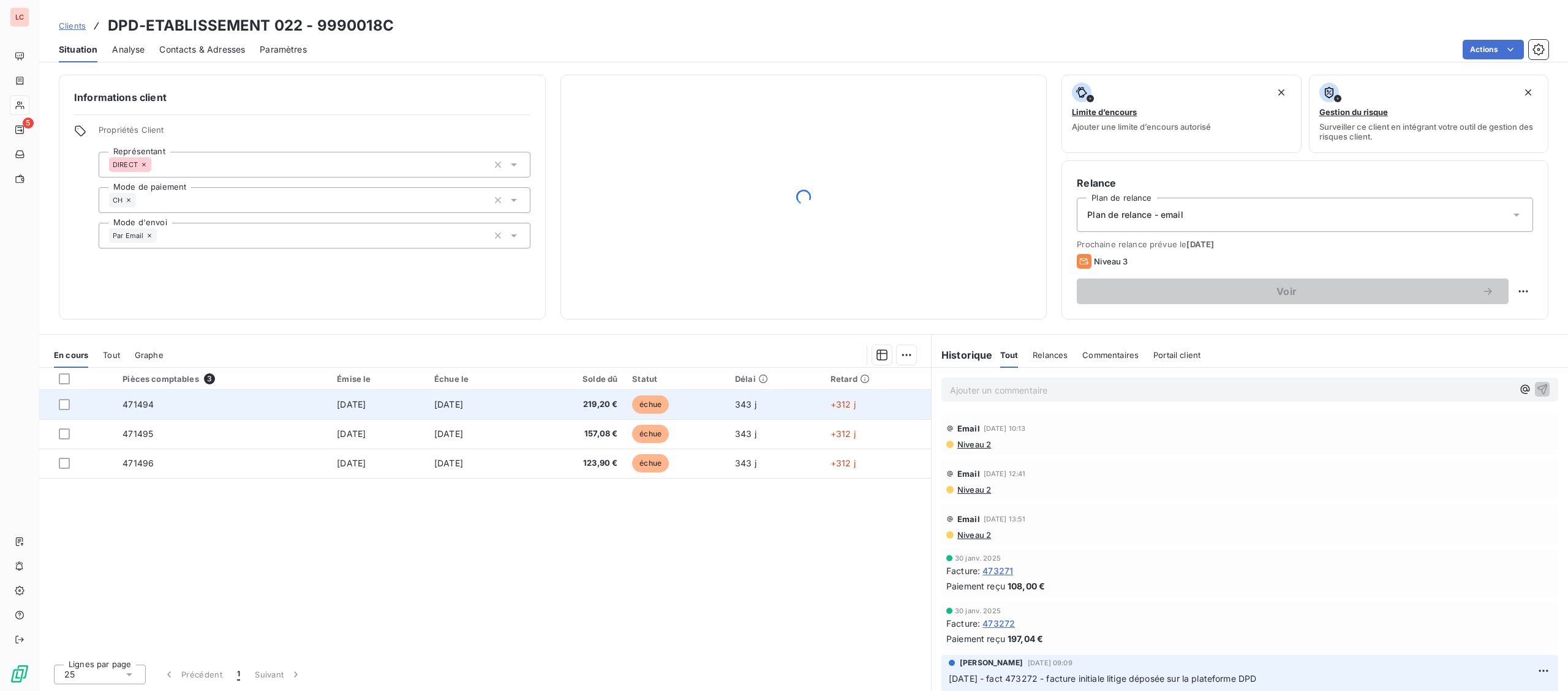
click at [298, 416] on td "471494" at bounding box center [223, 404] width 214 height 29
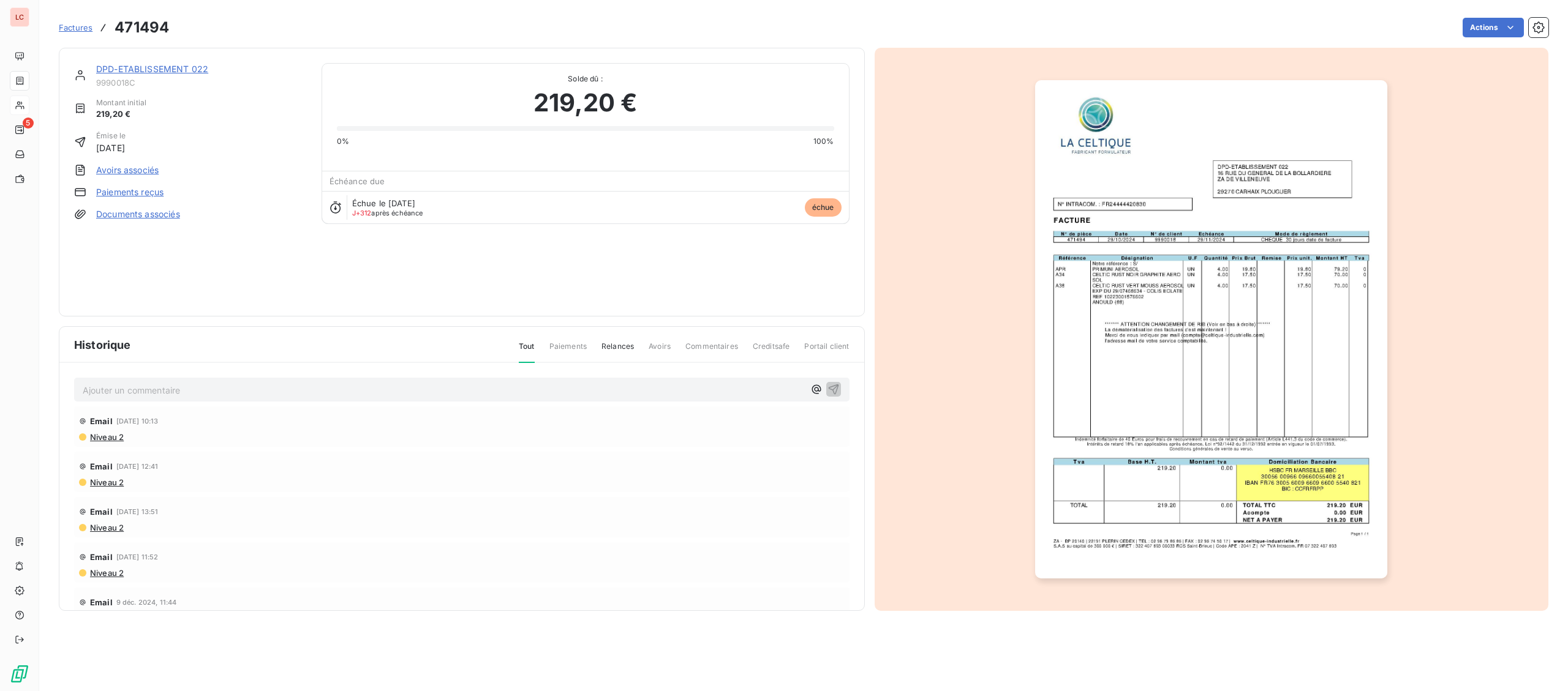
click at [1251, 380] on img "button" at bounding box center [1212, 330] width 352 height 498
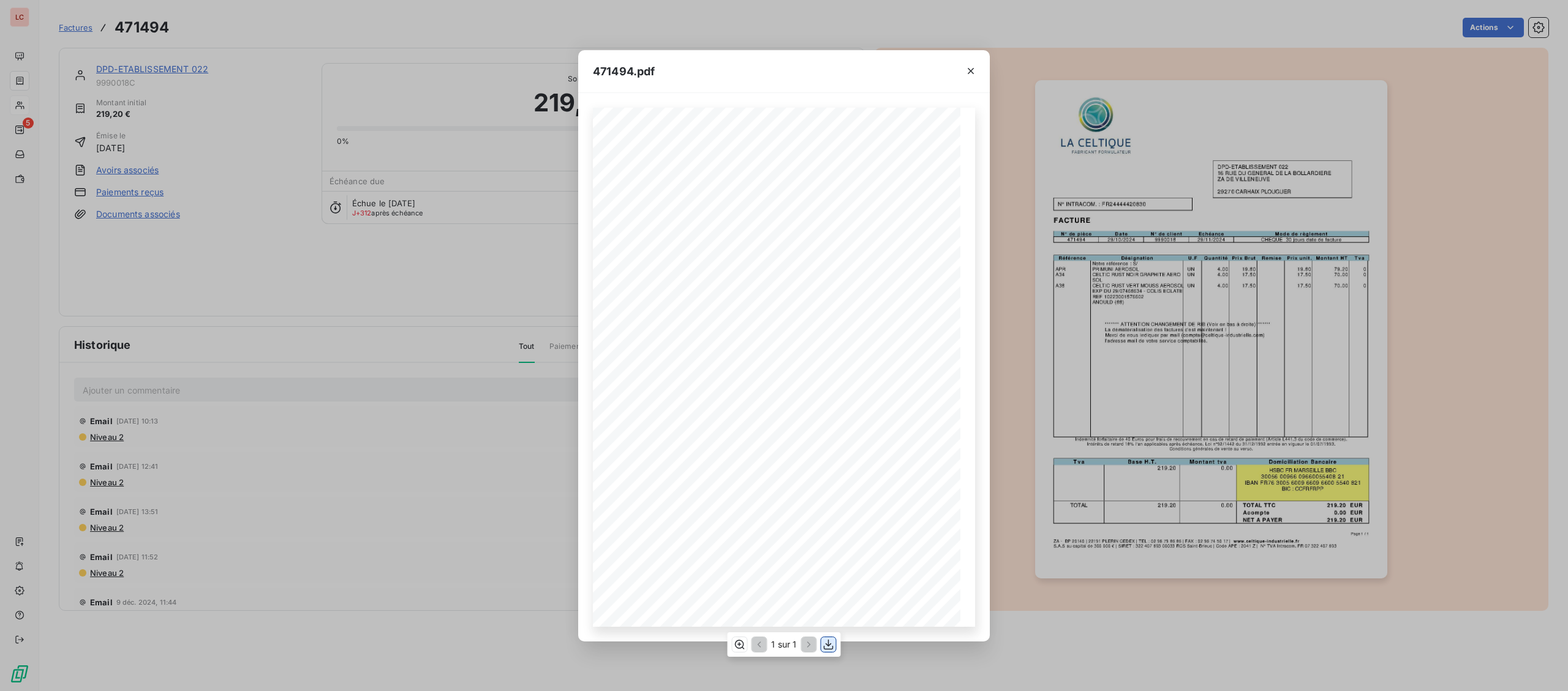
click at [831, 647] on icon "button" at bounding box center [828, 644] width 12 height 12
drag, startPoint x: 311, startPoint y: 404, endPoint x: 100, endPoint y: 140, distance: 338.0
click at [309, 404] on div "471494.pdf Page 1 / 1 ZA - BP 20140 | [PHONE_NUMBER] CEDEX | TEL : [PHONE_NUMBE…" at bounding box center [784, 346] width 1568 height 691
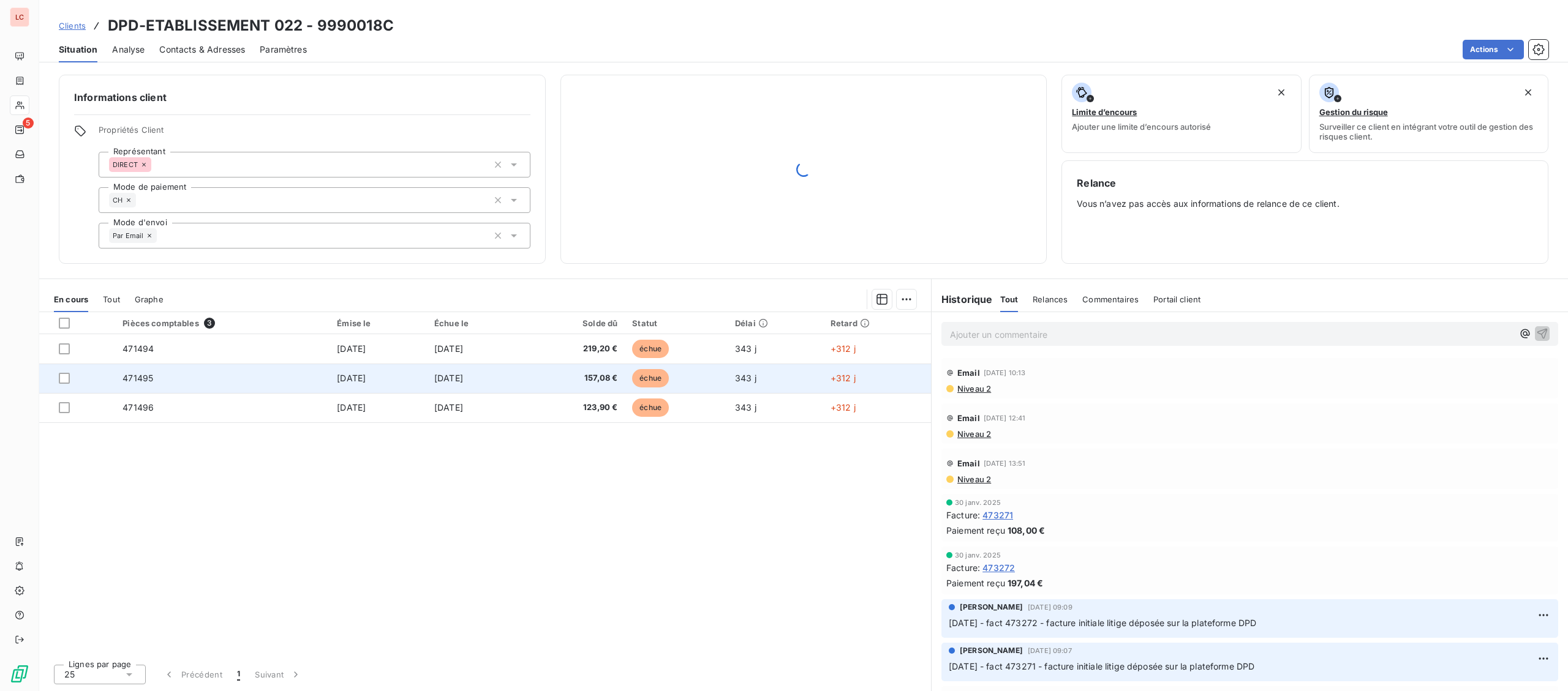
click at [177, 383] on td "471495" at bounding box center [223, 378] width 214 height 29
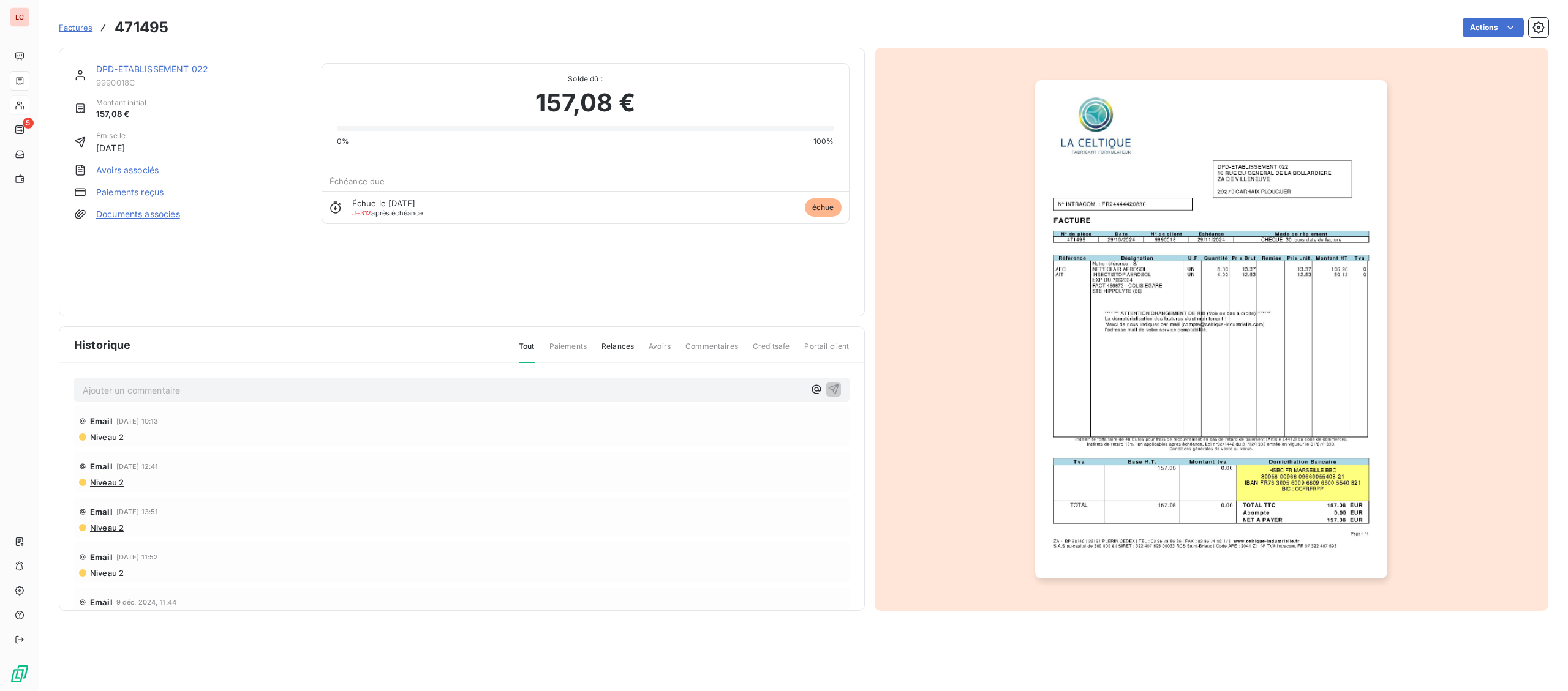
click at [1114, 333] on img "button" at bounding box center [1212, 330] width 352 height 498
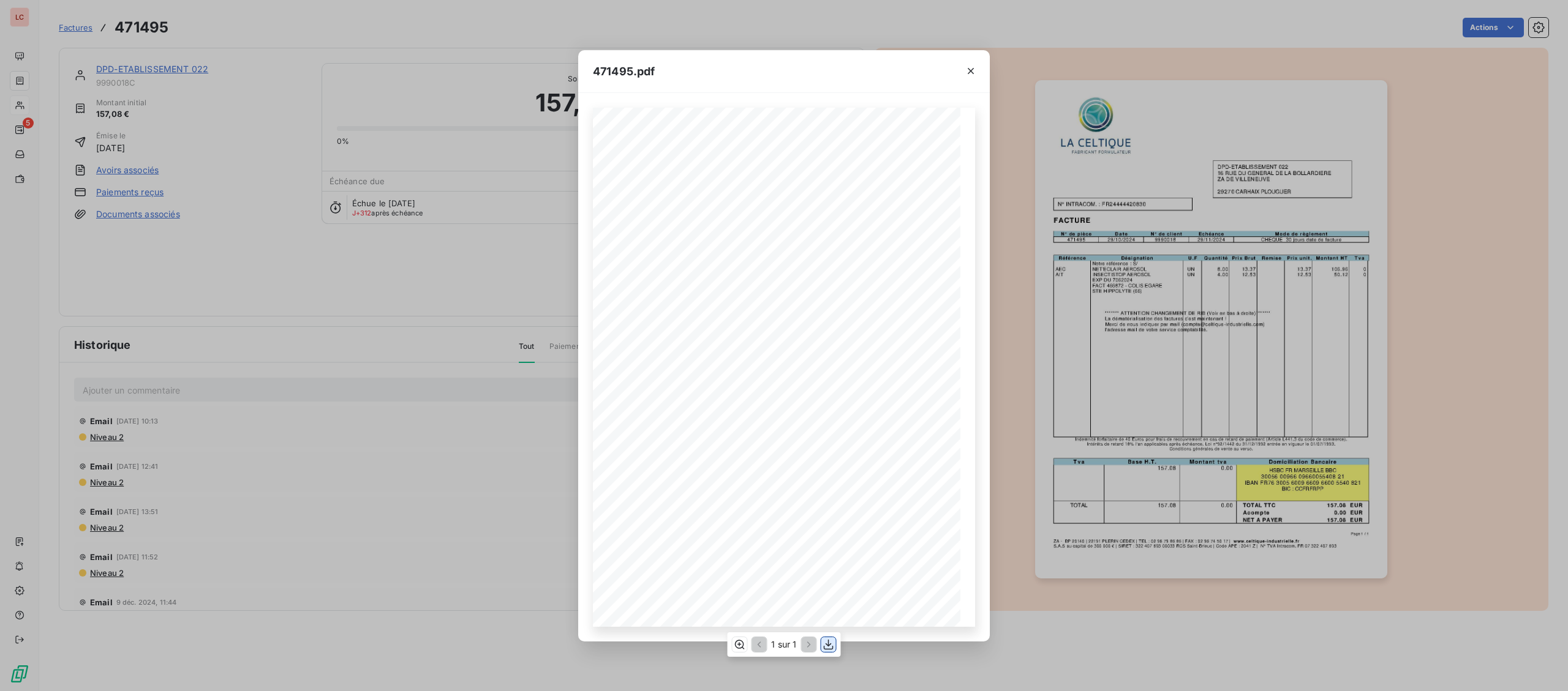
click at [831, 646] on icon "button" at bounding box center [828, 644] width 12 height 12
click at [42, 34] on div "471495.pdf Page 1 / 1 ZA - BP 20140 | [PHONE_NUMBER] CEDEX | TEL : [PHONE_NUMBE…" at bounding box center [784, 346] width 1568 height 691
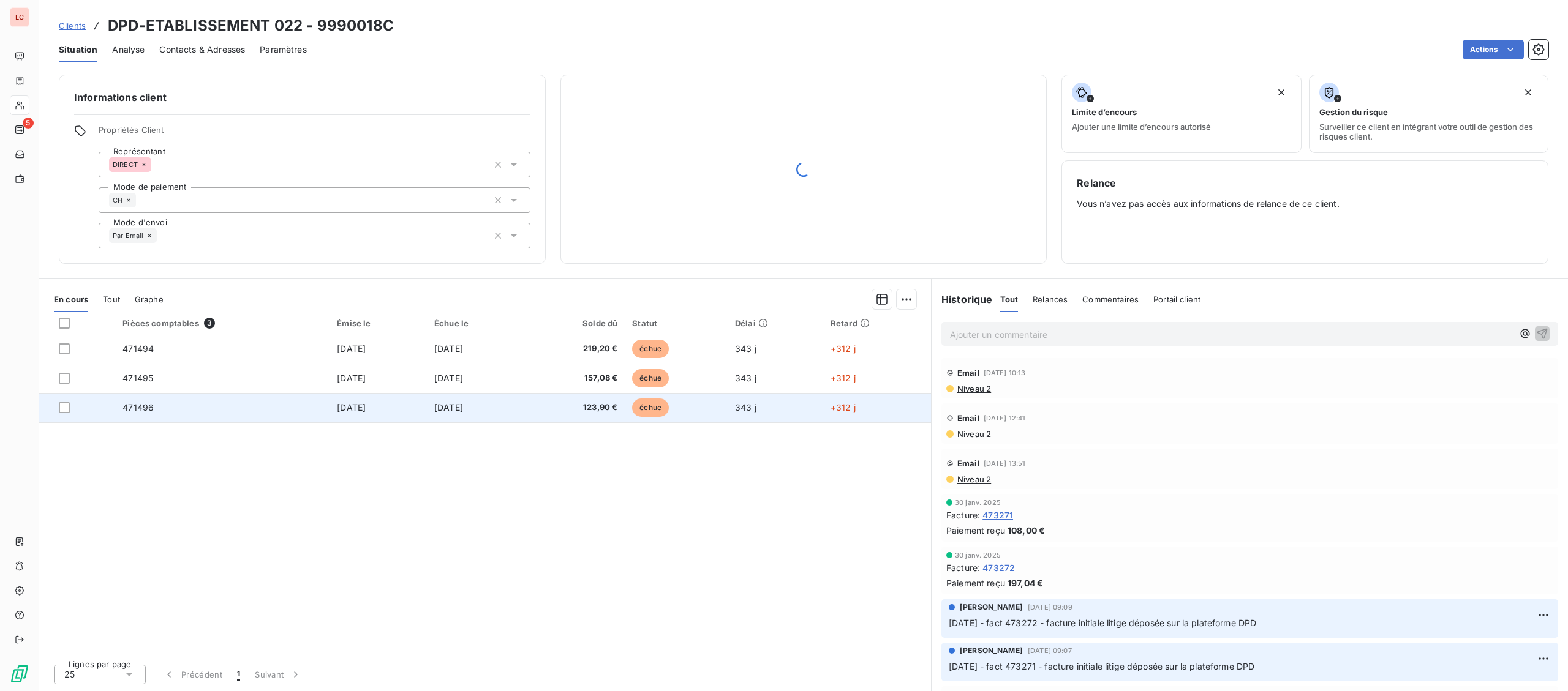
click at [497, 409] on td "[DATE]" at bounding box center [476, 407] width 99 height 29
click at [698, 414] on td "échue" at bounding box center [676, 407] width 103 height 29
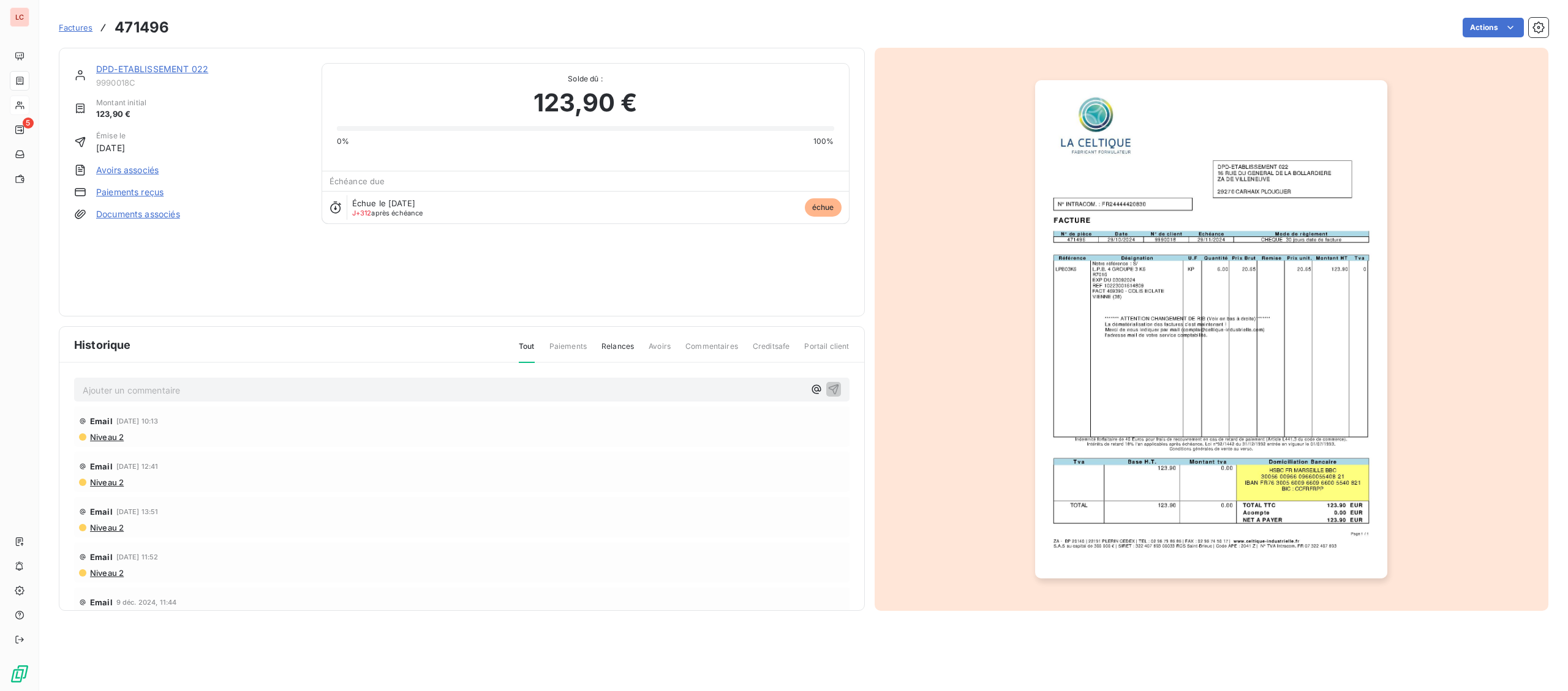
click at [1227, 385] on img "button" at bounding box center [1212, 330] width 352 height 498
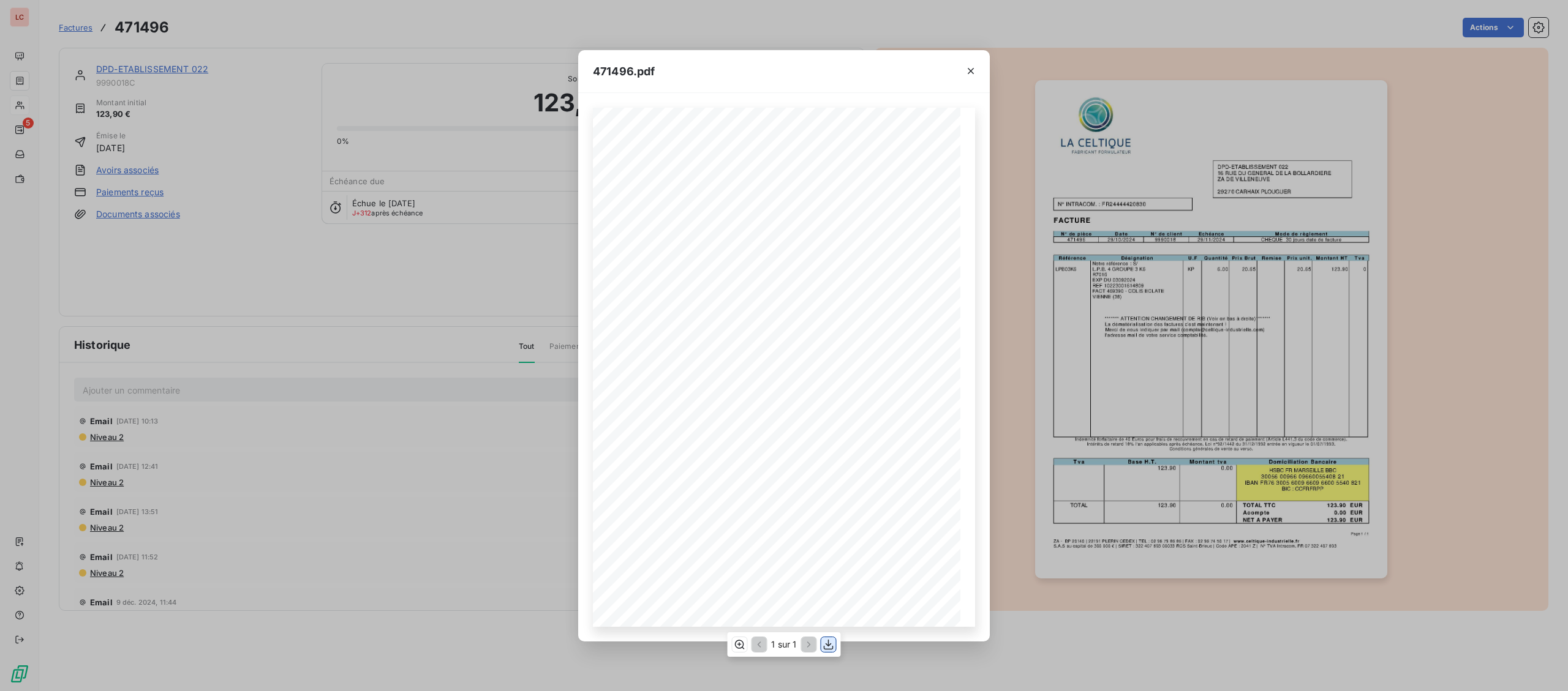
click at [828, 640] on icon "button" at bounding box center [828, 644] width 12 height 12
click at [172, 59] on div "471496.pdf Page 1 / 1 ZA - BP 20140 | [PHONE_NUMBER] CEDEX | TEL : [PHONE_NUMBE…" at bounding box center [784, 346] width 1568 height 691
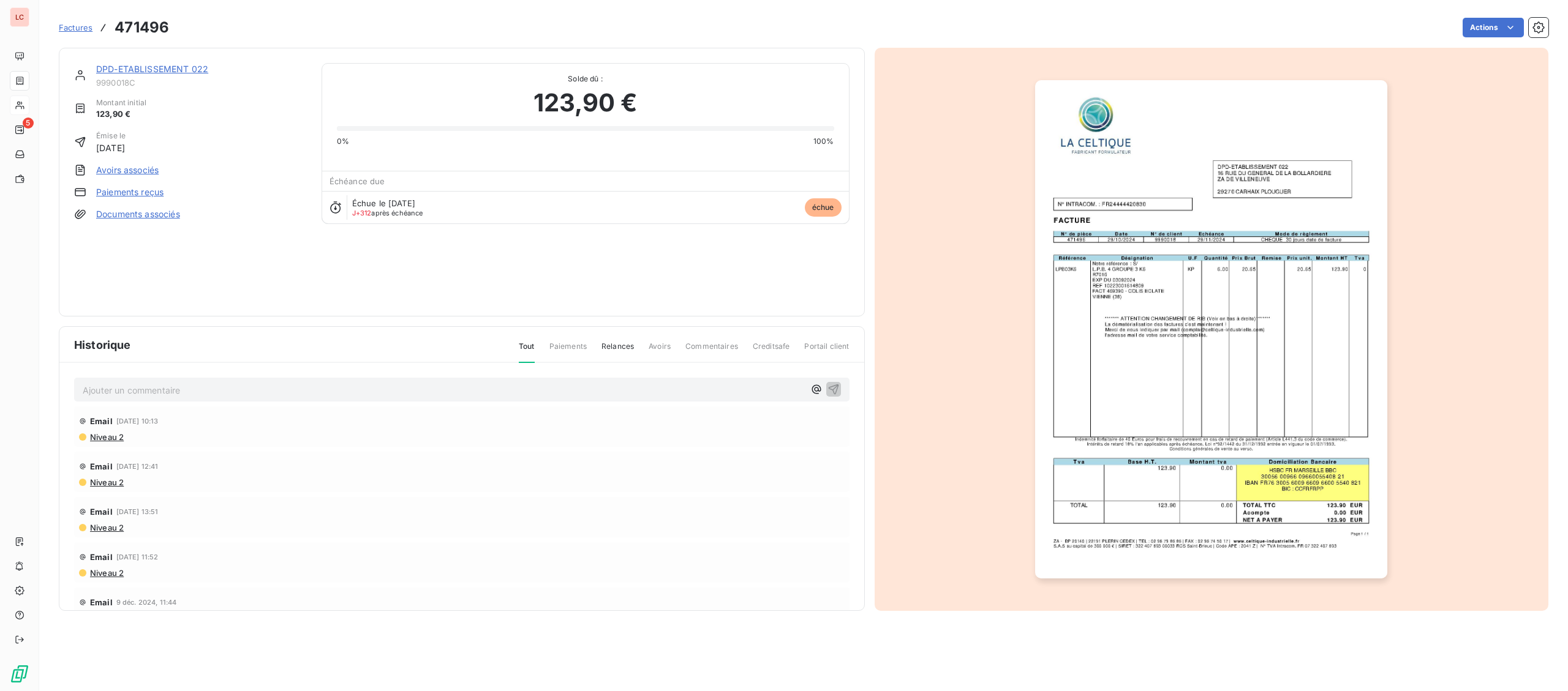
click at [149, 71] on link "DPD-ETABLISSEMENT 022" at bounding box center [152, 69] width 112 height 11
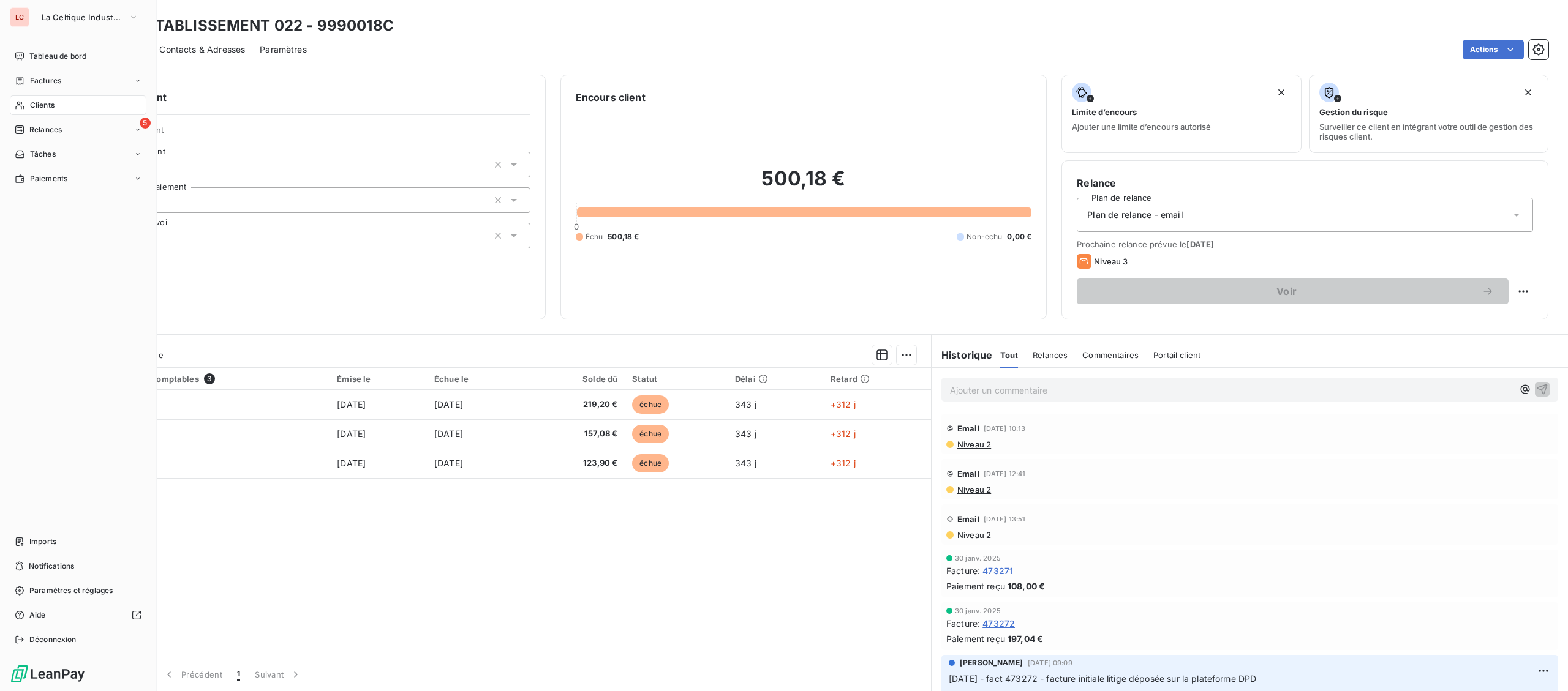
click at [34, 106] on span "Clients" at bounding box center [42, 105] width 24 height 11
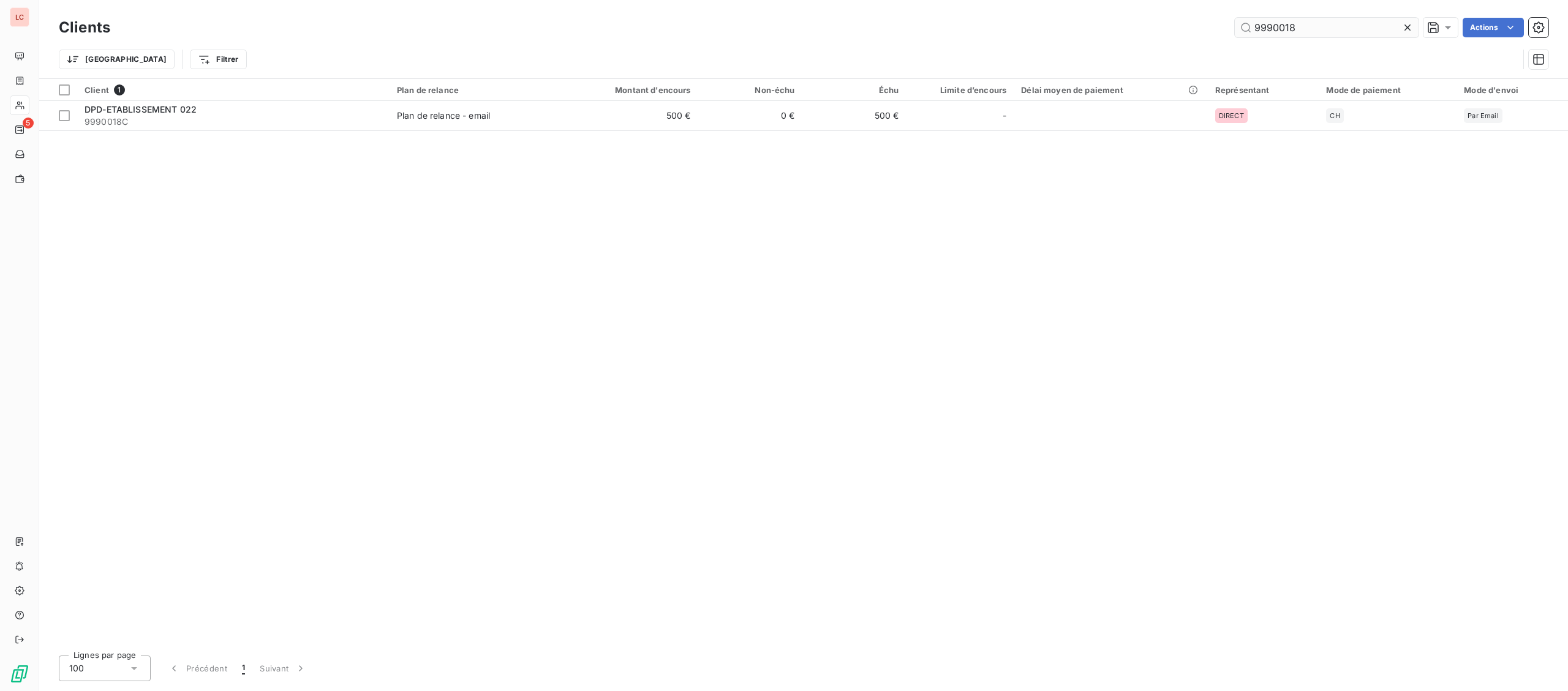
drag, startPoint x: 1315, startPoint y: 25, endPoint x: 1054, endPoint y: 15, distance: 261.2
click at [1235, 17] on input "9990018" at bounding box center [1326, 27] width 184 height 20
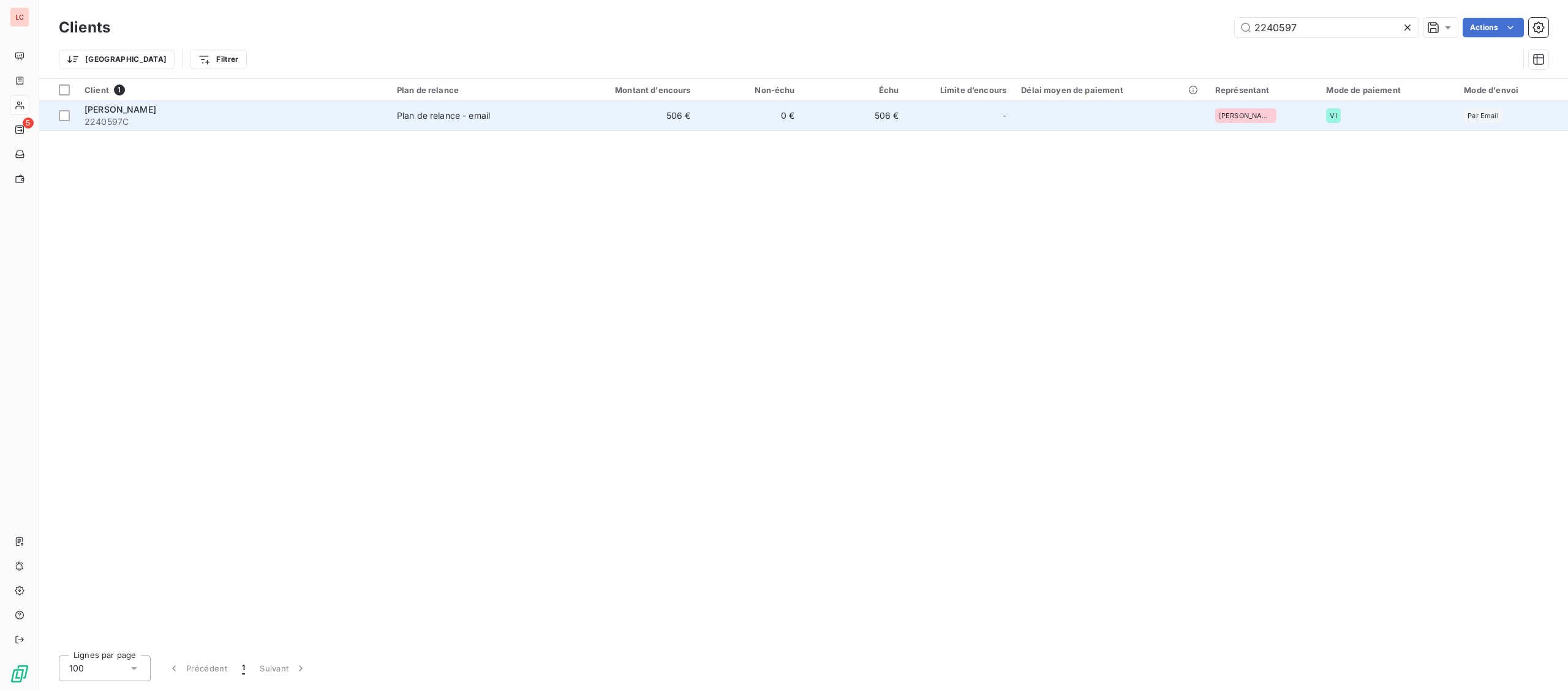
type input "2240597"
click at [291, 125] on span "2240597C" at bounding box center [233, 121] width 297 height 12
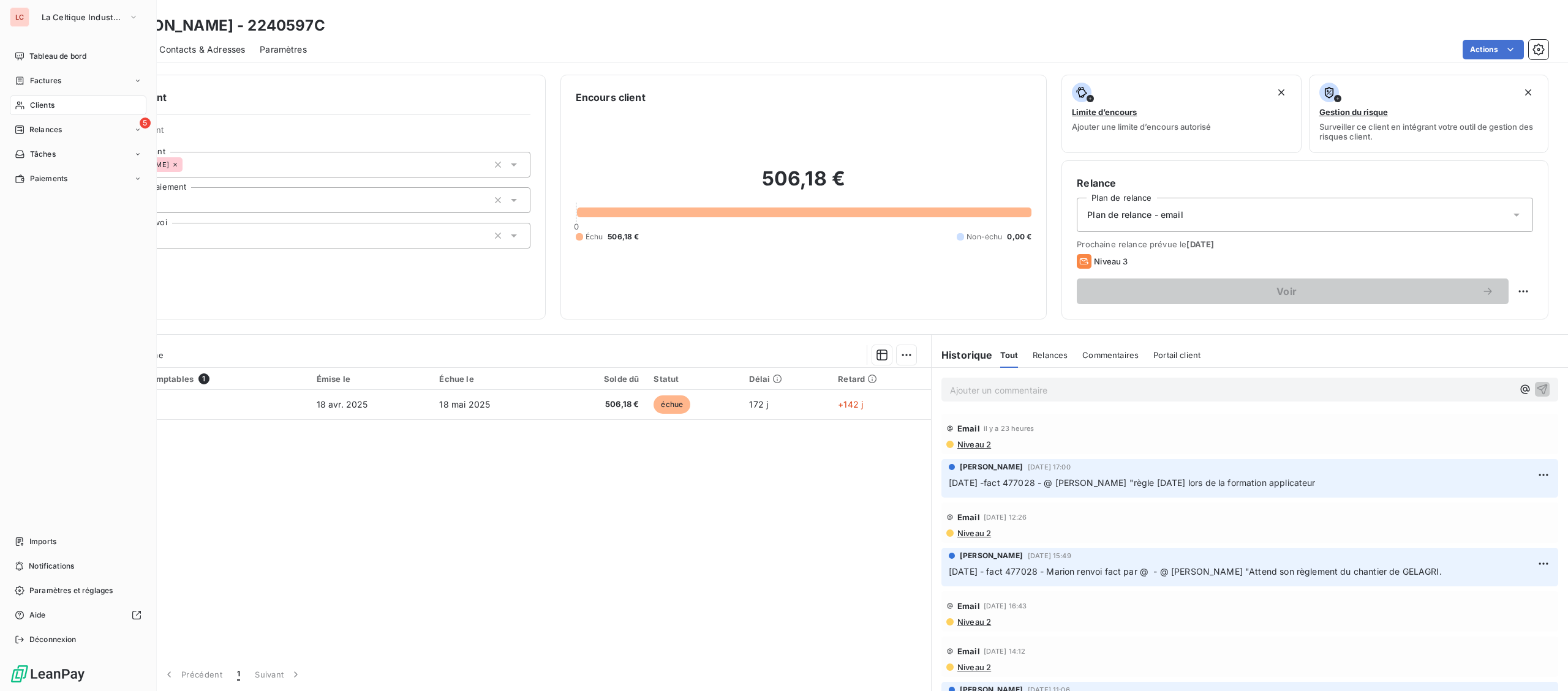
click at [39, 99] on div "Clients" at bounding box center [78, 105] width 136 height 20
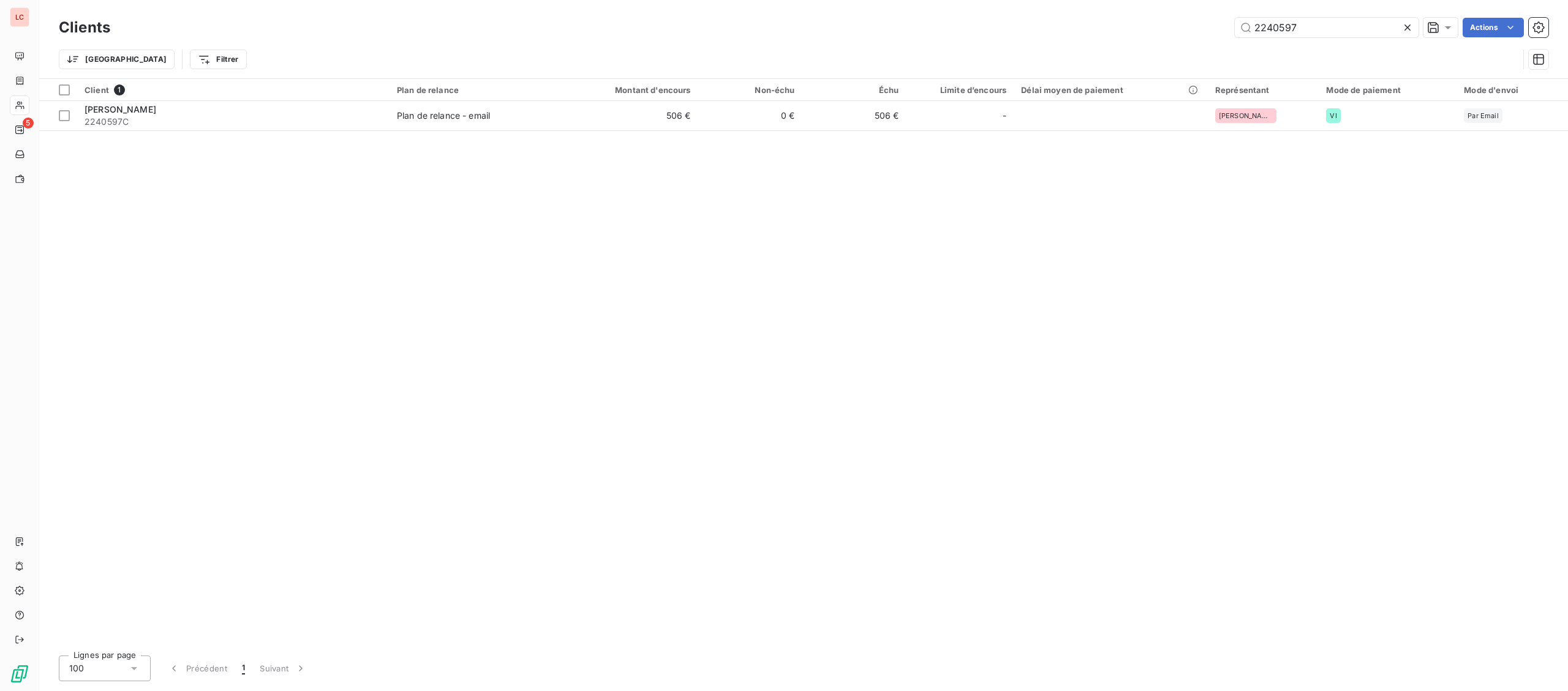
drag, startPoint x: 1309, startPoint y: 34, endPoint x: 946, endPoint y: 34, distance: 363.0
click at [1235, 34] on input "2240597" at bounding box center [1326, 27] width 184 height 20
type input "6920325"
click at [321, 96] on th "Client 1" at bounding box center [233, 90] width 312 height 22
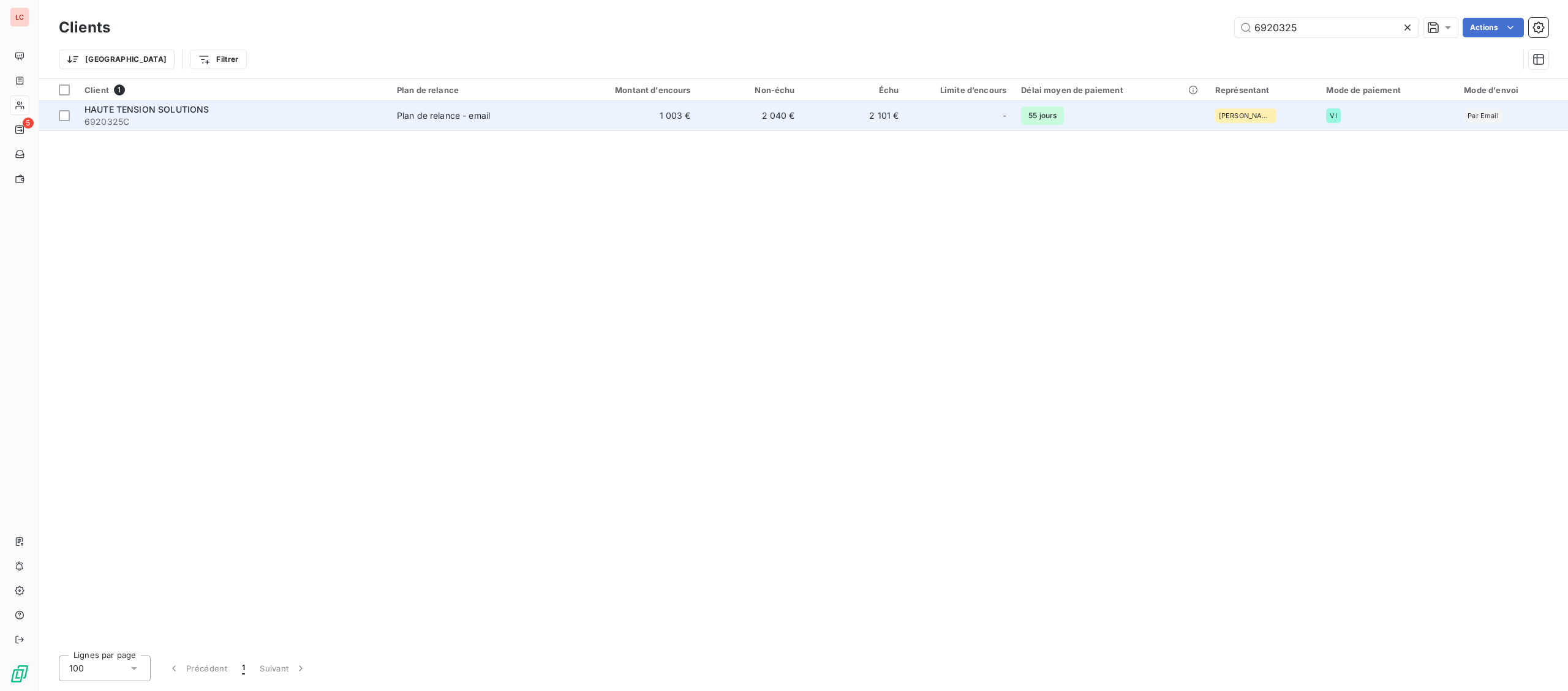
click at [295, 108] on div "HAUTE TENSION SOLUTIONS" at bounding box center [233, 110] width 297 height 12
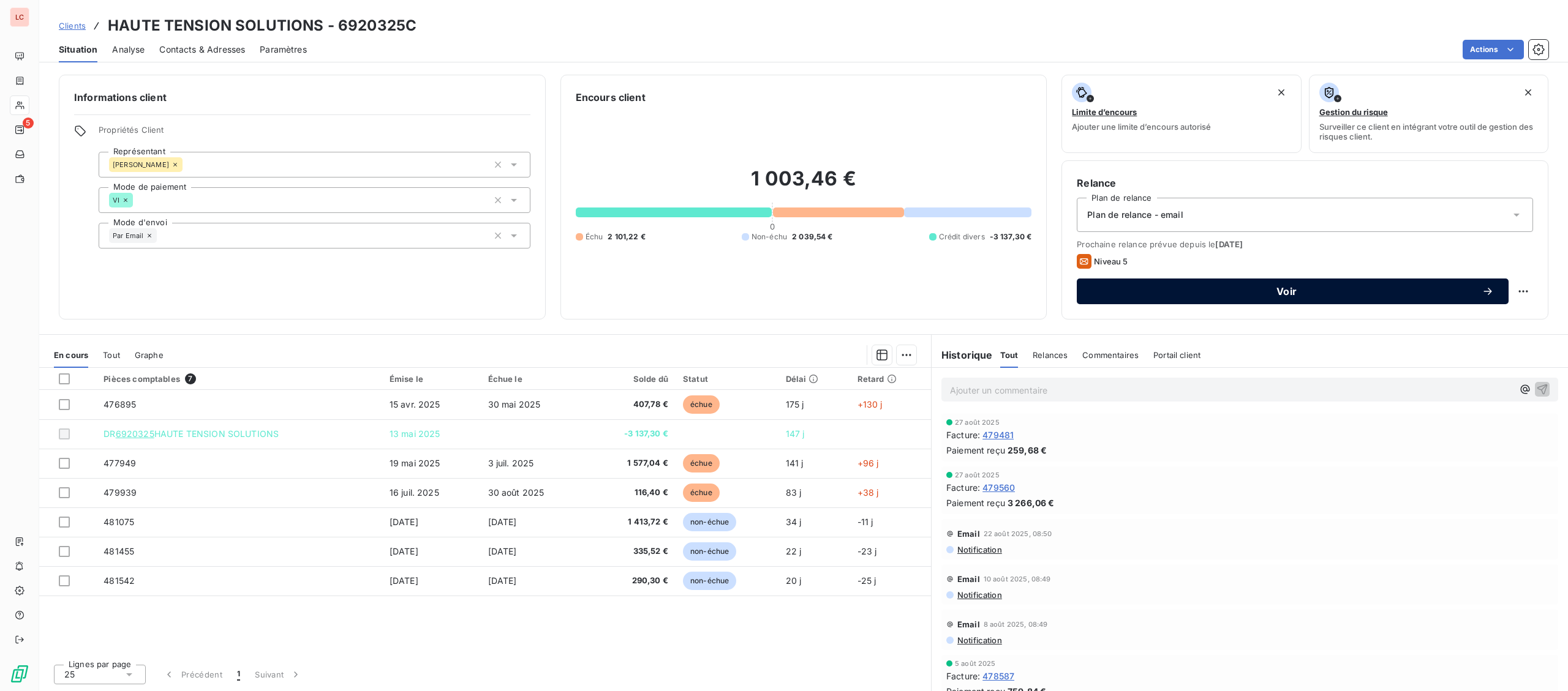
click at [1323, 294] on span "Voir" at bounding box center [1287, 292] width 391 height 10
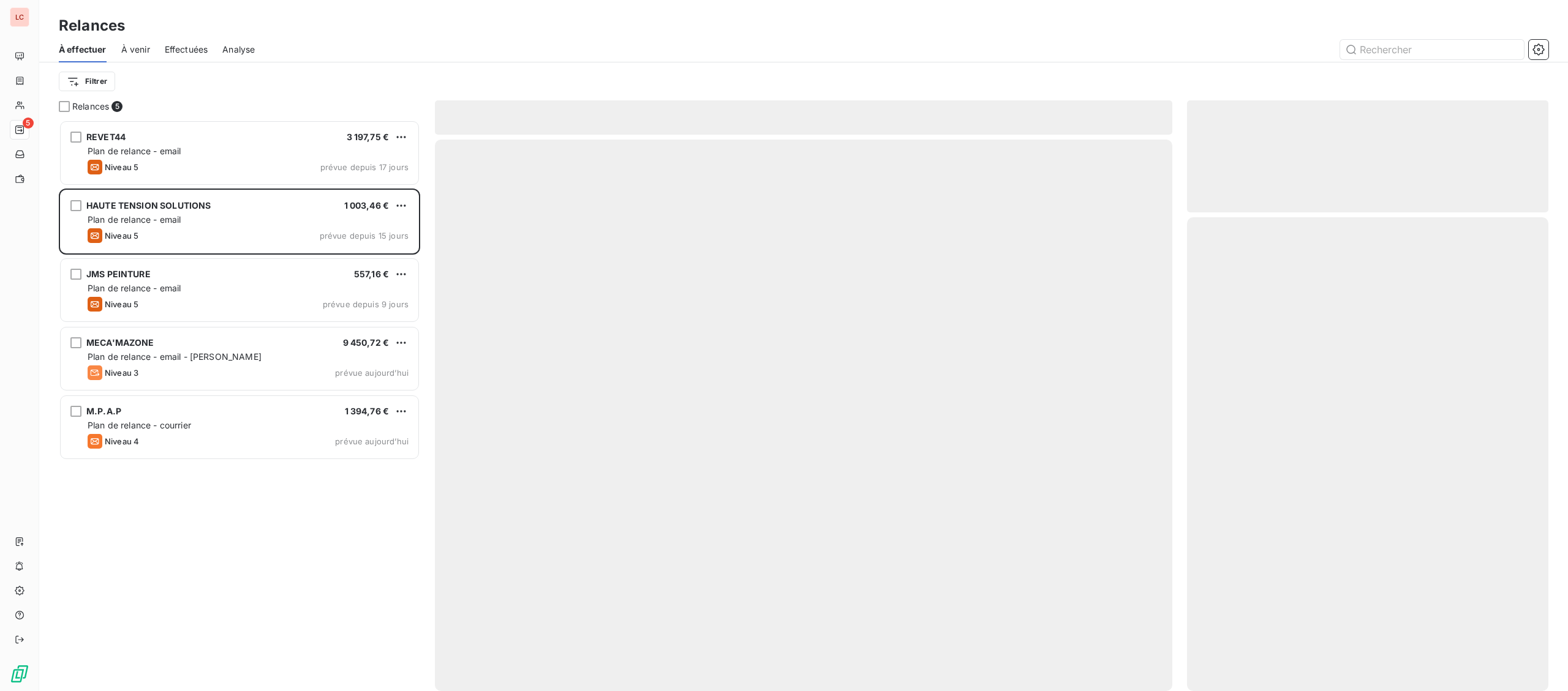
scroll to position [571, 361]
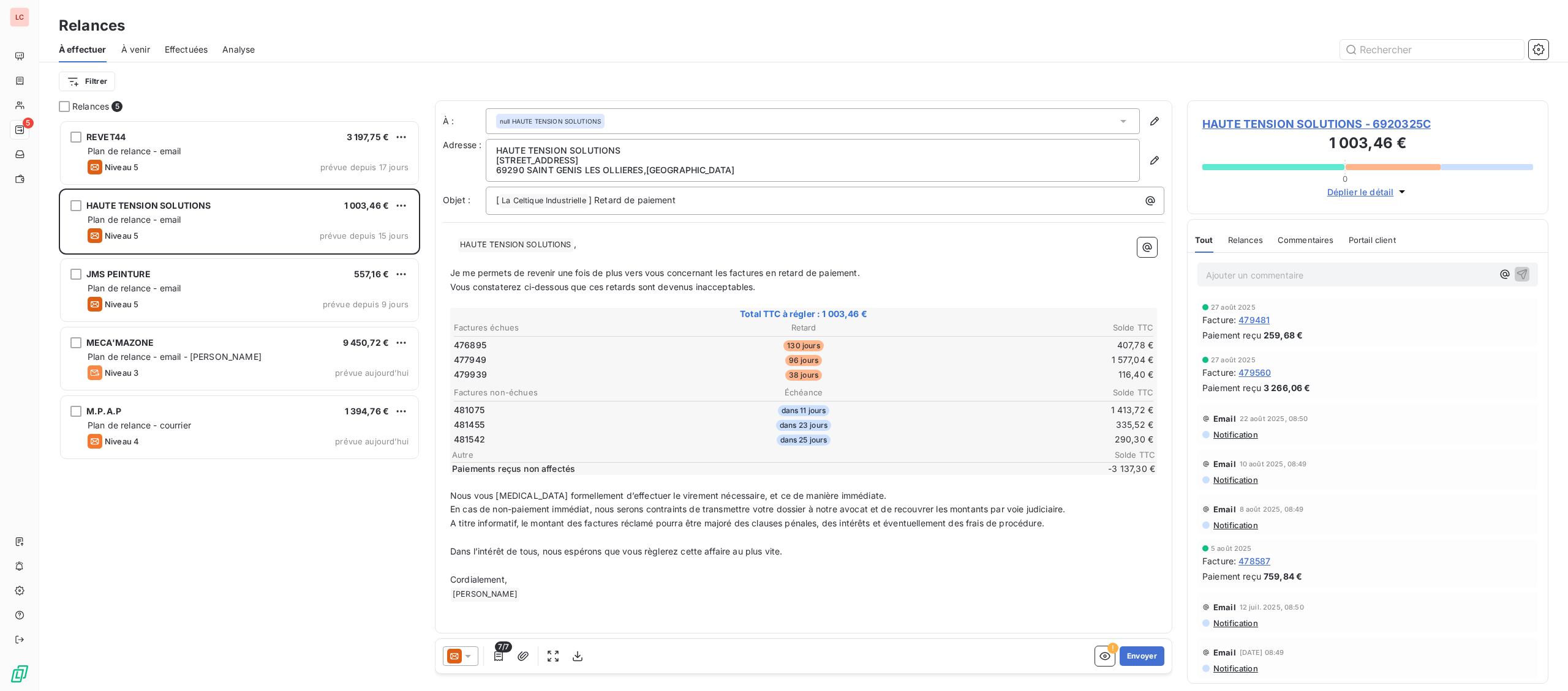
click at [471, 656] on icon at bounding box center [468, 656] width 12 height 12
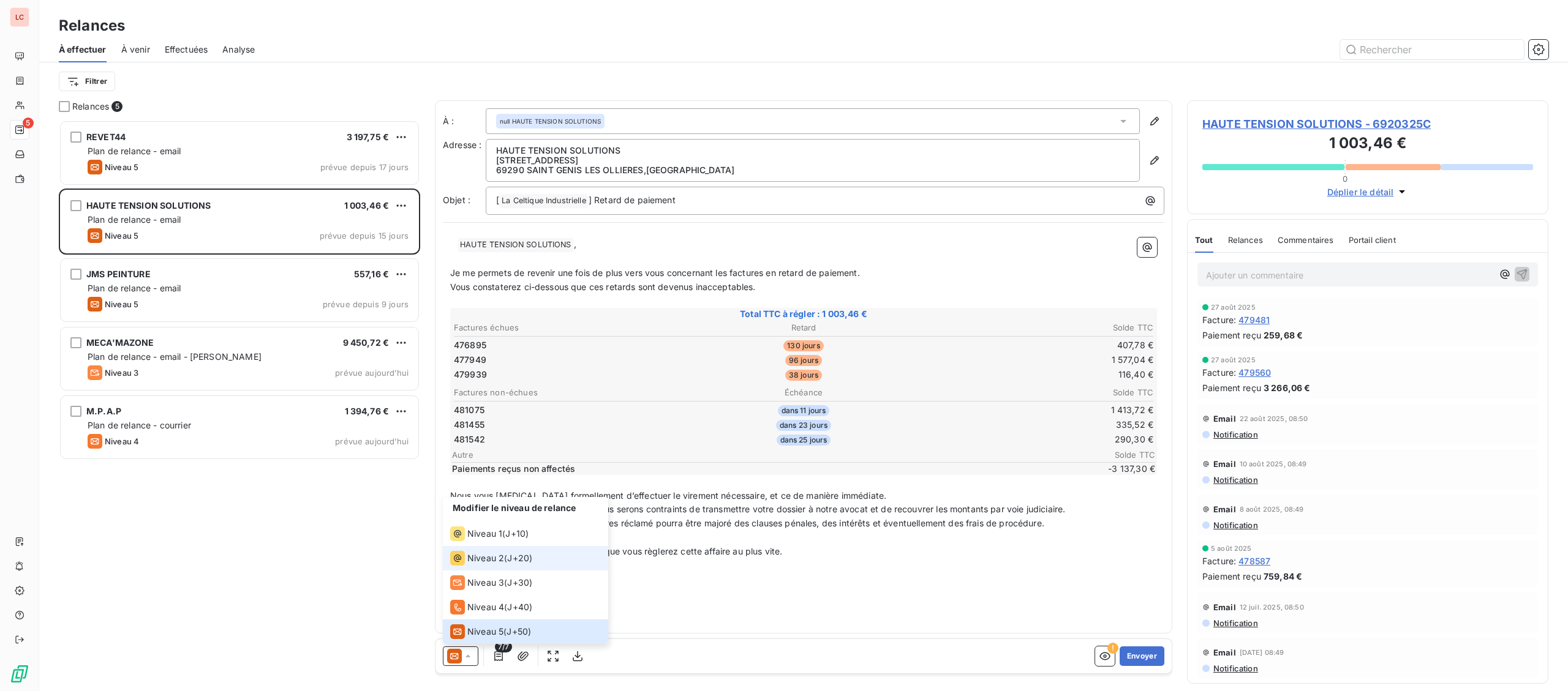
click at [493, 558] on span "Niveau 2" at bounding box center [485, 558] width 37 height 12
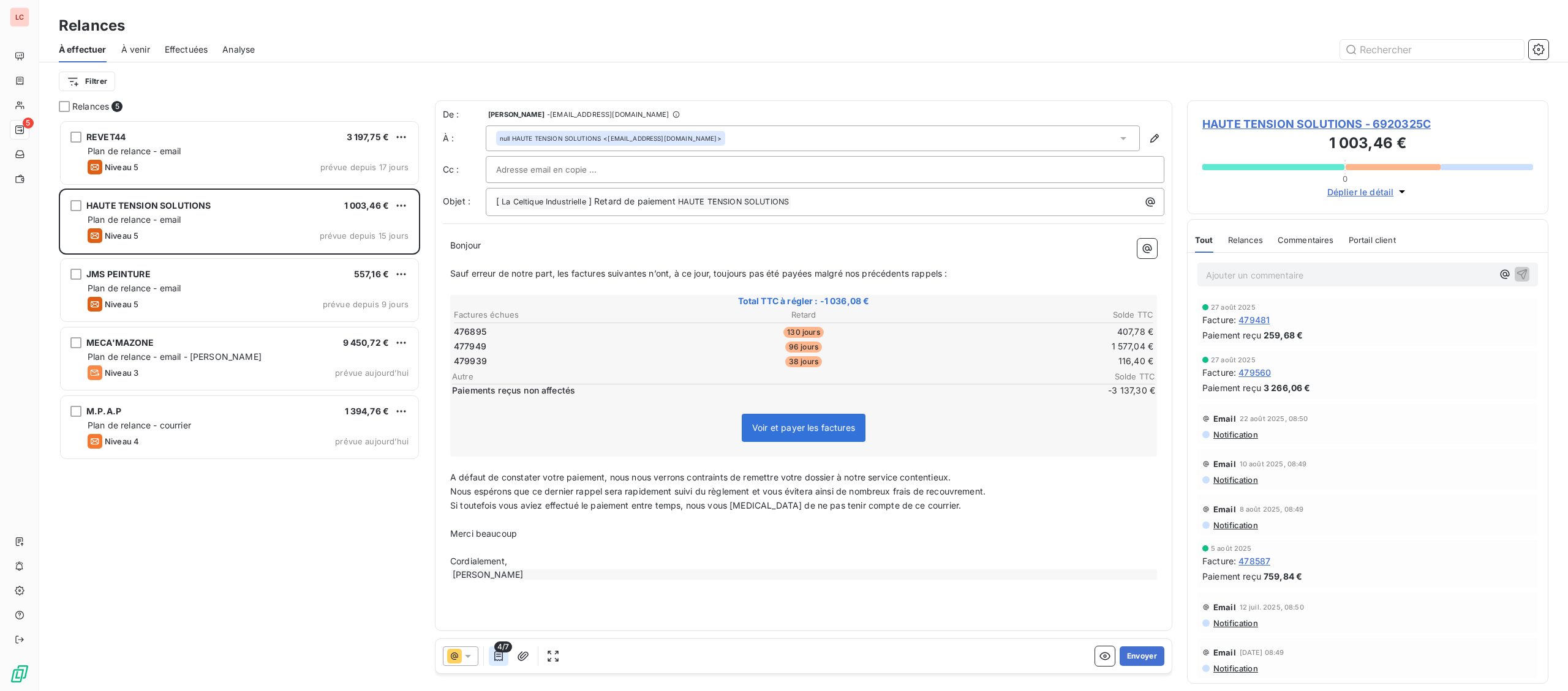
click at [493, 654] on button "button" at bounding box center [499, 656] width 20 height 20
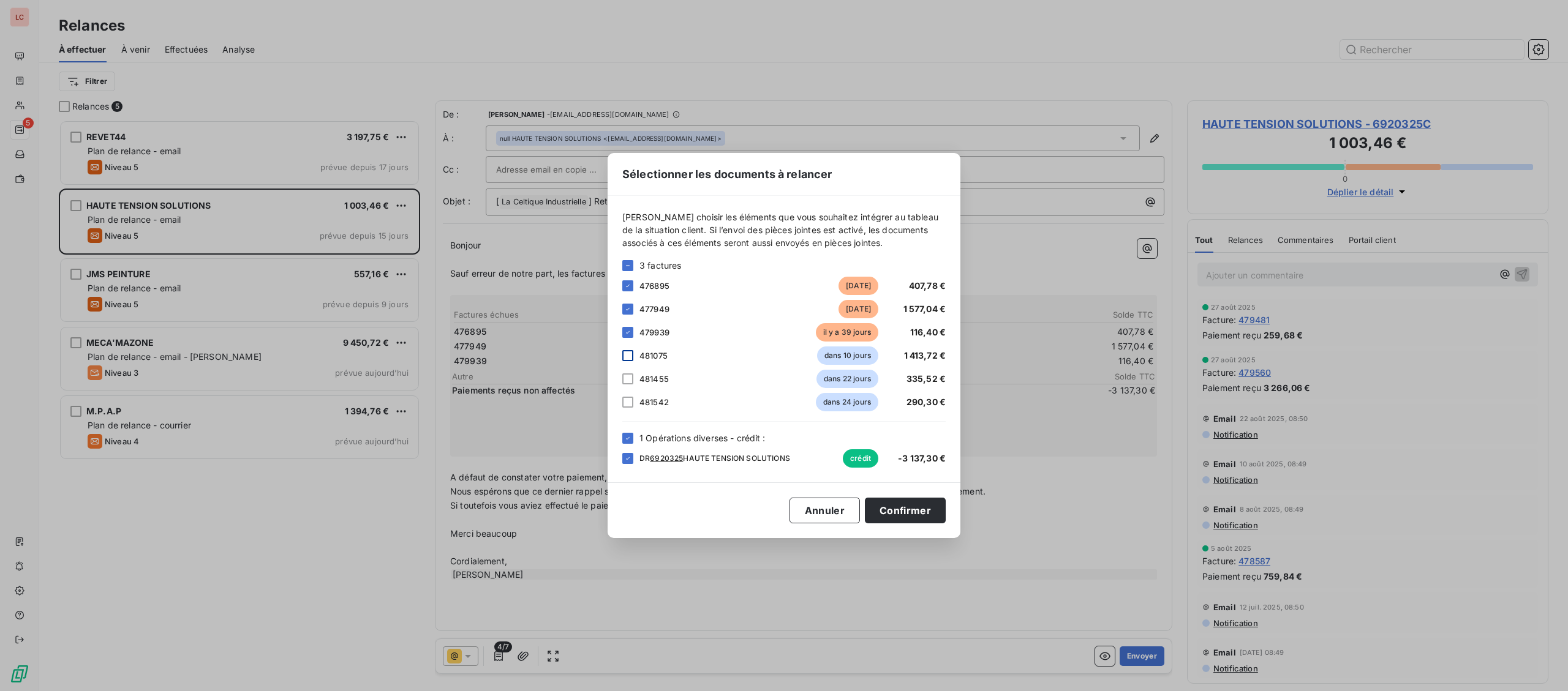
click at [629, 357] on div at bounding box center [627, 355] width 11 height 11
drag, startPoint x: 628, startPoint y: 385, endPoint x: 628, endPoint y: 397, distance: 12.0
click at [628, 389] on div "4 factures 476895 [DATE] 407,78 € 477949 [DATE] 1 577,04 € 479939 [DATE] 116,40…" at bounding box center [784, 336] width 323 height 153
click at [628, 395] on div "481542 dans 24 jours 290,30 €" at bounding box center [784, 402] width 323 height 18
click at [632, 376] on div at bounding box center [627, 379] width 11 height 11
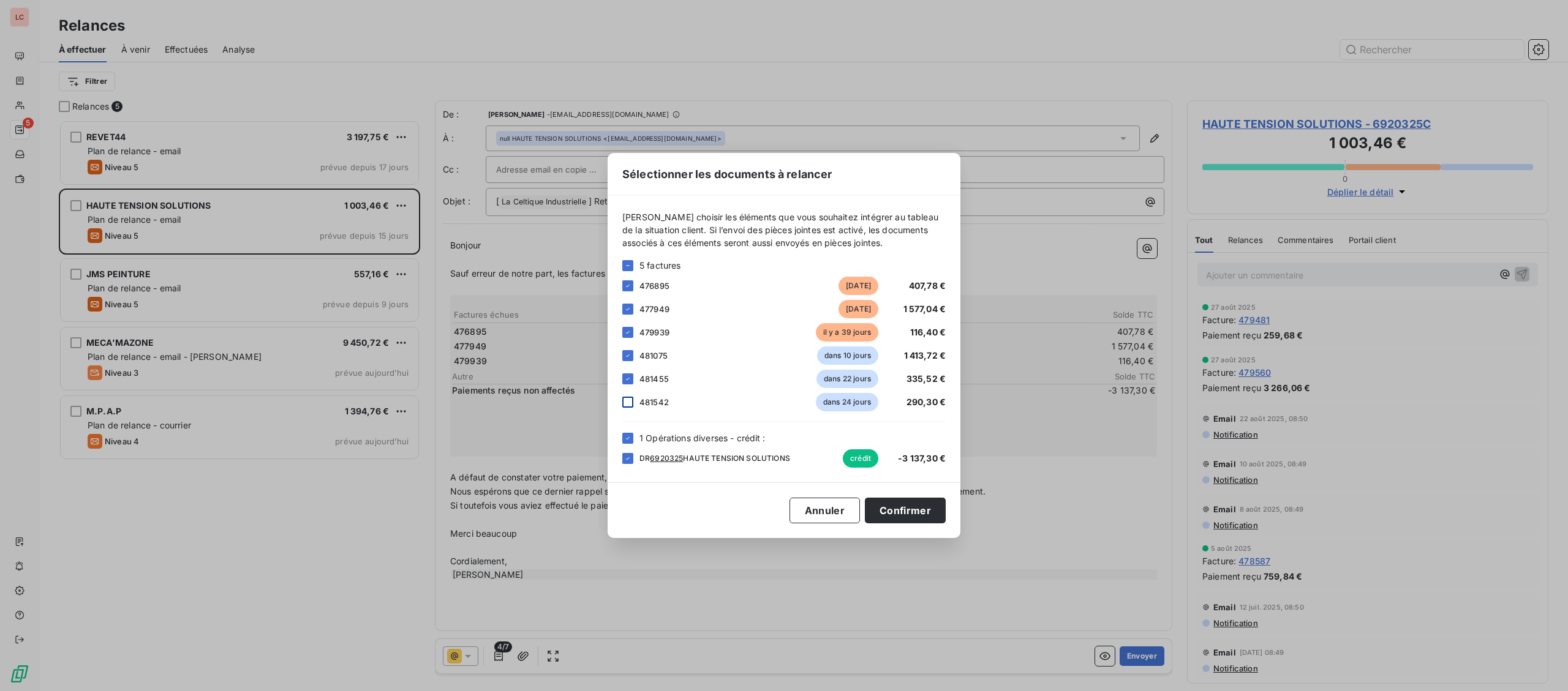
click at [622, 406] on div at bounding box center [627, 402] width 11 height 11
click at [933, 512] on button "Confirmer" at bounding box center [905, 510] width 81 height 26
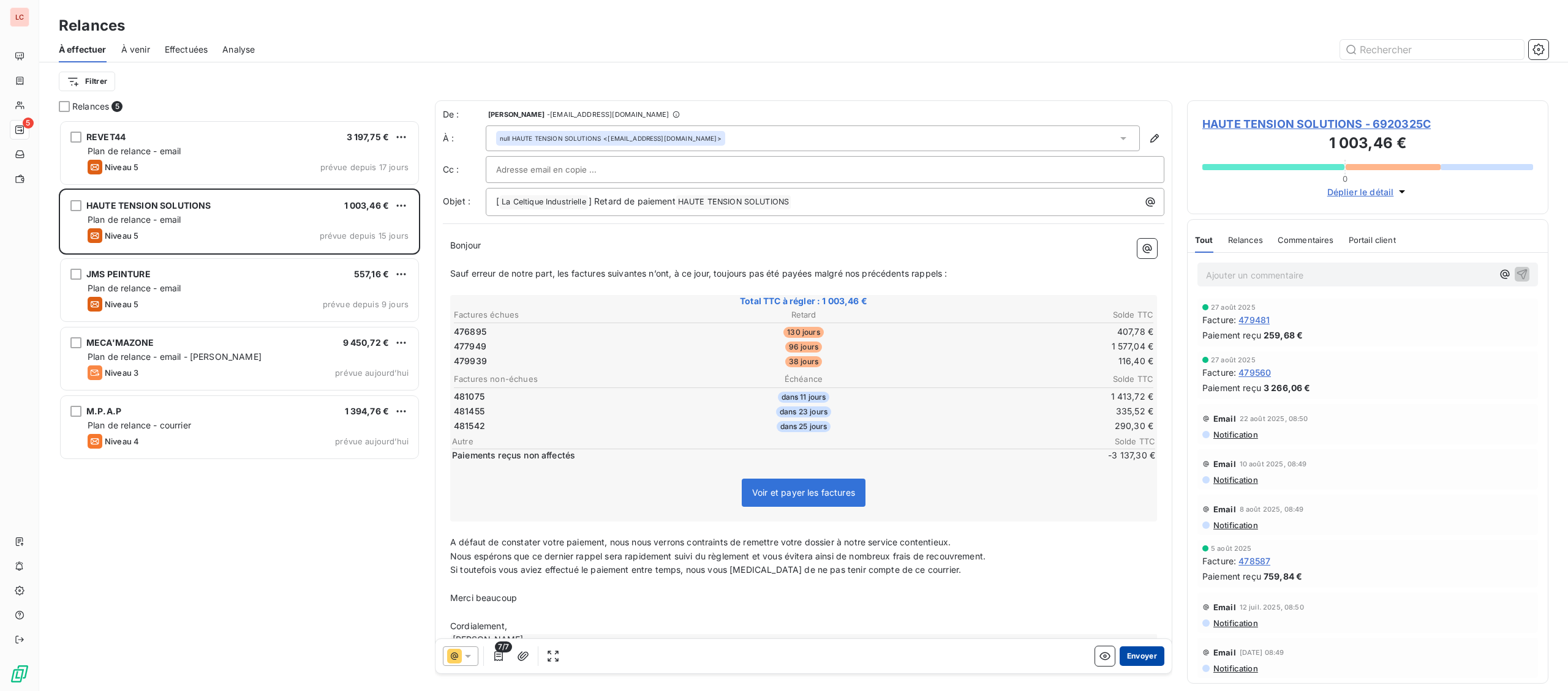
click at [1150, 659] on button "Envoyer" at bounding box center [1143, 656] width 45 height 20
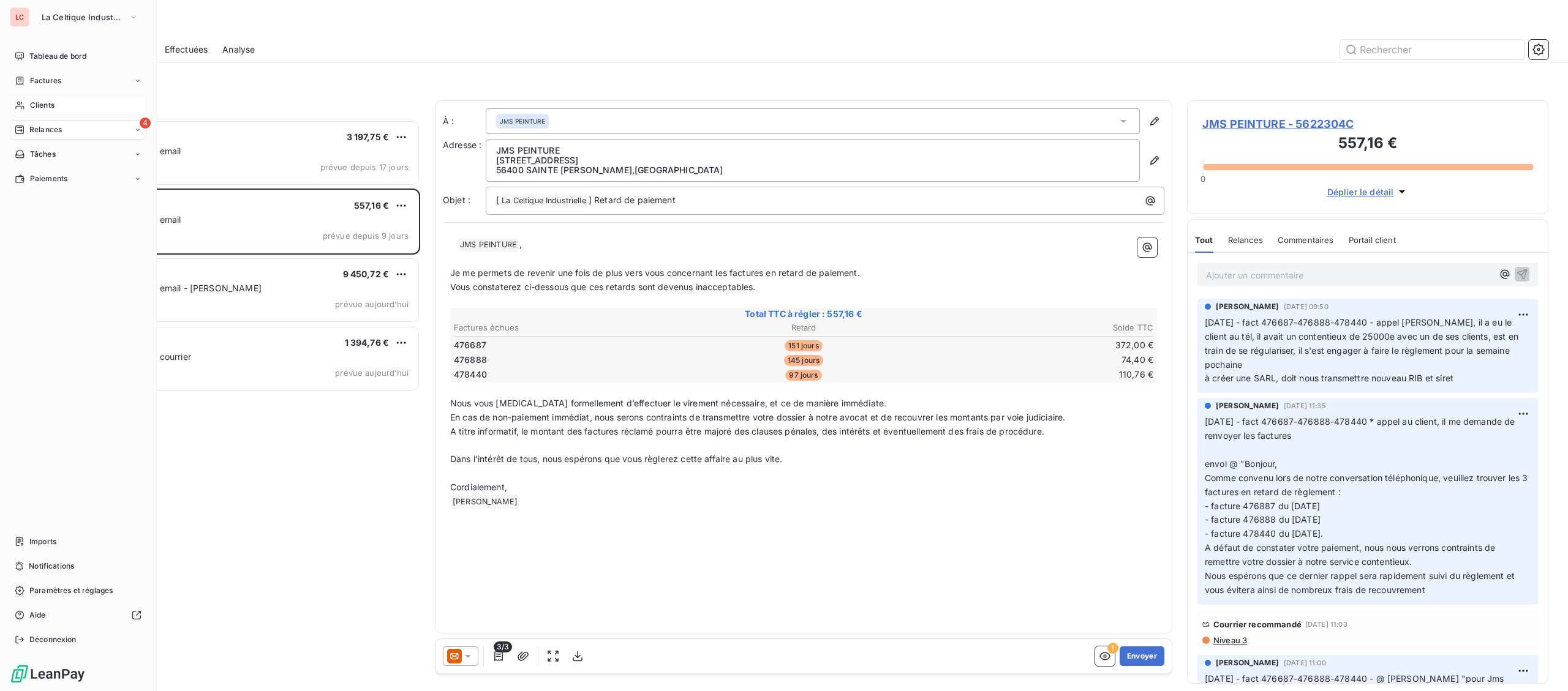
click at [36, 113] on div "Clients" at bounding box center [78, 105] width 136 height 20
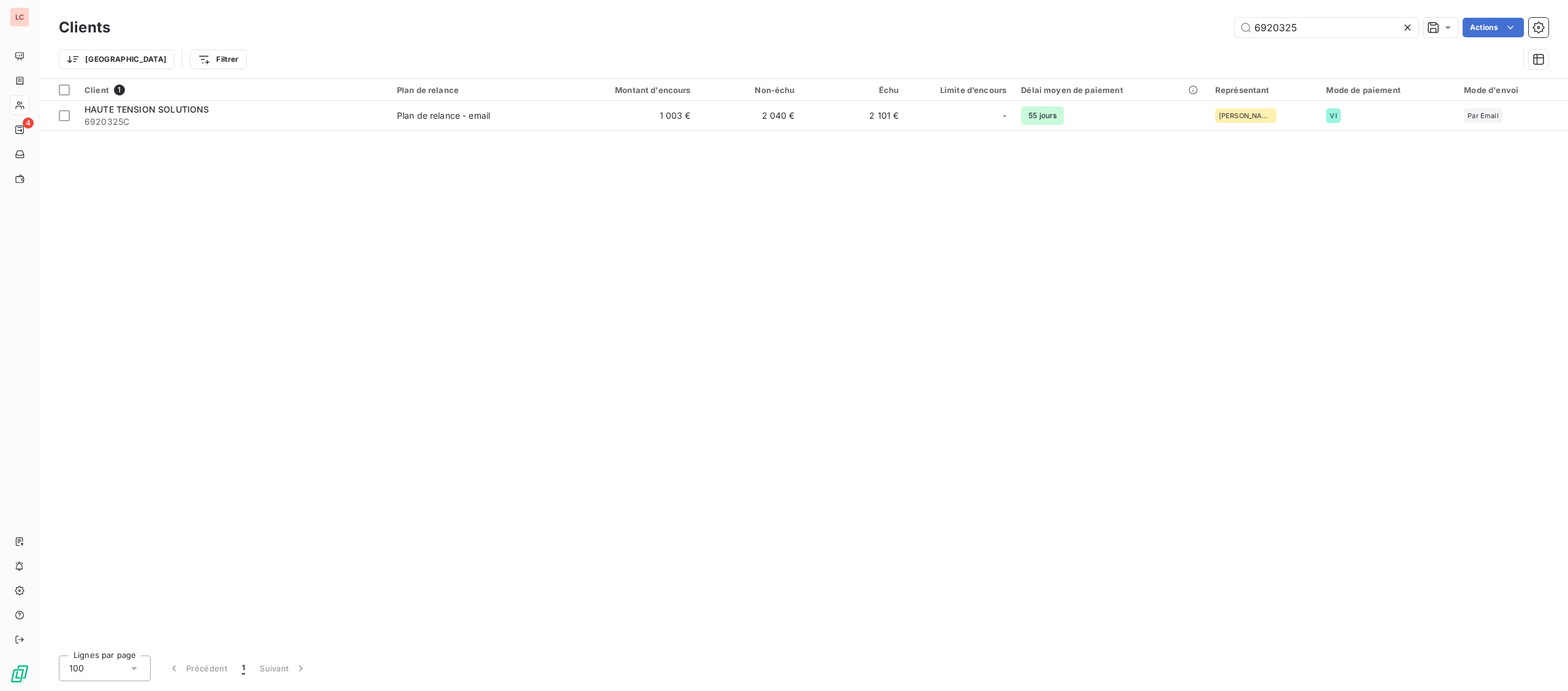
drag, startPoint x: 1327, startPoint y: 29, endPoint x: 838, endPoint y: 60, distance: 490.0
click at [1235, 17] on input "6920325" at bounding box center [1326, 27] width 184 height 20
type input "8010034"
click at [189, 134] on div "Client 1 Plan de relance Montant d'encours Non-échu Échu Limite d’encours Délai…" at bounding box center [804, 362] width 1529 height 567
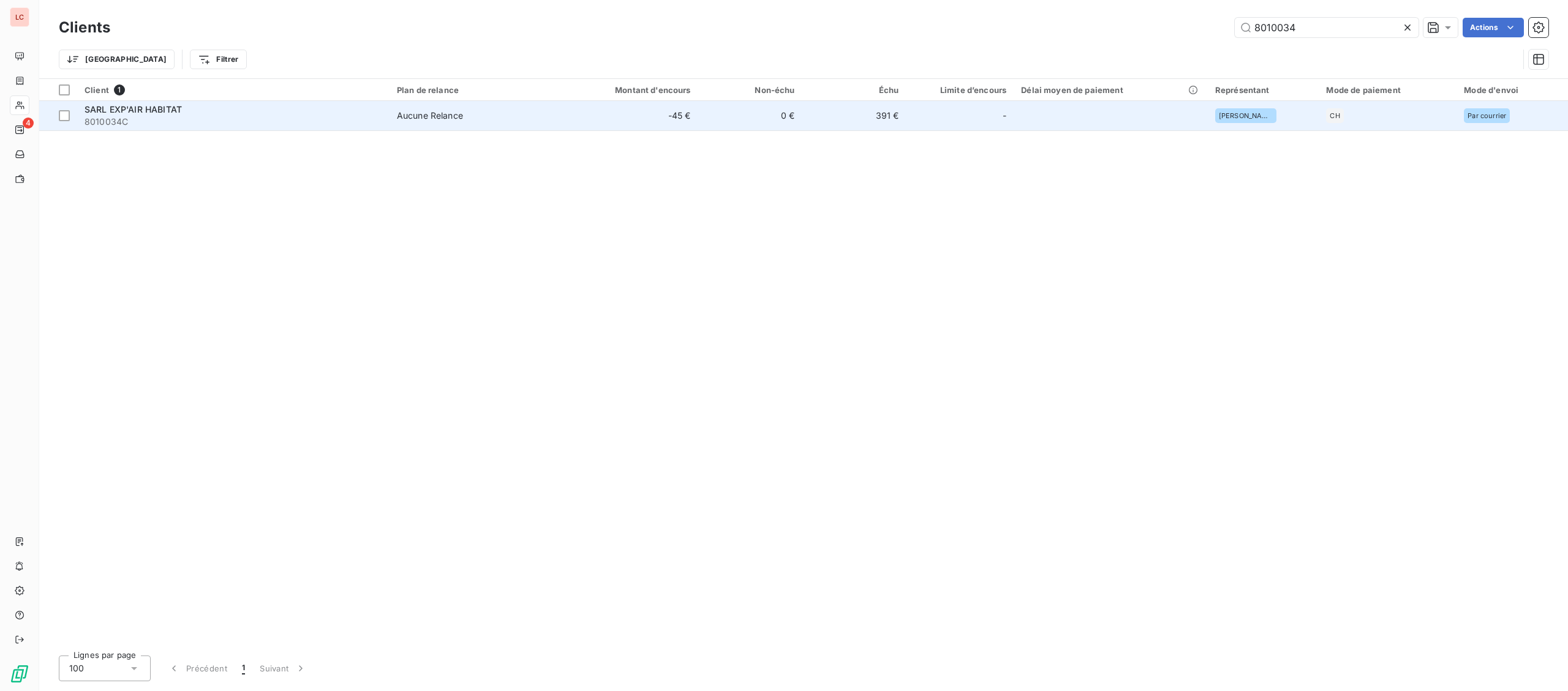
click at [200, 125] on span "8010034C" at bounding box center [233, 121] width 297 height 12
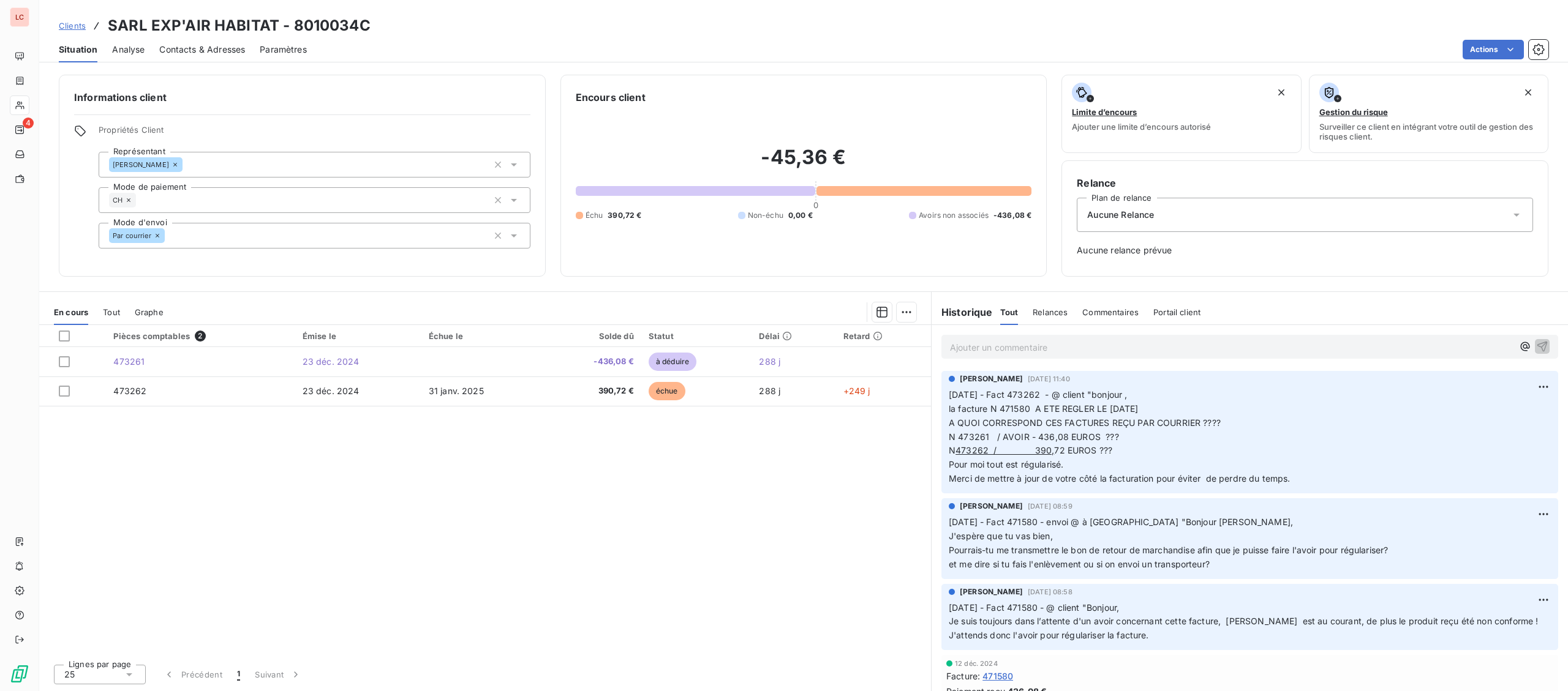
click at [29, 99] on div at bounding box center [20, 105] width 20 height 20
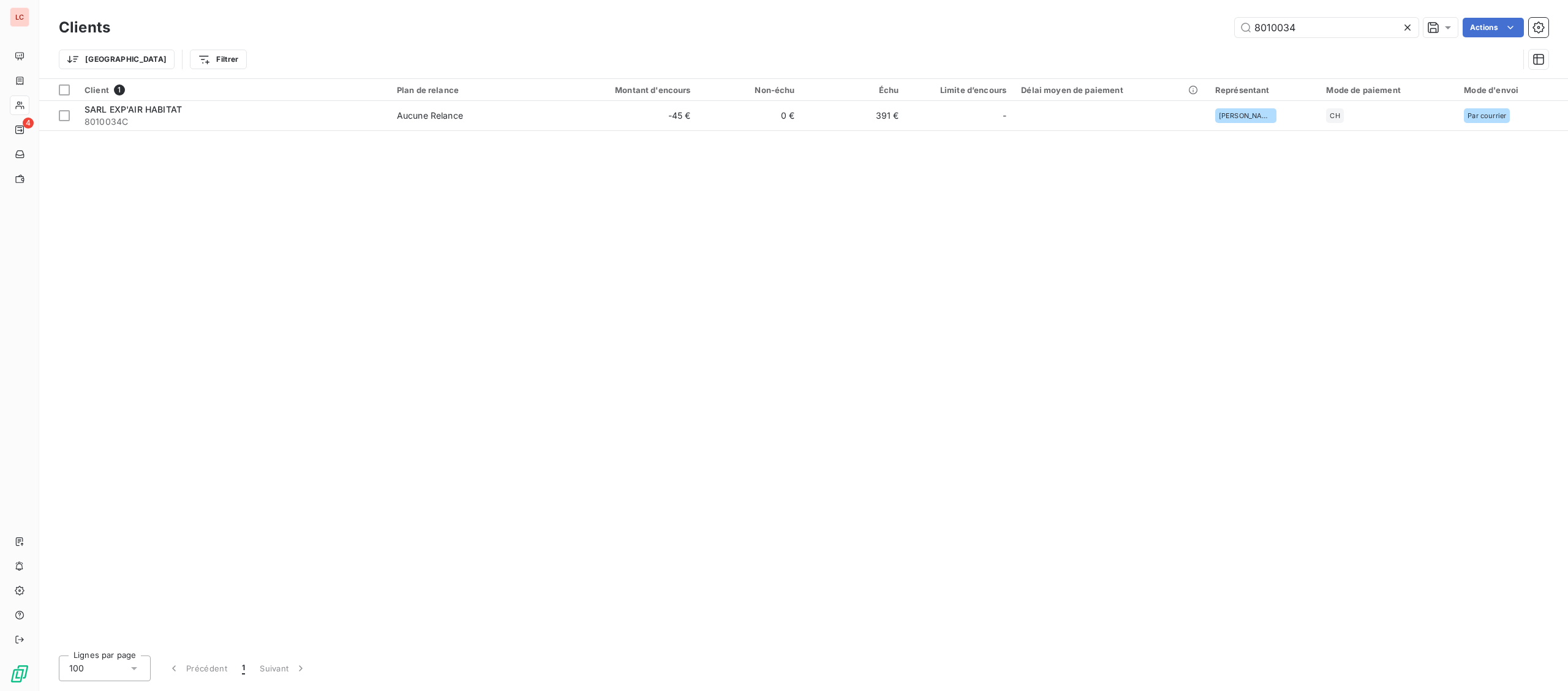
drag, startPoint x: 1328, startPoint y: 40, endPoint x: 1118, endPoint y: 29, distance: 210.3
click at [1118, 29] on div "Clients 8010034 Actions" at bounding box center [804, 27] width 1490 height 26
drag, startPoint x: 1344, startPoint y: 39, endPoint x: 1297, endPoint y: 36, distance: 47.1
click at [1297, 36] on div "Clients 8010034 Actions" at bounding box center [804, 27] width 1490 height 26
drag, startPoint x: 1262, startPoint y: 27, endPoint x: 1151, endPoint y: 32, distance: 111.1
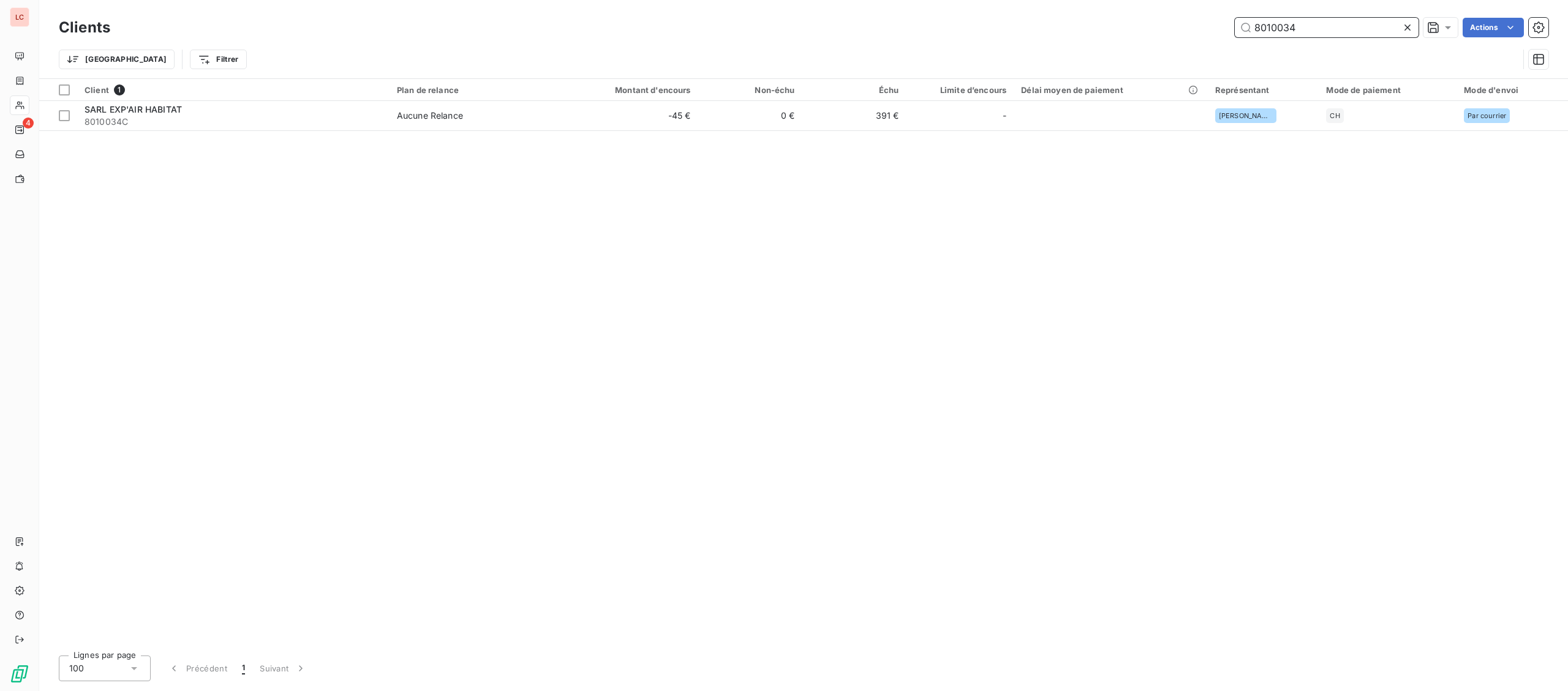
click at [1235, 32] on input "8010034" at bounding box center [1326, 27] width 184 height 20
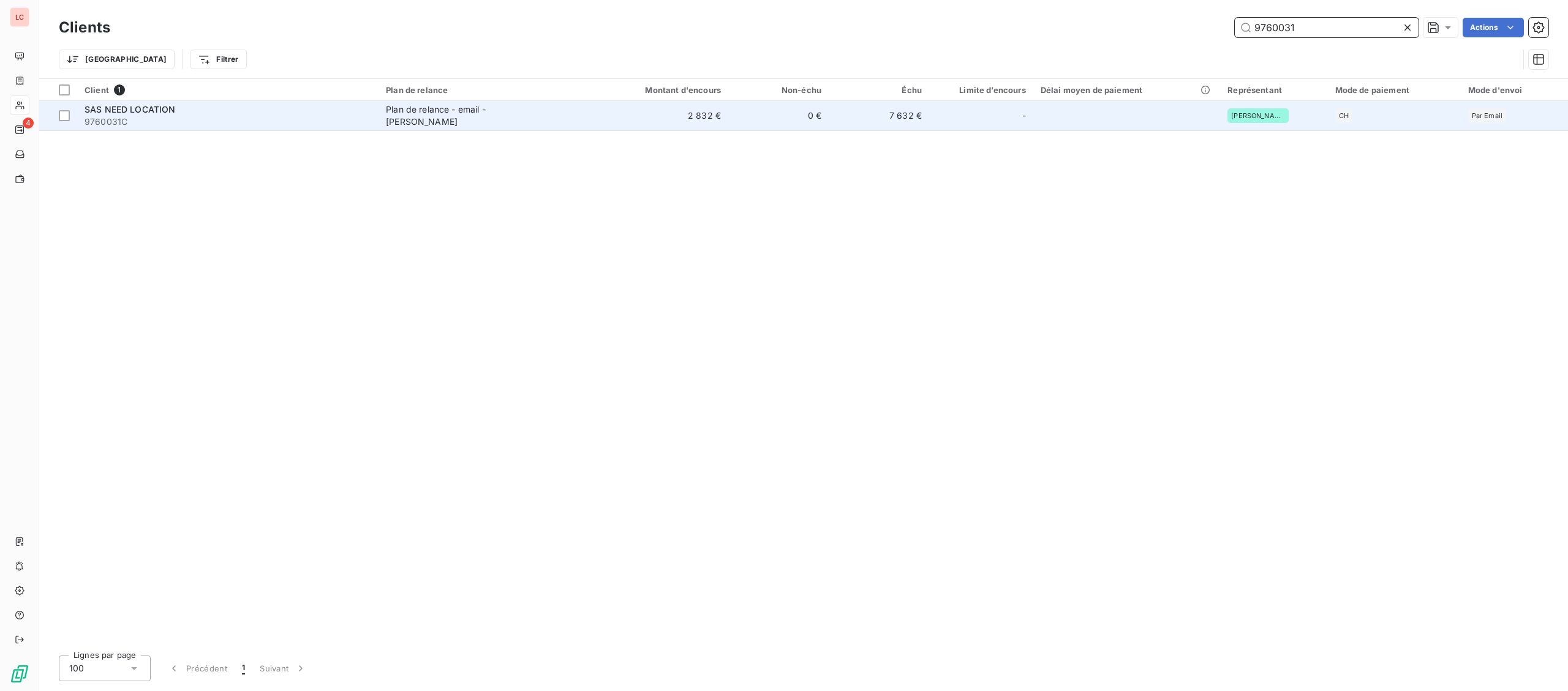
type input "9760031"
click at [576, 115] on span "Plan de relance - email - [PERSON_NAME]" at bounding box center [485, 115] width 200 height 24
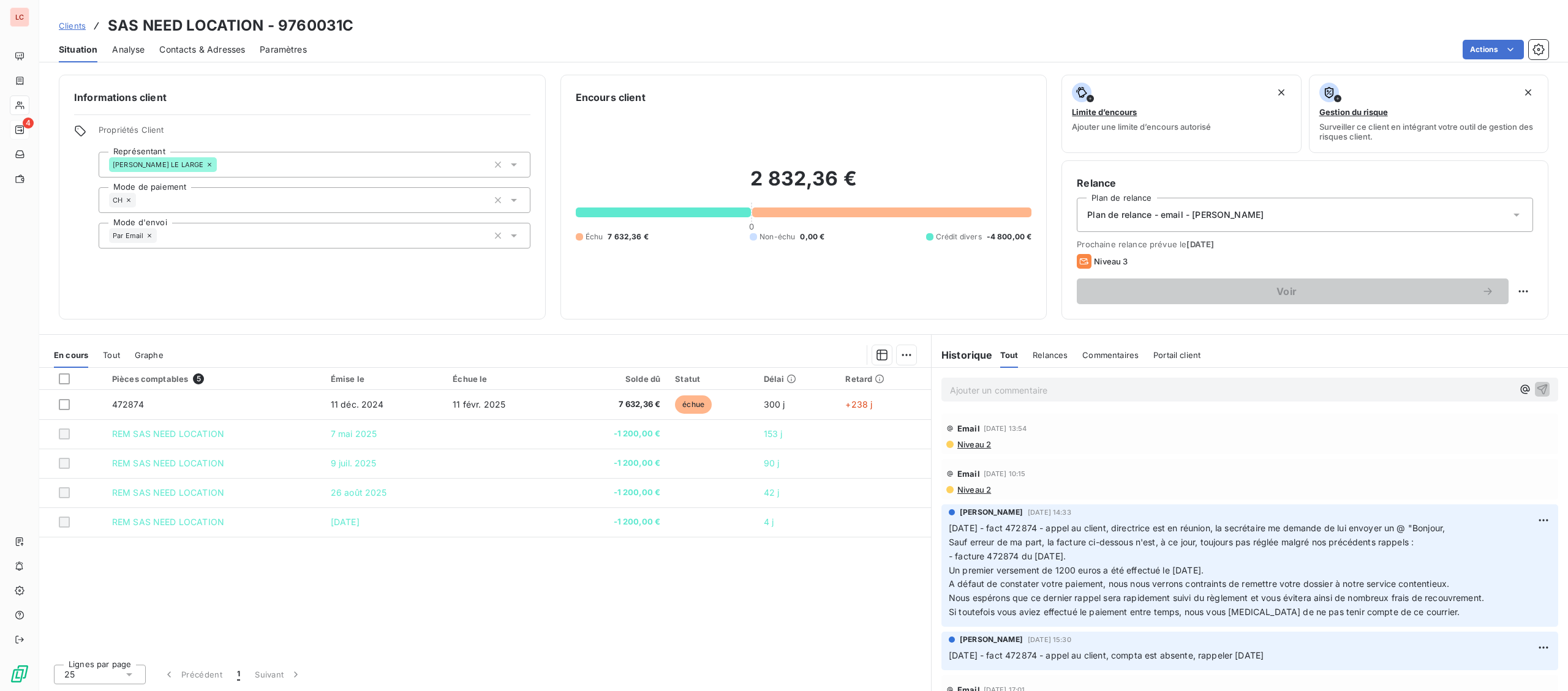
click at [24, 128] on div at bounding box center [20, 130] width 10 height 10
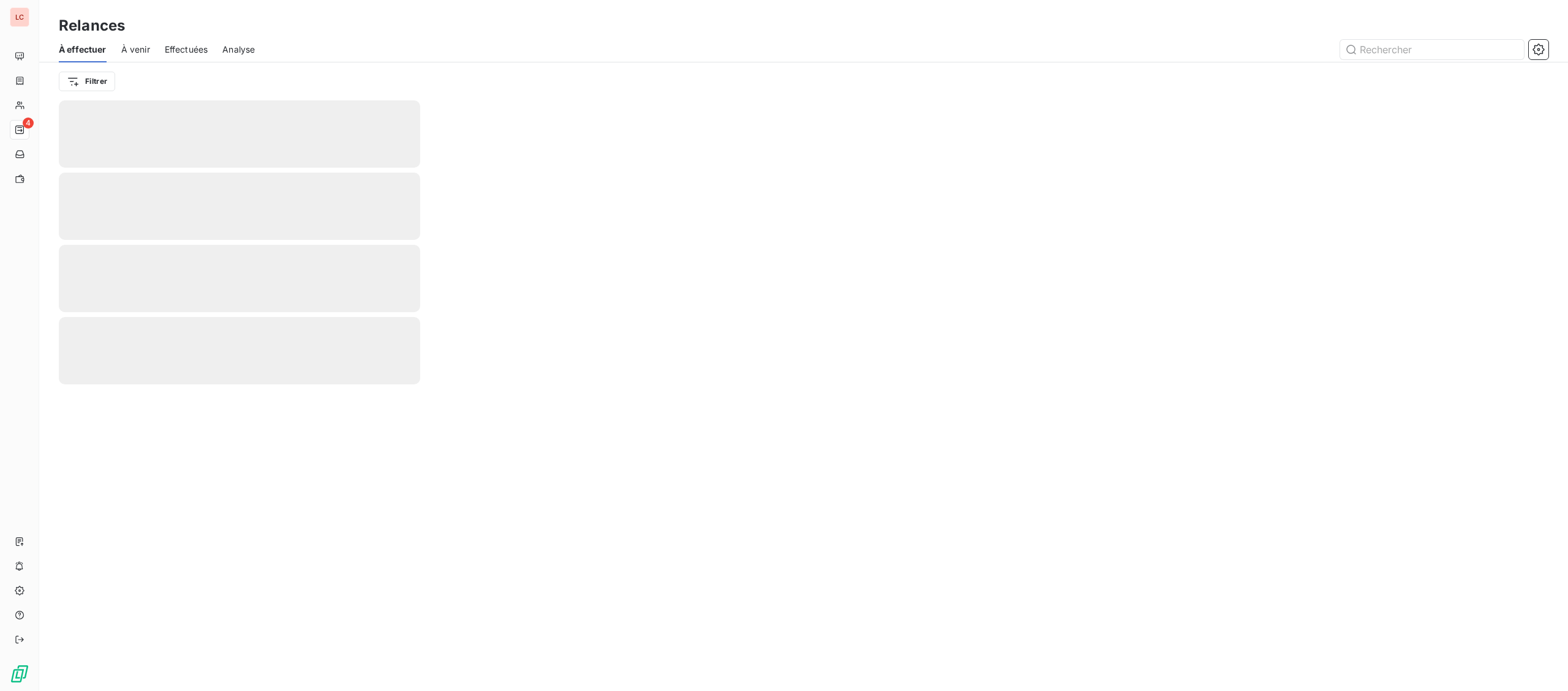
click at [143, 48] on span "À venir" at bounding box center [135, 49] width 29 height 12
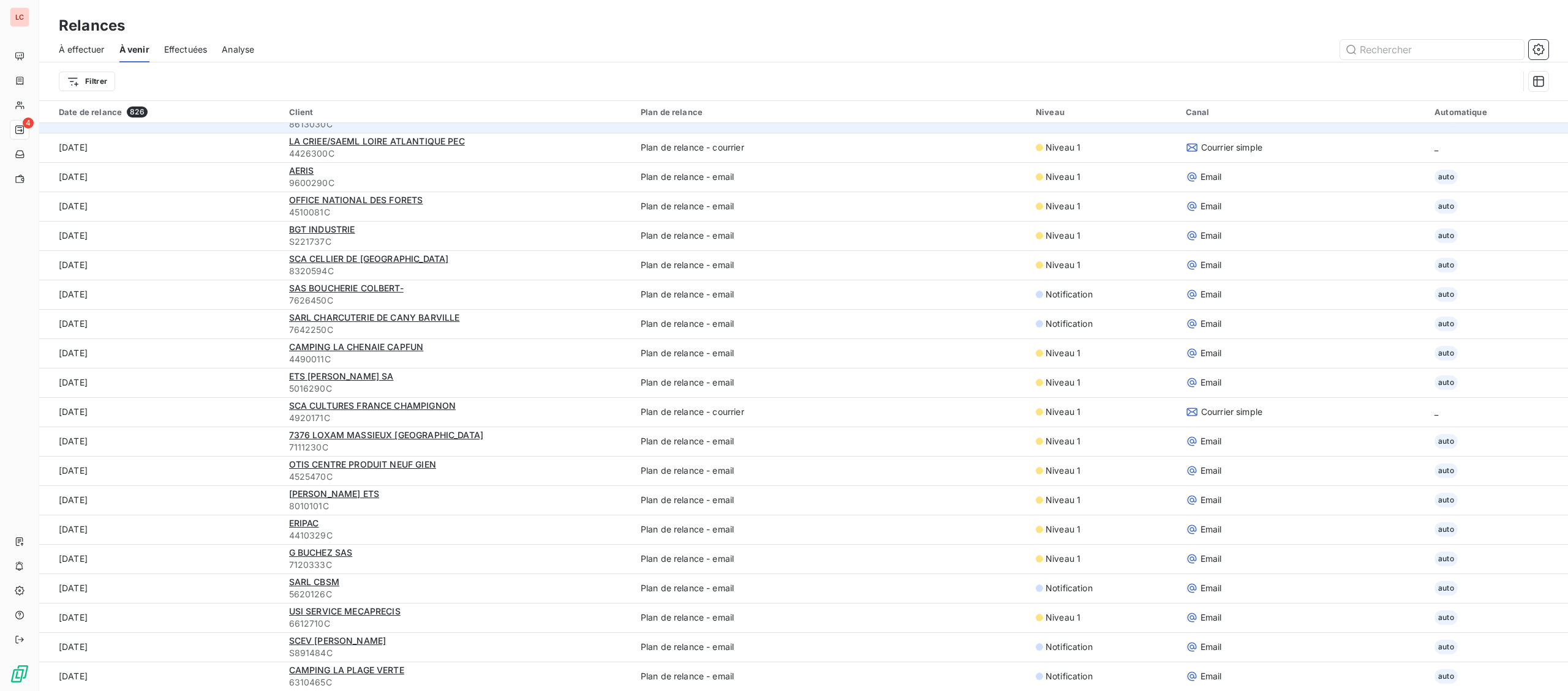
scroll to position [2037, 0]
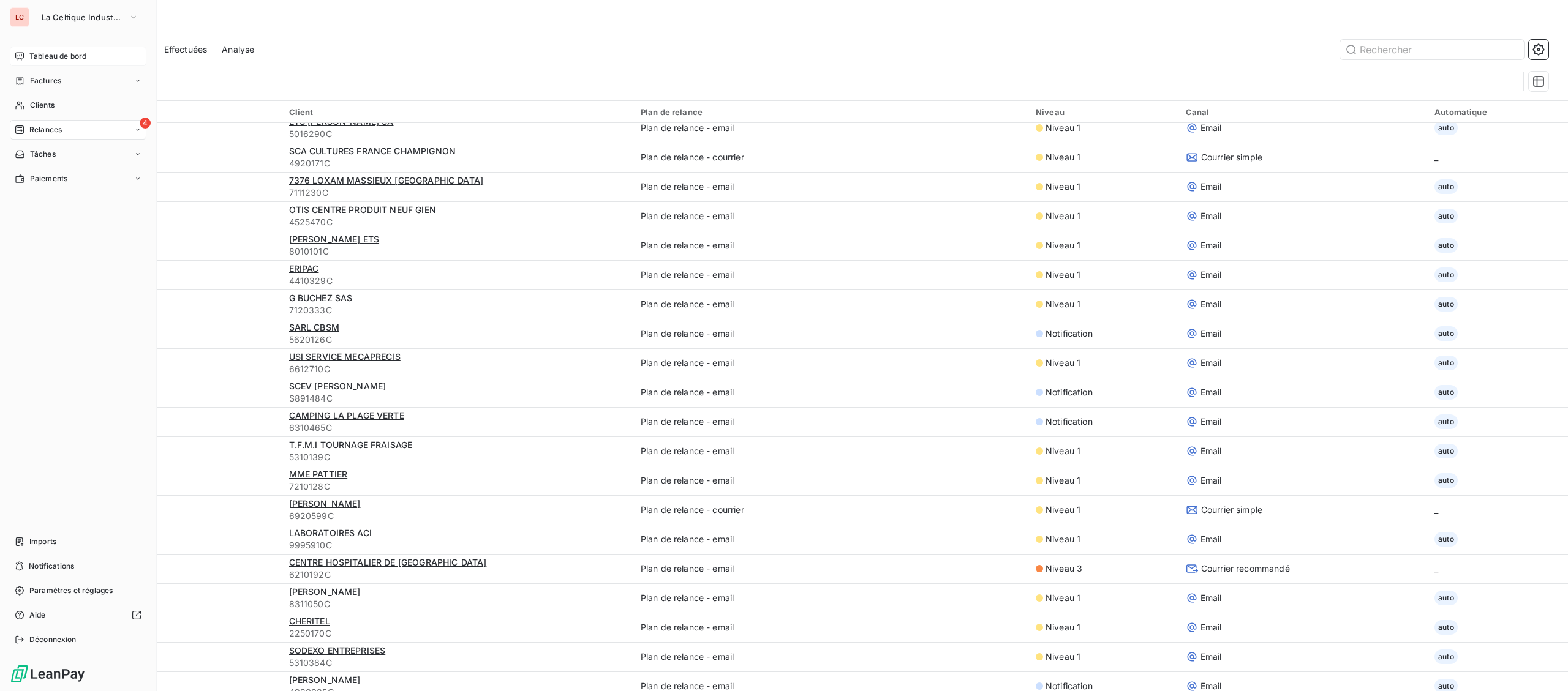
click at [37, 47] on div "Tableau de bord" at bounding box center [78, 56] width 136 height 20
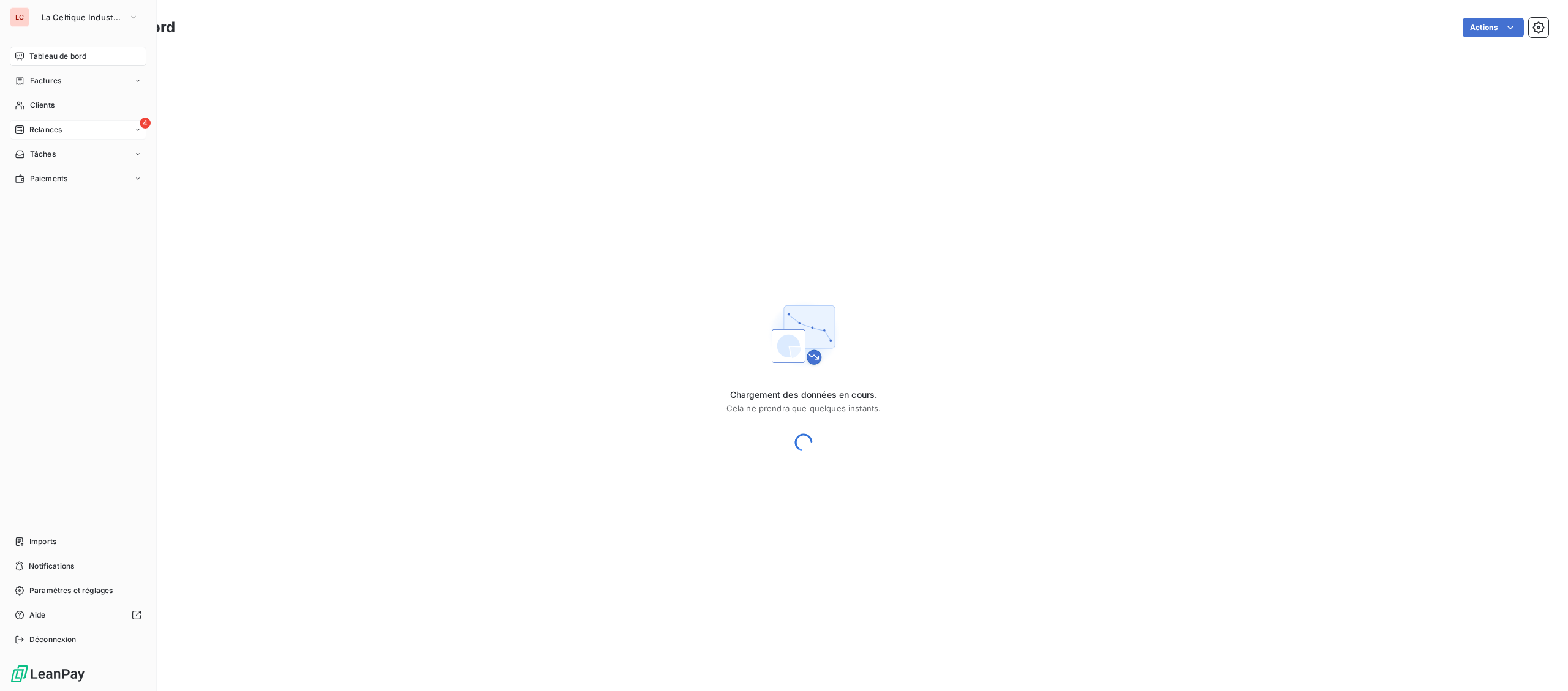
click at [30, 133] on span "Relances" at bounding box center [45, 130] width 32 height 11
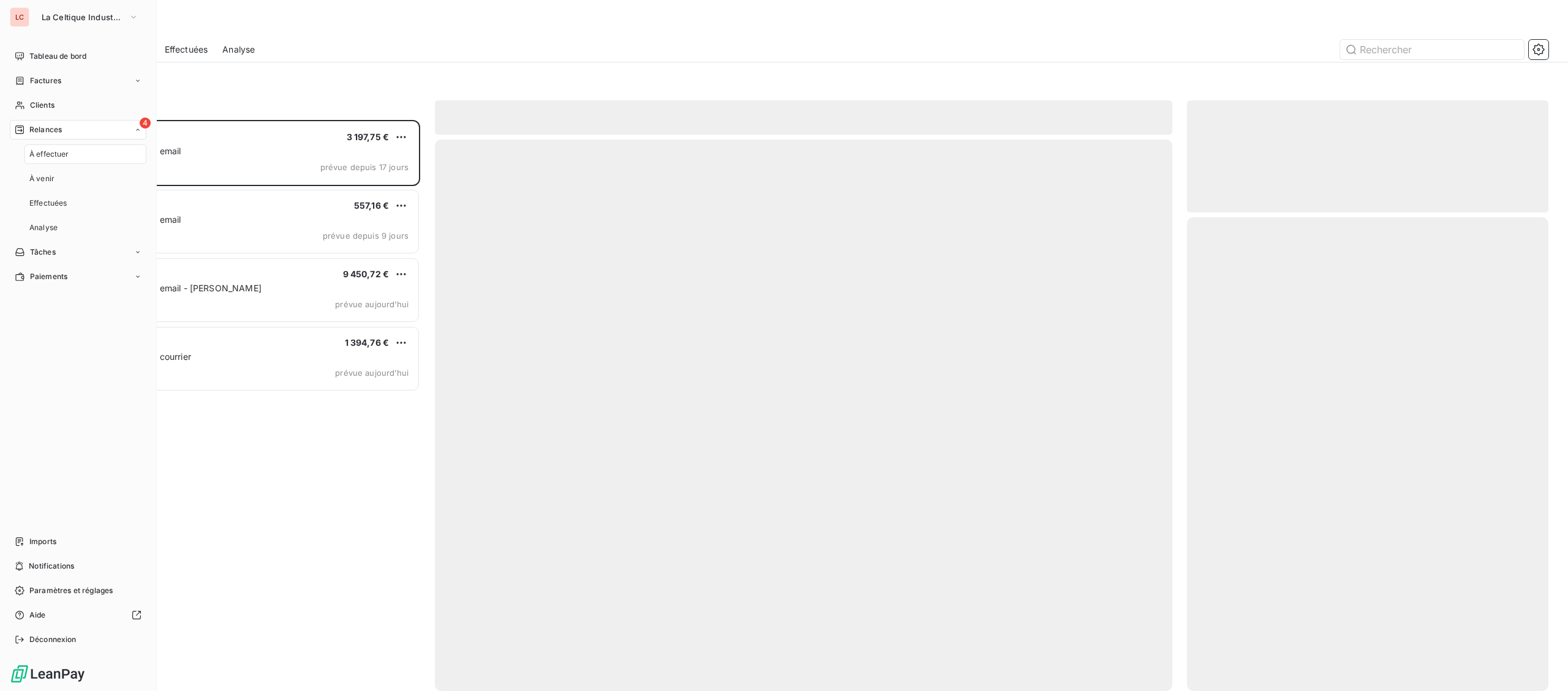
scroll to position [571, 361]
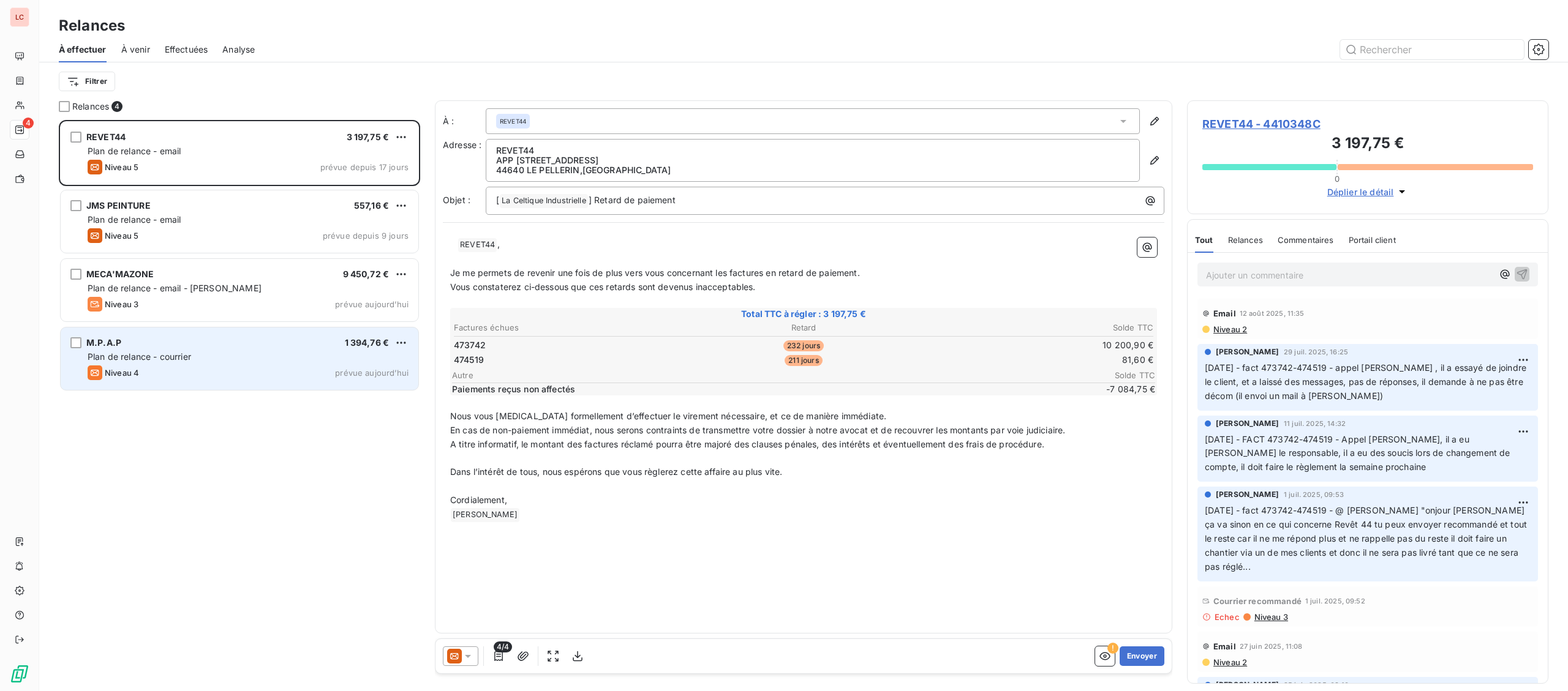
click at [214, 365] on div "M.P.A.P 1 394,76 € Plan de relance - courrier Niveau 4 prévue [DATE]" at bounding box center [239, 358] width 358 height 62
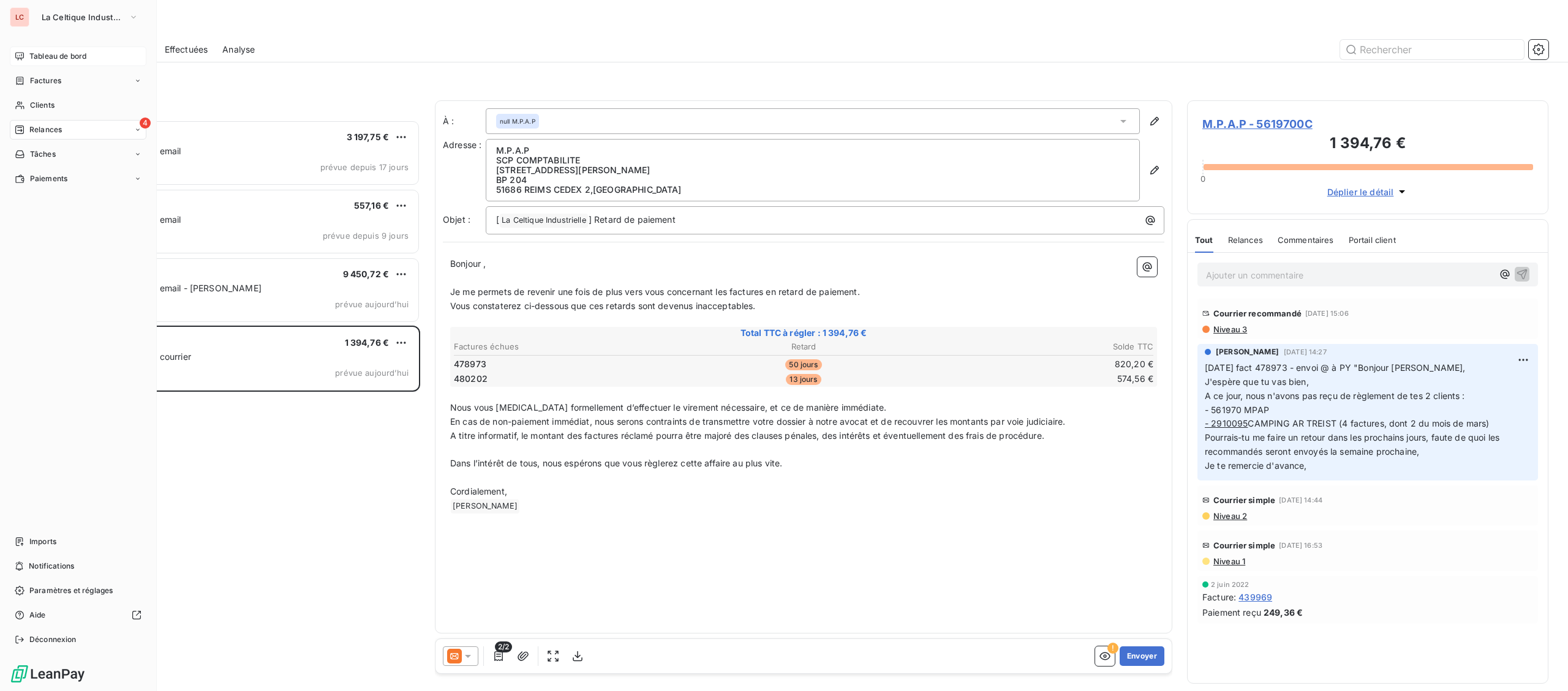
click at [22, 60] on icon at bounding box center [19, 56] width 8 height 8
